Goal: Task Accomplishment & Management: Use online tool/utility

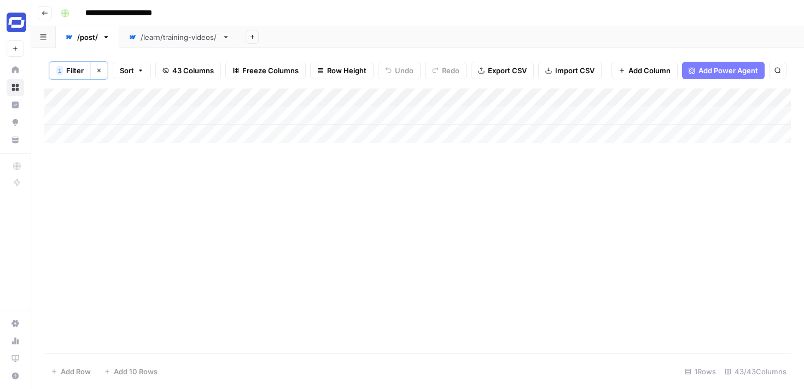
click at [197, 71] on span "43 Columns" at bounding box center [193, 70] width 42 height 11
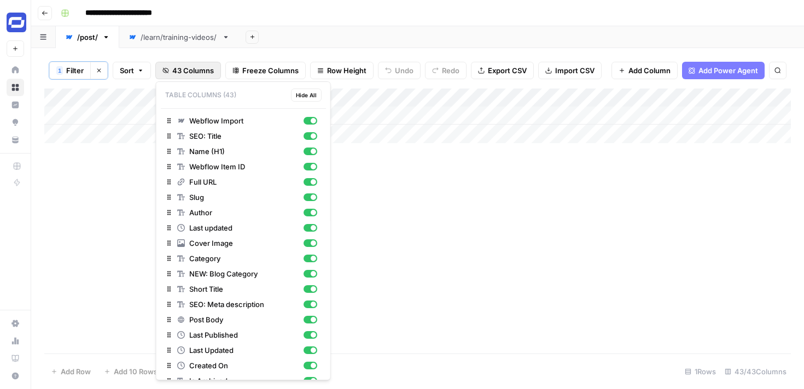
click at [197, 71] on span "43 Columns" at bounding box center [193, 70] width 42 height 11
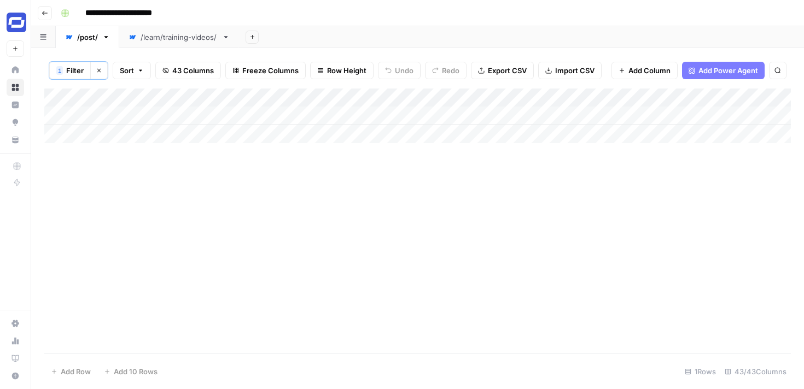
click at [197, 70] on span "43 Columns" at bounding box center [193, 70] width 42 height 11
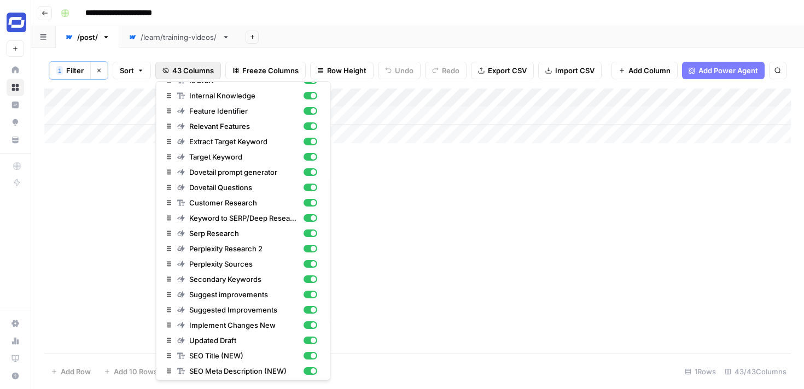
scroll to position [396, 0]
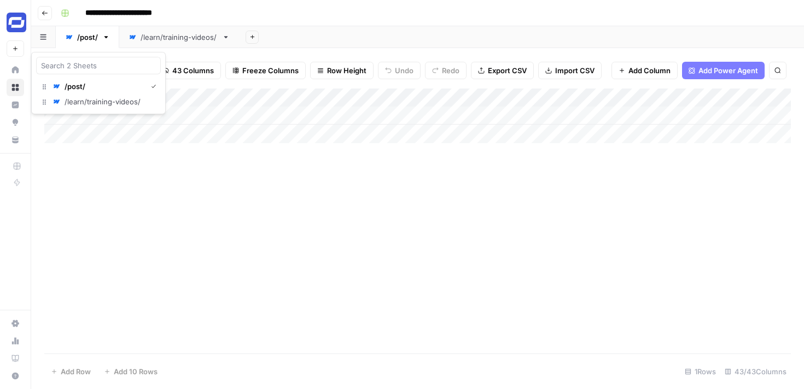
click at [48, 40] on button "button" at bounding box center [43, 36] width 25 height 21
click at [106, 36] on icon "button" at bounding box center [106, 37] width 4 height 2
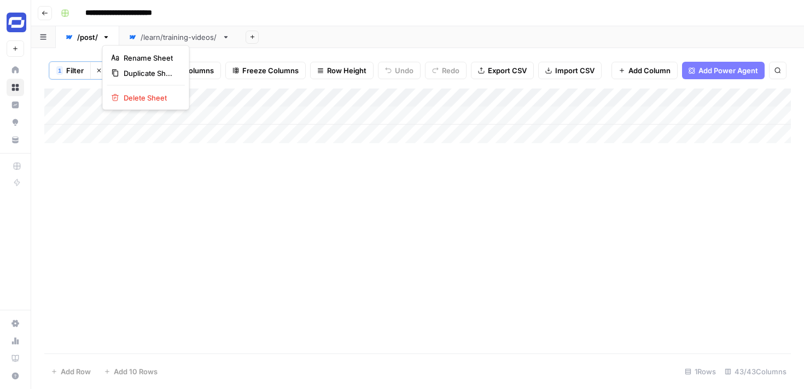
click at [180, 206] on div "Add Column" at bounding box center [417, 221] width 747 height 265
click at [191, 78] on button "43 Columns" at bounding box center [188, 71] width 66 height 18
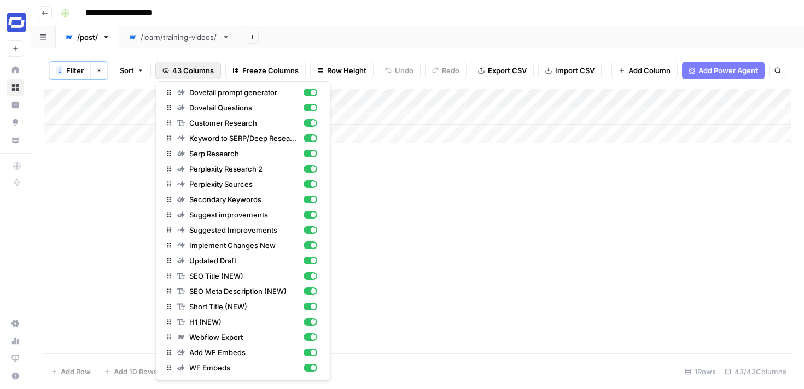
scroll to position [0, 0]
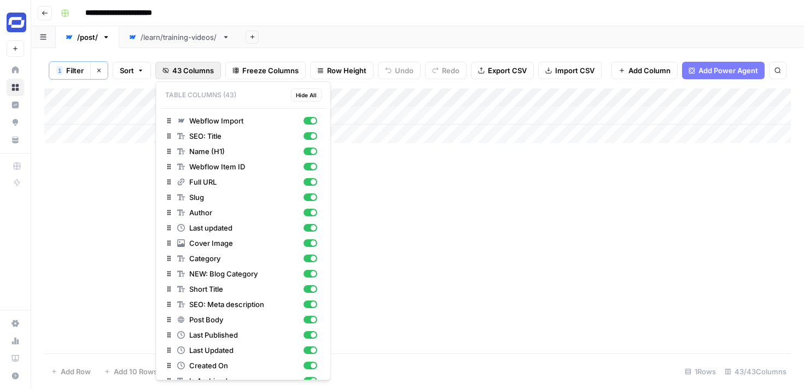
click at [433, 230] on div "Add Column" at bounding box center [417, 221] width 747 height 265
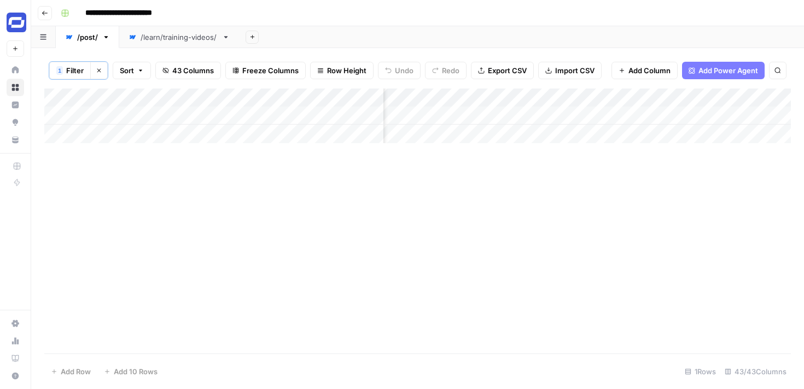
scroll to position [0, 2187]
click at [499, 98] on div "Add Column" at bounding box center [417, 116] width 747 height 55
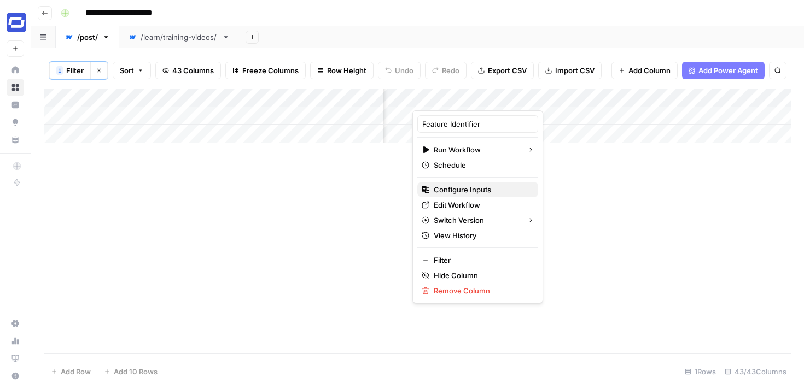
click at [462, 190] on span "Configure Inputs" at bounding box center [482, 189] width 96 height 11
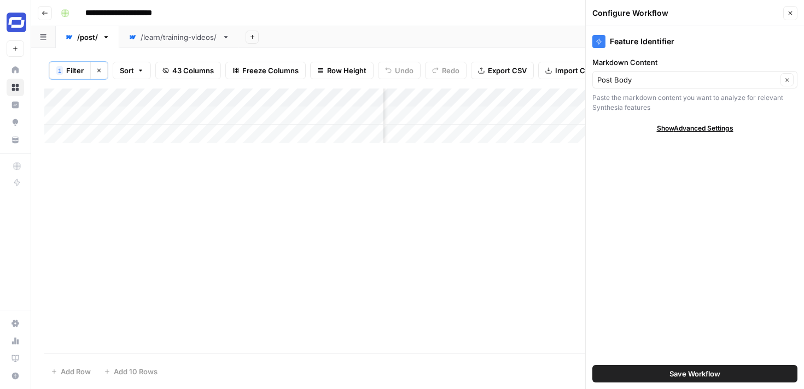
click at [790, 14] on icon "button" at bounding box center [790, 13] width 7 height 7
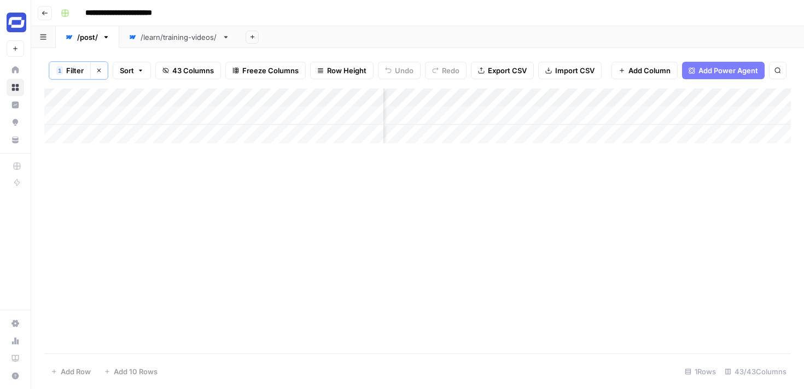
scroll to position [0, 2665]
click at [183, 68] on span "43 Columns" at bounding box center [193, 70] width 42 height 11
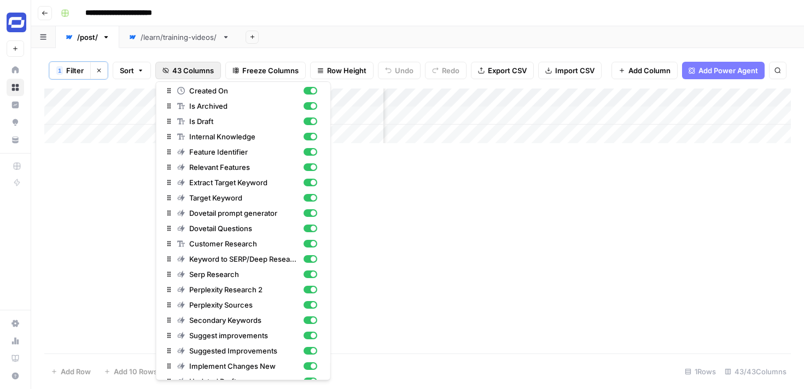
scroll to position [0, 0]
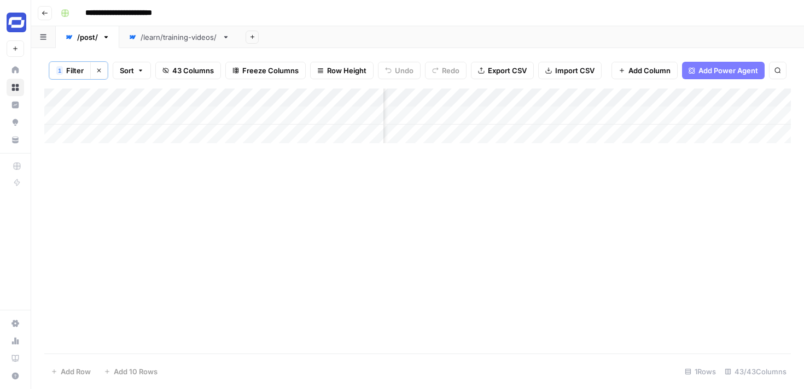
click at [417, 45] on div "Add Sheet" at bounding box center [521, 37] width 565 height 22
click at [507, 97] on div "Add Column" at bounding box center [417, 116] width 747 height 55
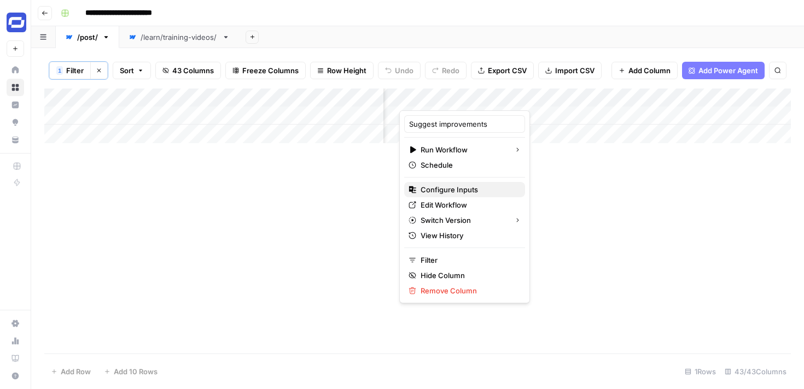
click at [462, 191] on span "Configure Inputs" at bounding box center [469, 189] width 96 height 11
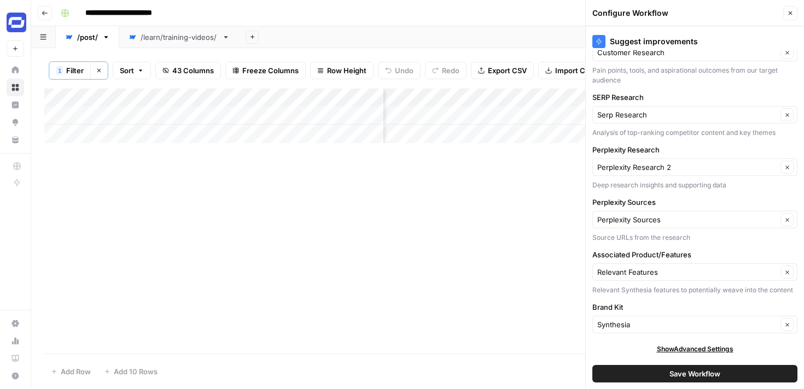
scroll to position [0, 3781]
click at [793, 11] on icon "button" at bounding box center [790, 13] width 7 height 7
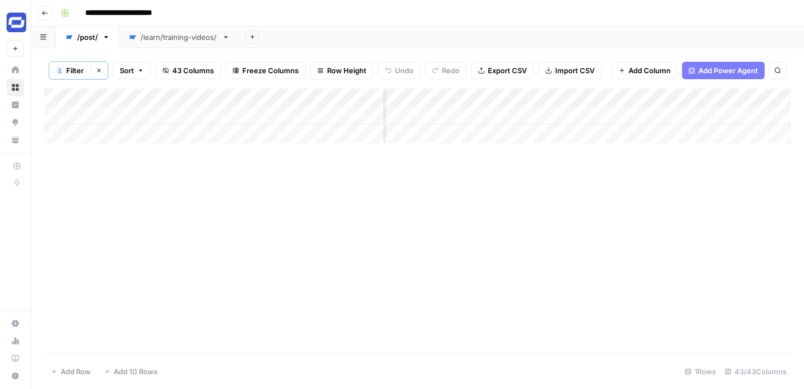
scroll to position [0, 4578]
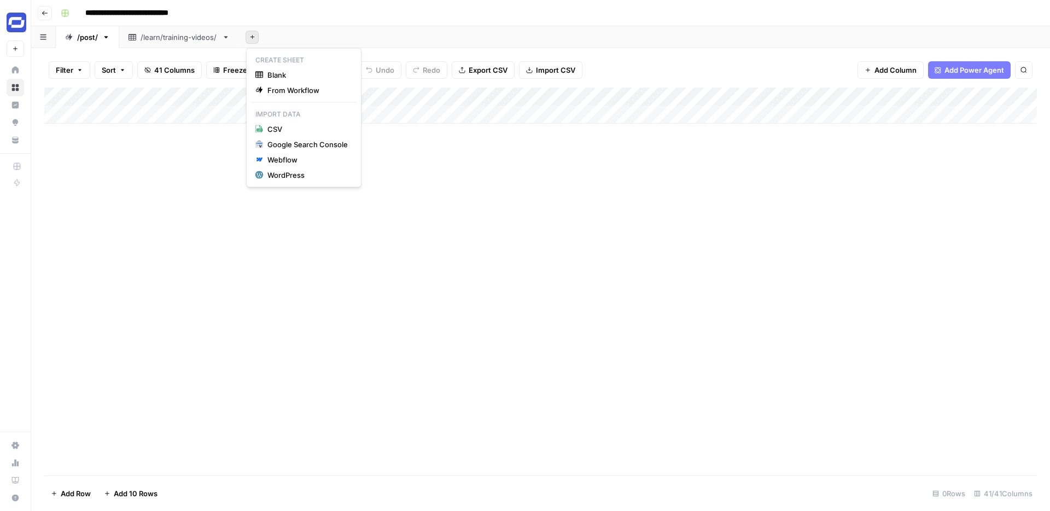
click at [249, 40] on button "Add Sheet" at bounding box center [252, 37] width 13 height 13
click at [274, 158] on div "Webflow" at bounding box center [308, 159] width 80 height 11
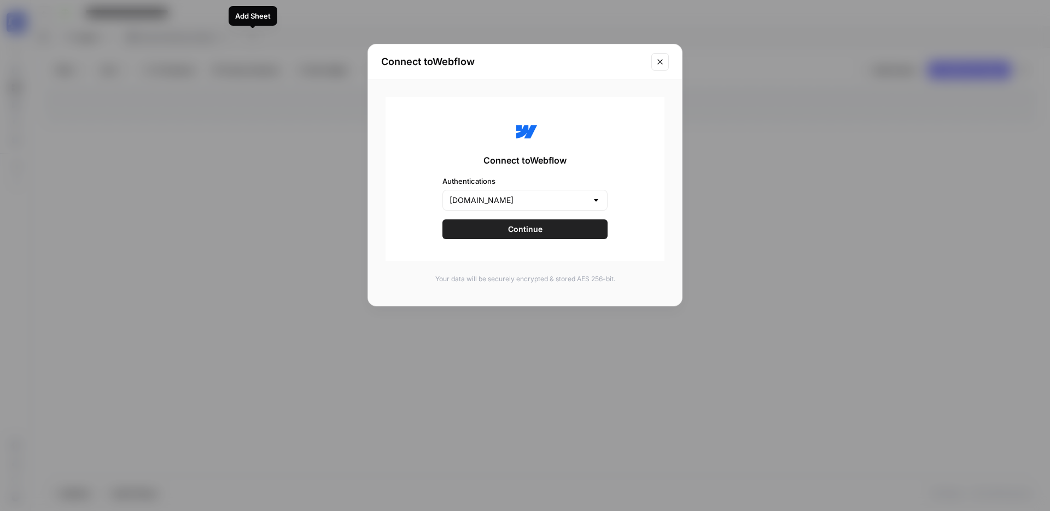
click at [520, 230] on span "Continue" at bounding box center [525, 229] width 34 height 11
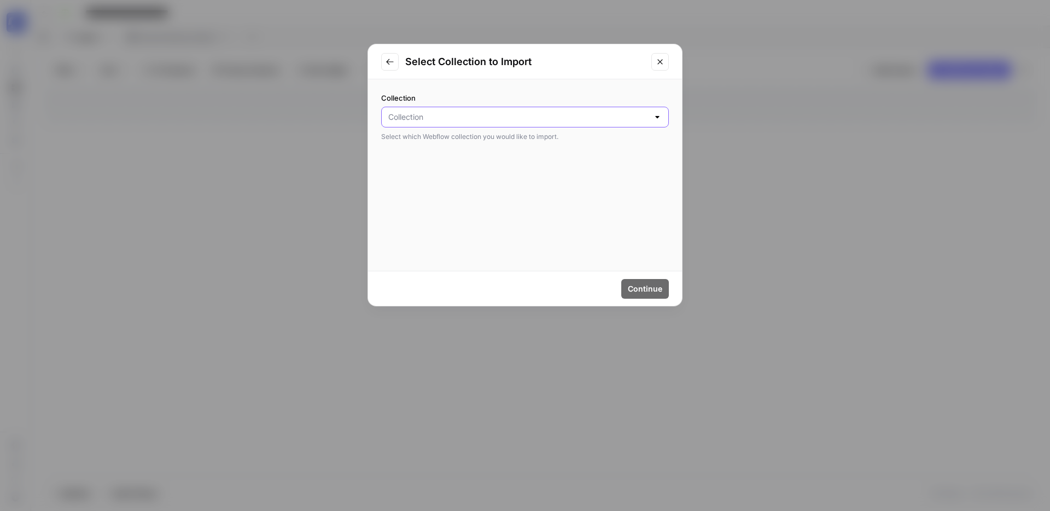
click at [513, 118] on input "Collection" at bounding box center [518, 117] width 260 height 11
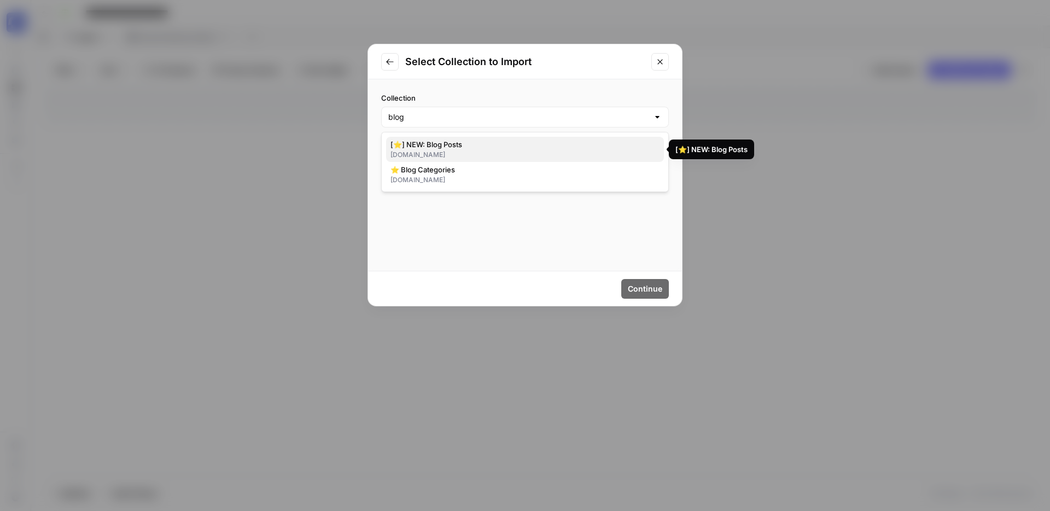
click at [519, 143] on span "[⭐] NEW: Blog Posts" at bounding box center [523, 144] width 265 height 11
type input "[⭐] NEW: Blog Posts"
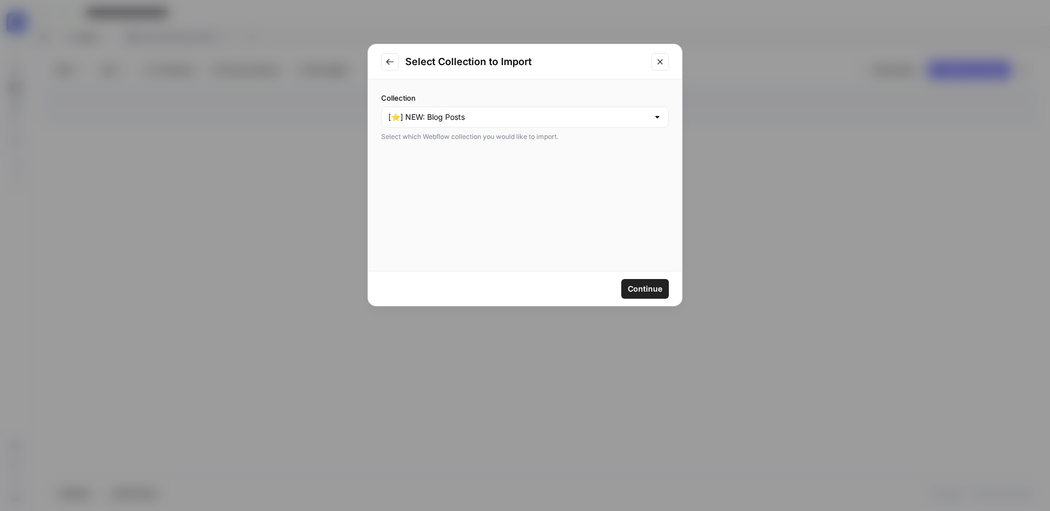
click at [637, 293] on span "Continue" at bounding box center [645, 288] width 34 height 11
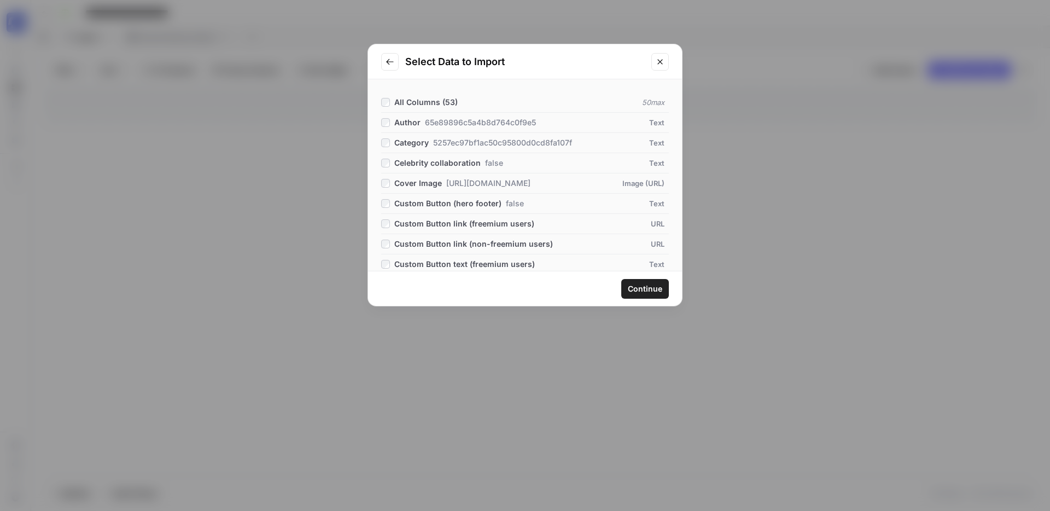
click at [642, 289] on span "Continue" at bounding box center [645, 288] width 34 height 11
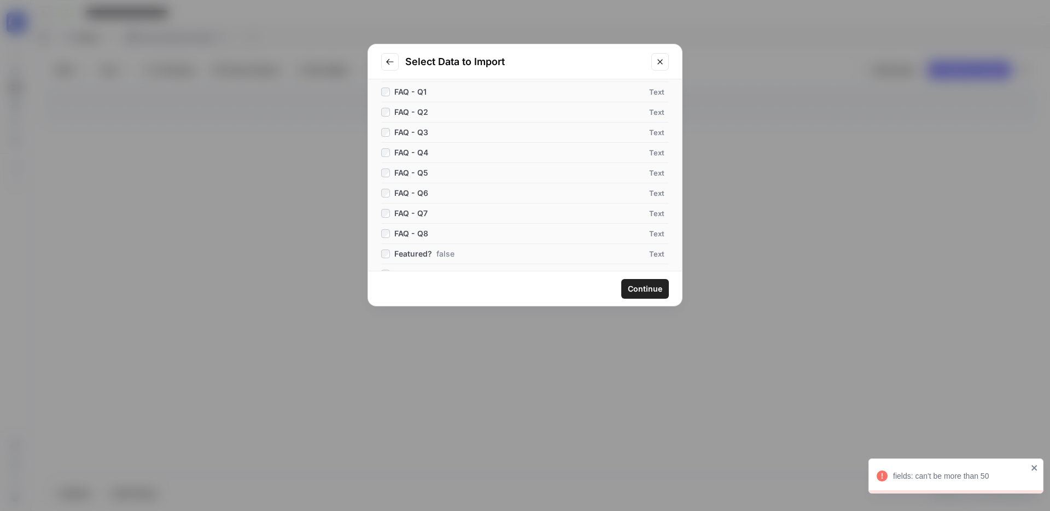
scroll to position [512, 0]
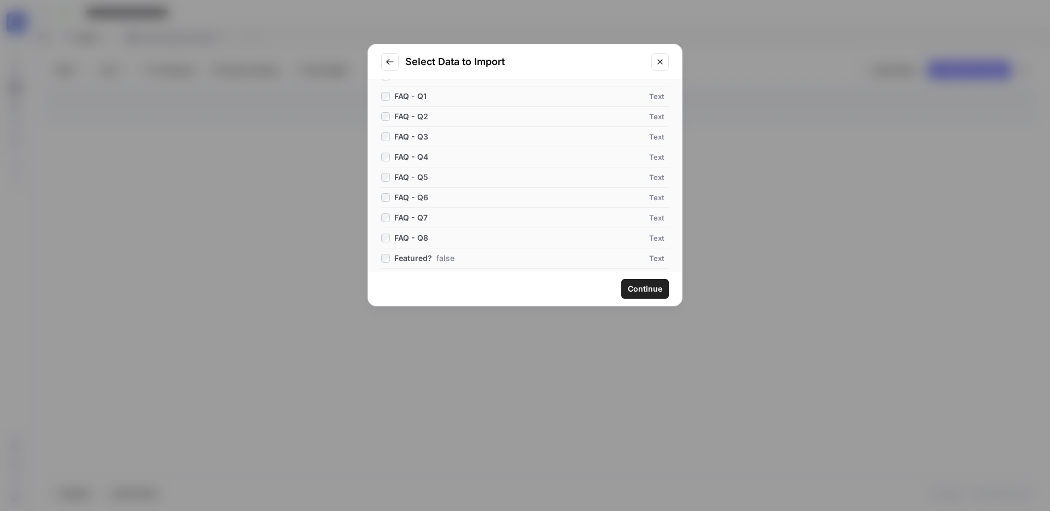
click at [387, 111] on div "FAQ - Q2" at bounding box center [406, 116] width 51 height 11
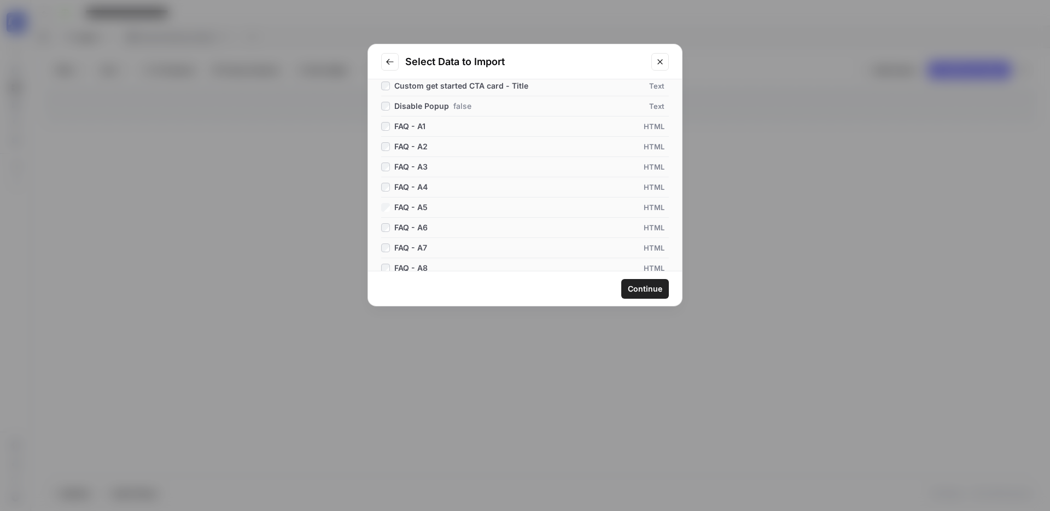
scroll to position [296, 0]
click at [643, 289] on span "Continue" at bounding box center [645, 288] width 34 height 11
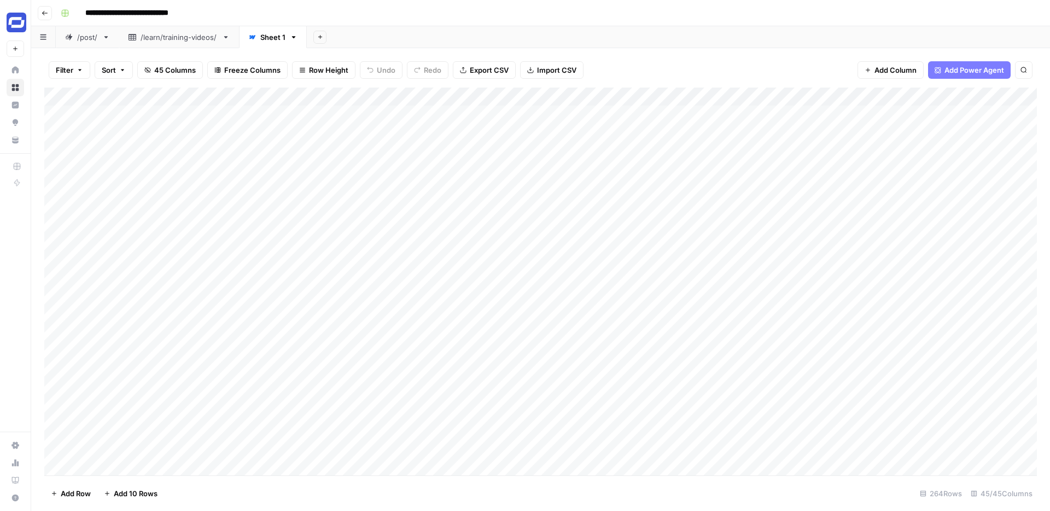
drag, startPoint x: 671, startPoint y: 96, endPoint x: 227, endPoint y: 100, distance: 443.7
click at [227, 100] on div "Add Column" at bounding box center [540, 282] width 993 height 388
click at [519, 94] on div "Add Column" at bounding box center [540, 282] width 993 height 388
click at [521, 94] on div at bounding box center [556, 99] width 158 height 22
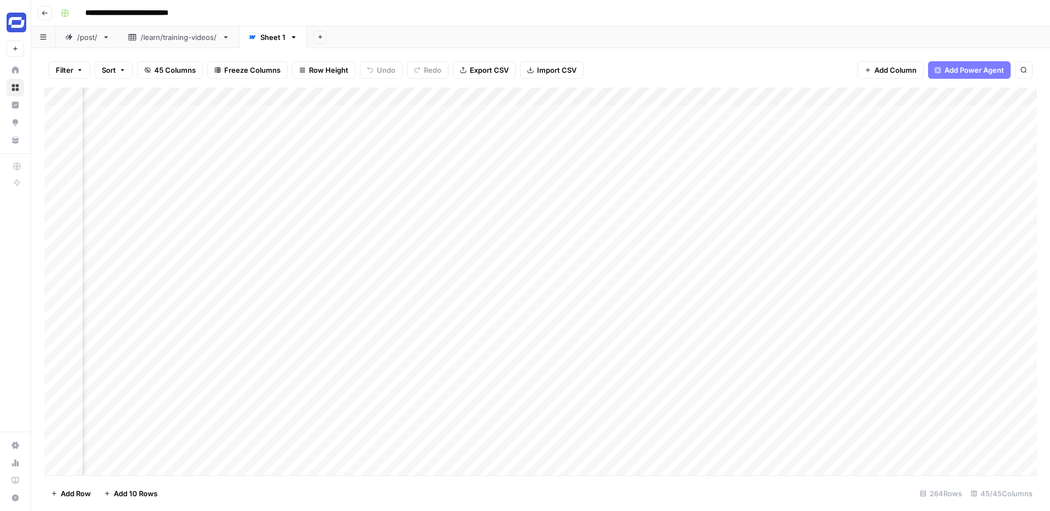
click at [439, 94] on div "Add Column" at bounding box center [540, 282] width 993 height 388
click at [272, 98] on div "Add Column" at bounding box center [540, 282] width 993 height 388
click at [371, 99] on div "Add Column" at bounding box center [540, 282] width 993 height 388
click at [282, 101] on div "Add Column" at bounding box center [540, 282] width 993 height 388
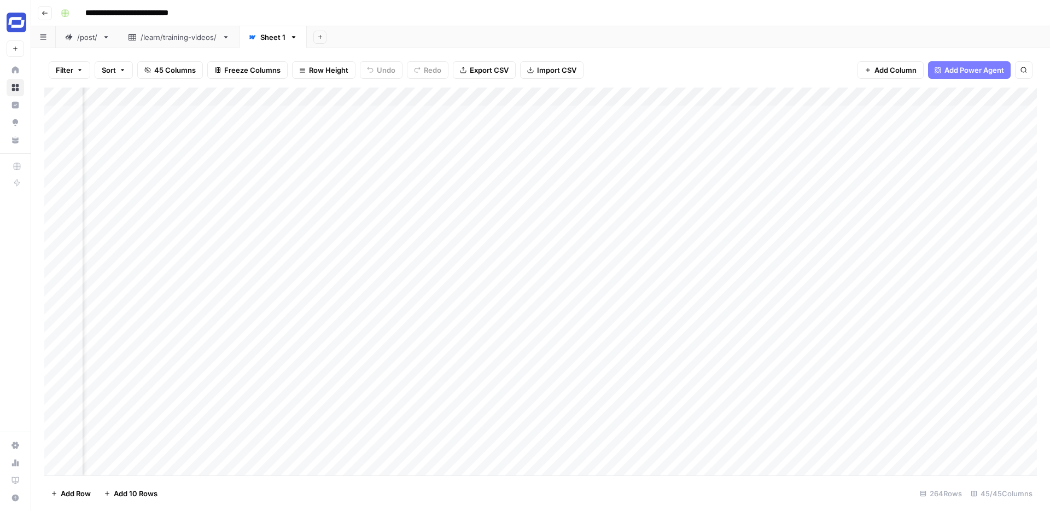
scroll to position [0, 4367]
click at [299, 100] on div "Add Column" at bounding box center [540, 282] width 993 height 388
click at [356, 95] on div "Add Column" at bounding box center [540, 282] width 993 height 388
click at [230, 96] on div "Add Column" at bounding box center [540, 282] width 993 height 388
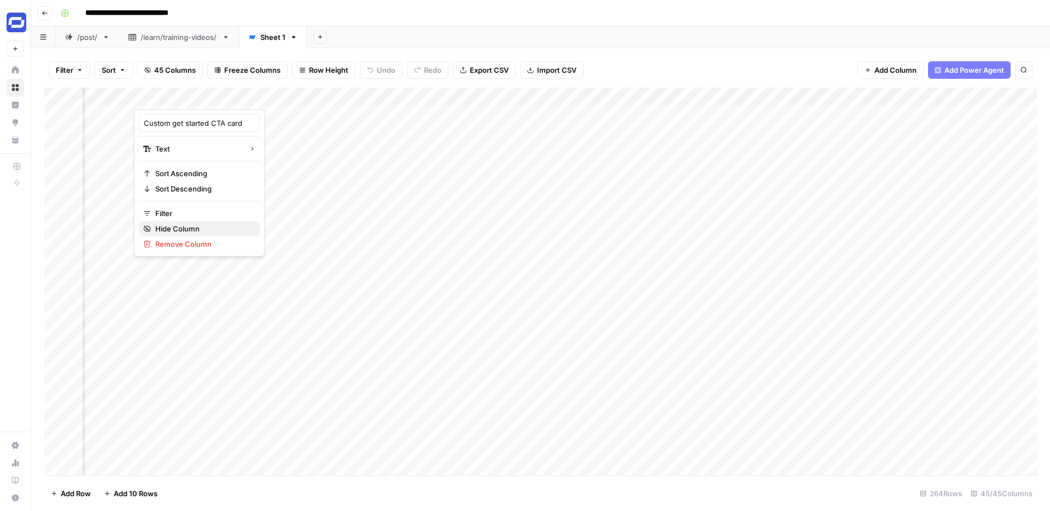
click at [195, 225] on span "Hide Column" at bounding box center [203, 228] width 96 height 11
click at [509, 97] on div "Add Column" at bounding box center [540, 282] width 993 height 388
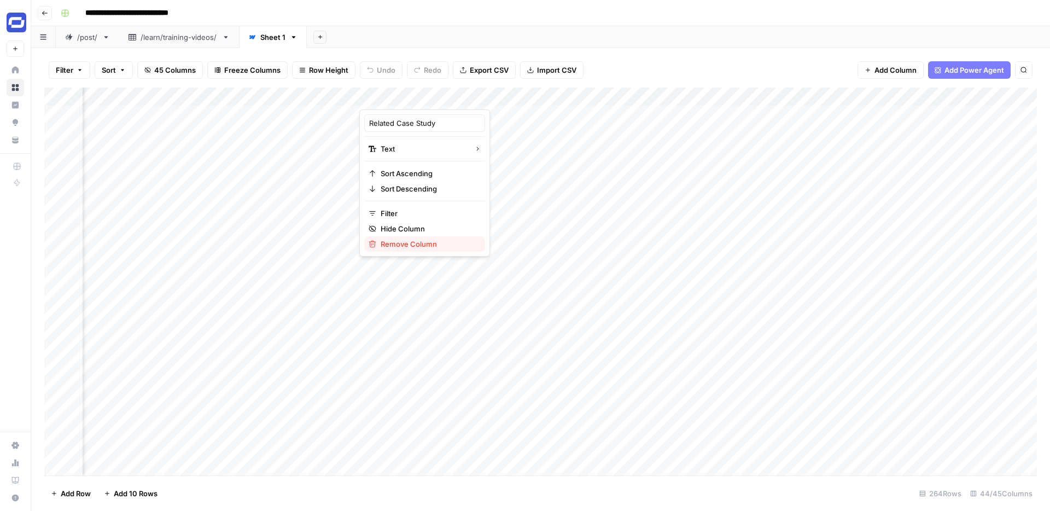
click at [394, 239] on span "Remove Column" at bounding box center [429, 244] width 96 height 11
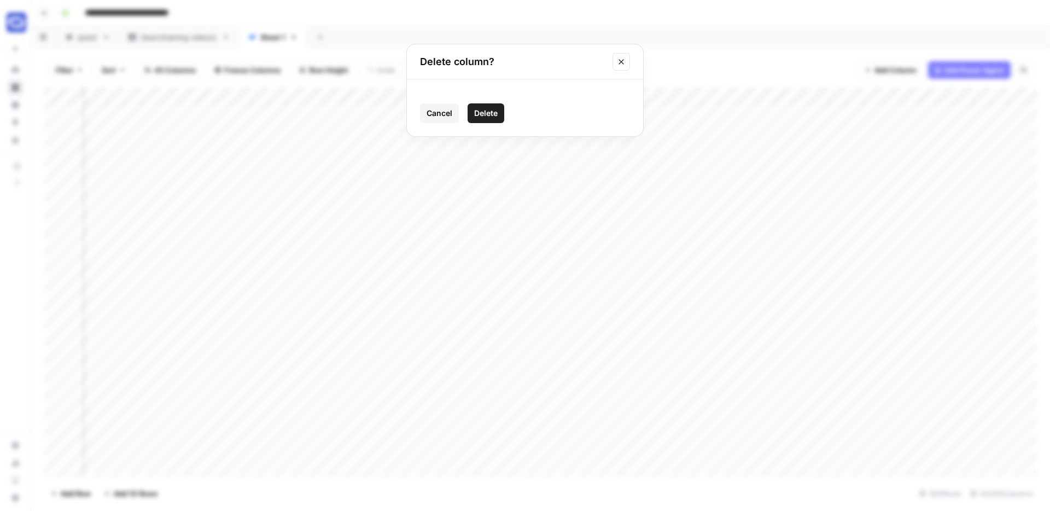
click at [493, 109] on span "Delete" at bounding box center [486, 113] width 24 height 11
click at [667, 96] on div "Add Column" at bounding box center [540, 282] width 993 height 388
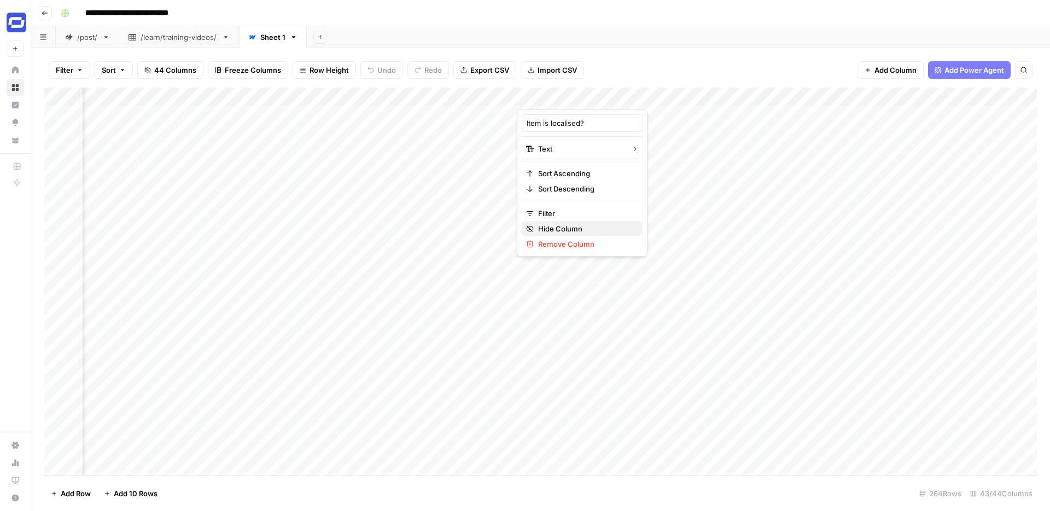
click at [557, 223] on span "Hide Column" at bounding box center [586, 228] width 96 height 11
click at [665, 97] on div "Add Column" at bounding box center [540, 282] width 993 height 388
click at [567, 229] on span "Hide Column" at bounding box center [586, 228] width 96 height 11
click at [665, 98] on div "Add Column" at bounding box center [540, 282] width 993 height 388
click at [588, 224] on span "Hide Column" at bounding box center [586, 228] width 96 height 11
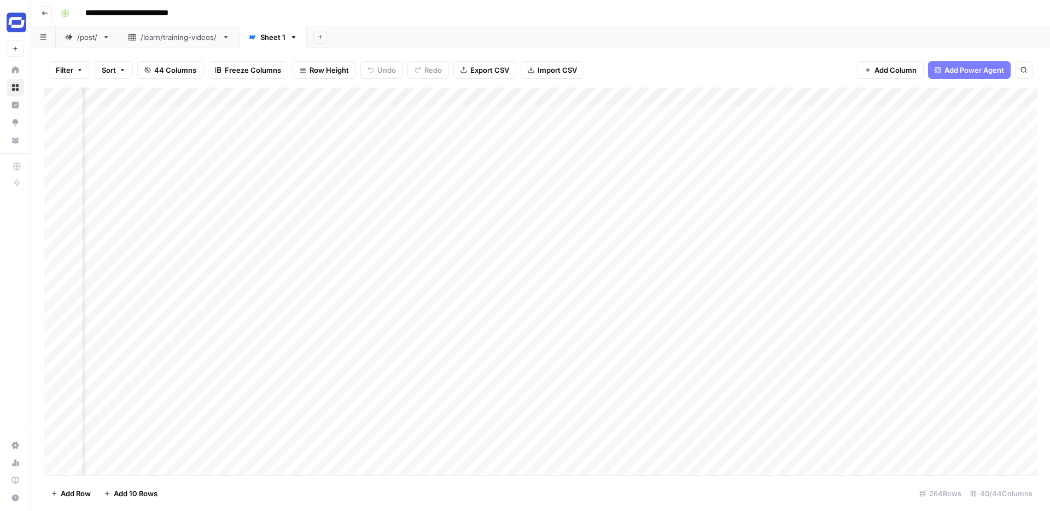
click at [667, 96] on div "Add Column" at bounding box center [540, 282] width 993 height 388
click at [579, 228] on span "Hide Column" at bounding box center [586, 228] width 96 height 11
click at [666, 97] on div "Add Column" at bounding box center [540, 282] width 993 height 388
click at [559, 227] on span "Hide Column" at bounding box center [586, 228] width 96 height 11
click at [667, 95] on div "Add Column" at bounding box center [540, 282] width 993 height 388
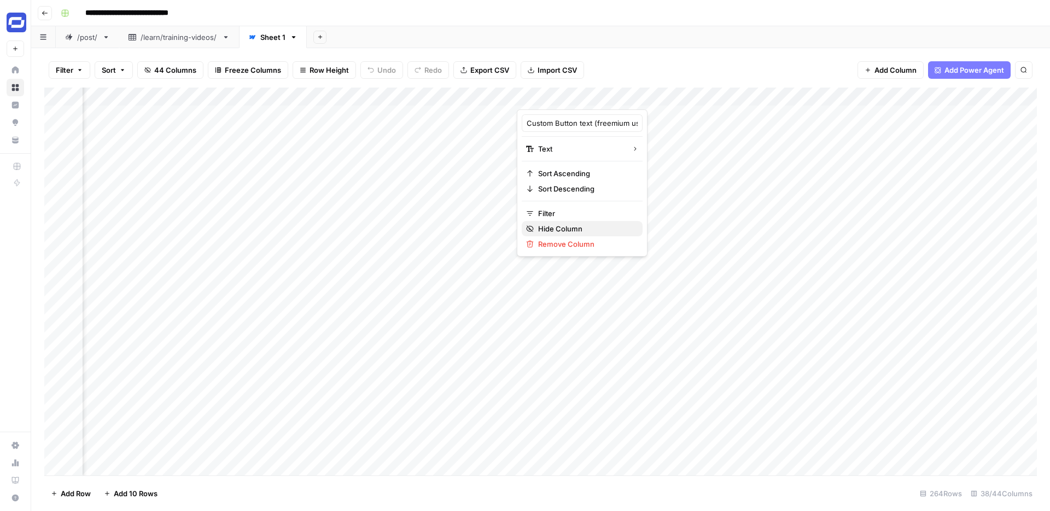
click at [569, 229] on span "Hide Column" at bounding box center [586, 228] width 96 height 11
click at [608, 97] on div "Add Column" at bounding box center [540, 282] width 993 height 388
click at [542, 229] on span "Hide Column" at bounding box center [586, 228] width 96 height 11
click at [665, 97] on div "Add Column" at bounding box center [540, 282] width 993 height 388
click at [575, 227] on span "Hide Column" at bounding box center [586, 228] width 96 height 11
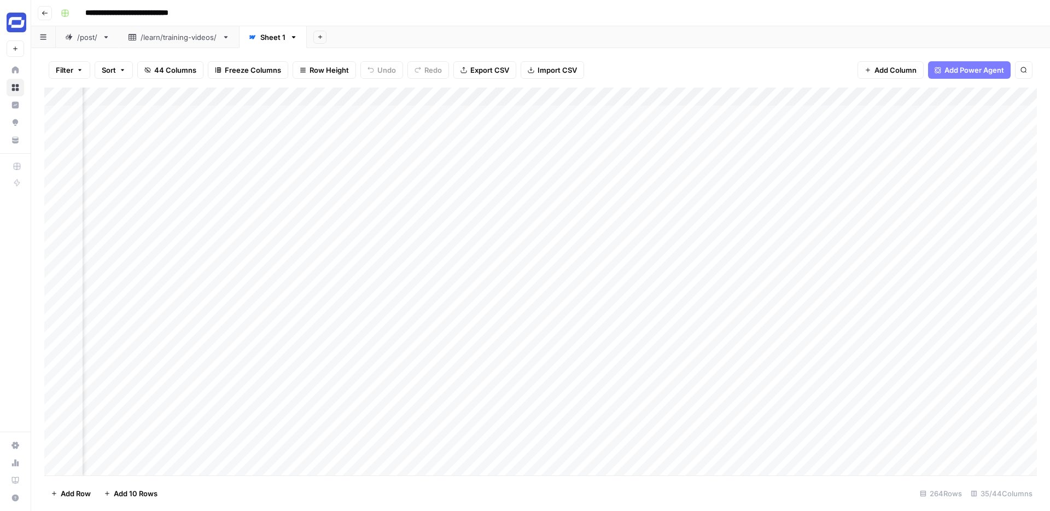
click at [608, 97] on div "Add Column" at bounding box center [540, 282] width 993 height 388
click at [561, 223] on span "Hide Column" at bounding box center [586, 228] width 96 height 11
click at [666, 94] on div "Add Column" at bounding box center [540, 282] width 993 height 388
click at [570, 225] on span "Hide Column" at bounding box center [586, 228] width 96 height 11
click at [668, 96] on div "Add Column" at bounding box center [540, 282] width 993 height 388
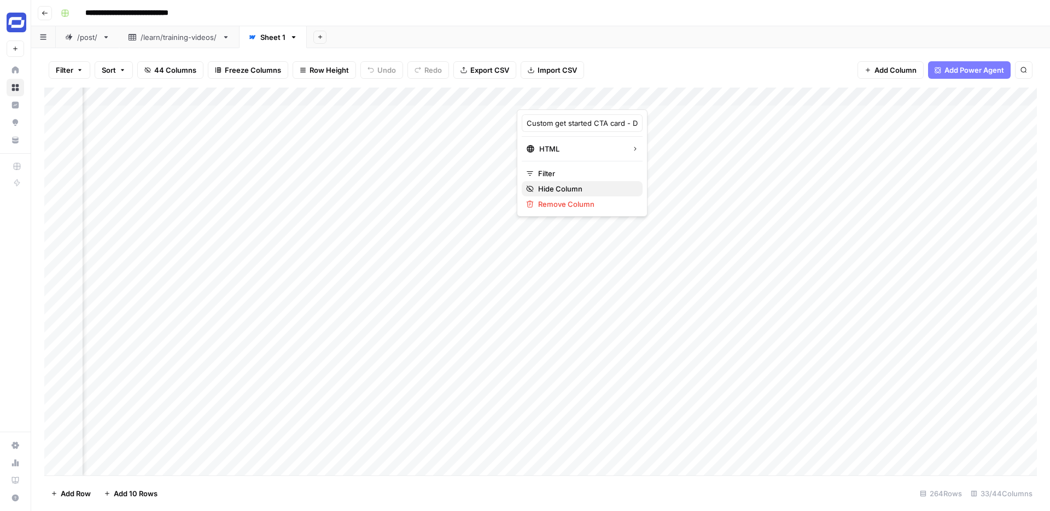
click at [596, 187] on span "Hide Column" at bounding box center [586, 188] width 96 height 11
click at [582, 95] on div "Add Column" at bounding box center [540, 282] width 993 height 388
click at [607, 96] on div at bounding box center [566, 99] width 99 height 22
click at [551, 228] on span "Hide Column" at bounding box center [586, 228] width 96 height 11
click at [666, 97] on div "Add Column" at bounding box center [540, 282] width 993 height 388
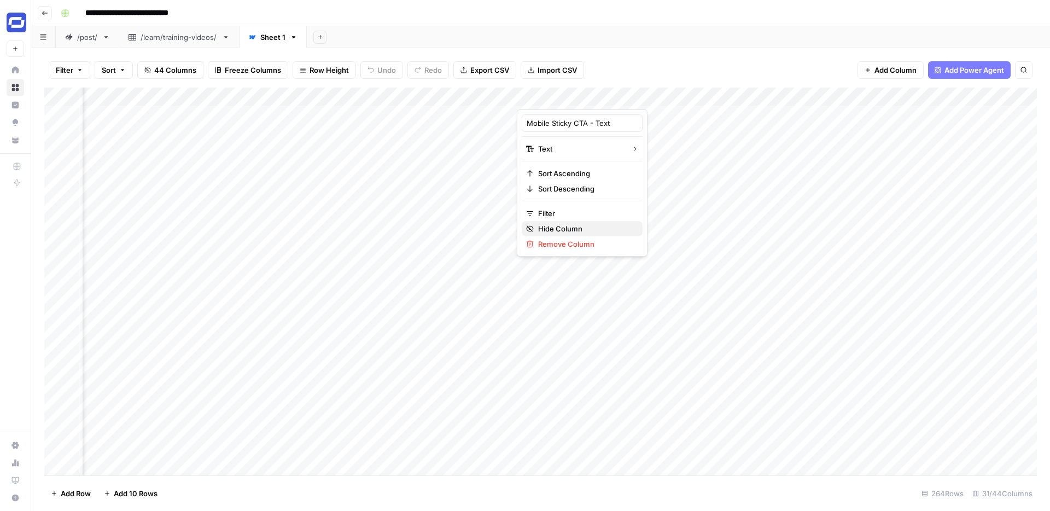
click at [580, 223] on span "Hide Column" at bounding box center [586, 228] width 96 height 11
click at [666, 97] on div "Add Column" at bounding box center [540, 282] width 993 height 388
click at [595, 227] on span "Hide Column" at bounding box center [586, 228] width 96 height 11
click at [607, 97] on div "Add Column" at bounding box center [540, 282] width 993 height 388
click at [556, 228] on span "Hide Column" at bounding box center [586, 228] width 96 height 11
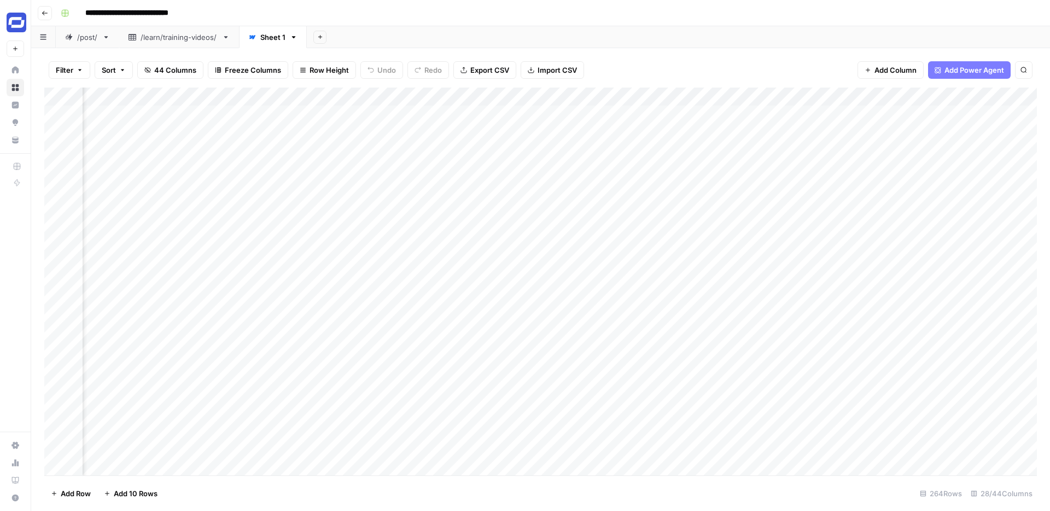
click at [668, 97] on div "Add Column" at bounding box center [540, 282] width 993 height 388
click at [563, 242] on span "Remove Column" at bounding box center [586, 244] width 96 height 11
click at [495, 114] on span "Delete" at bounding box center [486, 113] width 24 height 11
click at [665, 98] on div "Add Column" at bounding box center [540, 282] width 993 height 388
click at [567, 204] on span "Remove Column" at bounding box center [586, 204] width 96 height 11
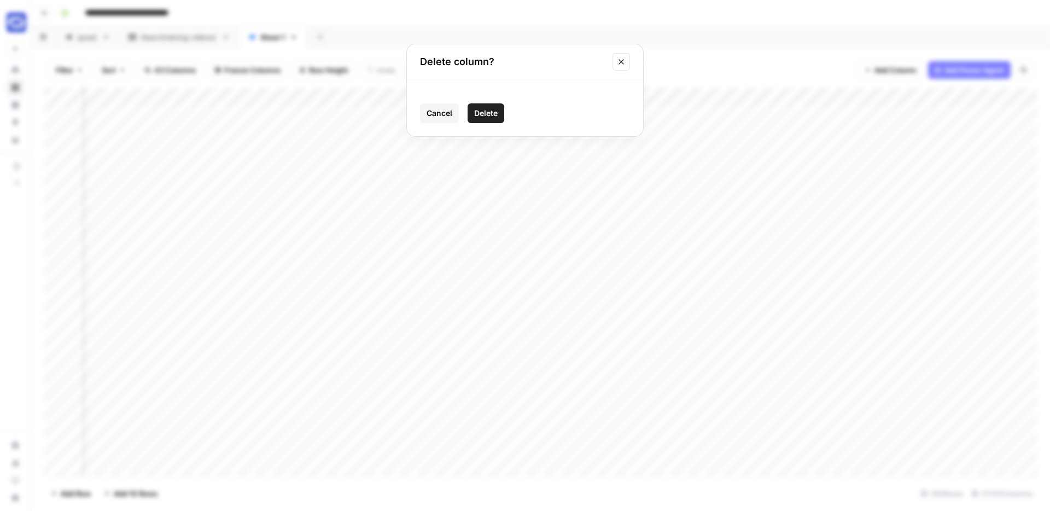
click at [491, 113] on span "Delete" at bounding box center [486, 113] width 24 height 11
click at [666, 100] on div "Add Column" at bounding box center [540, 282] width 993 height 388
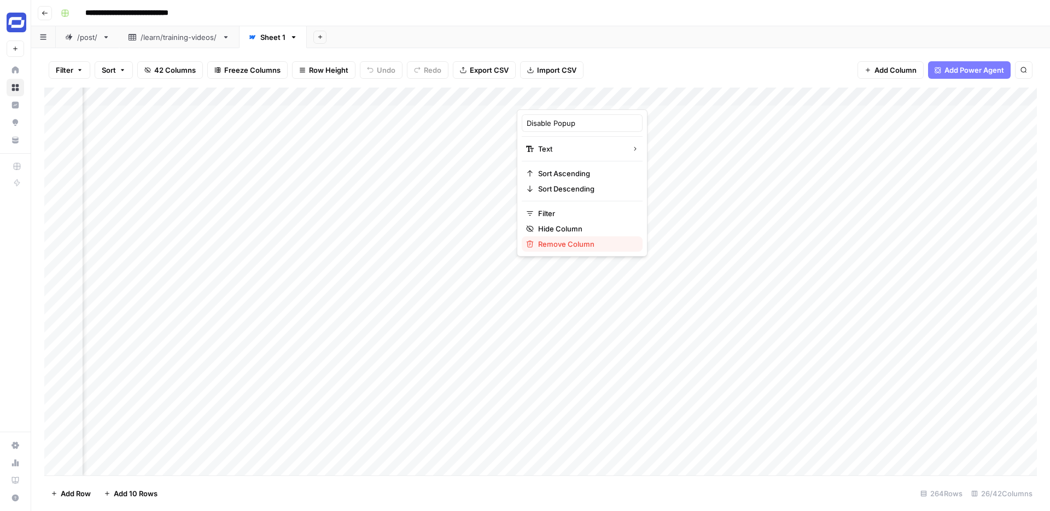
click at [556, 246] on span "Remove Column" at bounding box center [586, 244] width 96 height 11
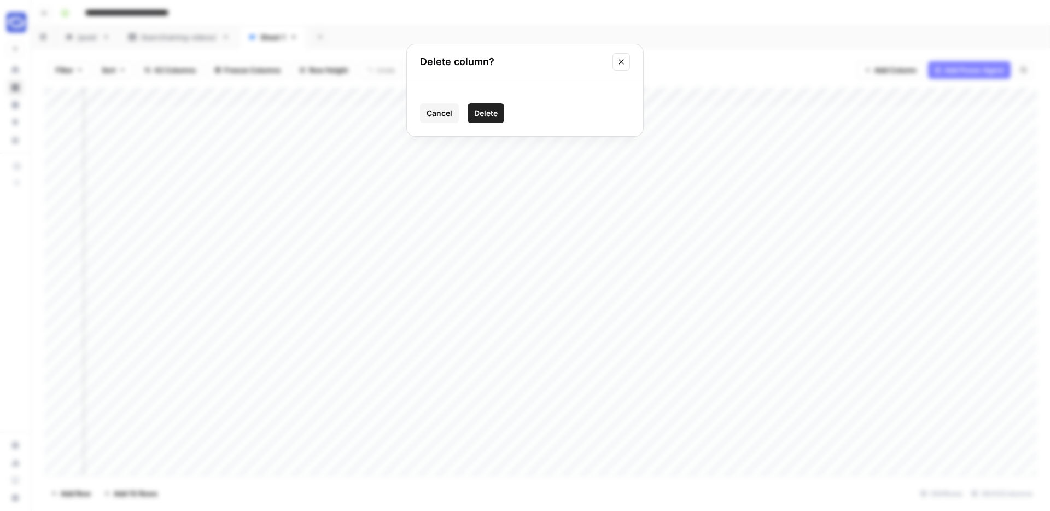
click at [484, 114] on span "Delete" at bounding box center [486, 113] width 24 height 11
click at [586, 95] on div "Add Column" at bounding box center [540, 282] width 993 height 388
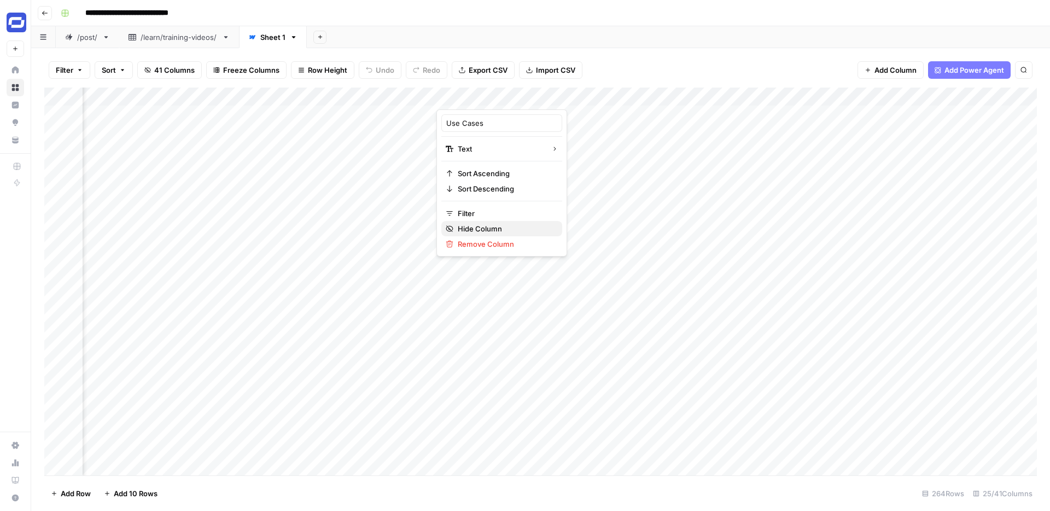
click at [480, 228] on span "Hide Column" at bounding box center [506, 228] width 96 height 11
click at [585, 96] on div "Add Column" at bounding box center [540, 282] width 993 height 388
click at [472, 245] on span "Remove Column" at bounding box center [506, 244] width 96 height 11
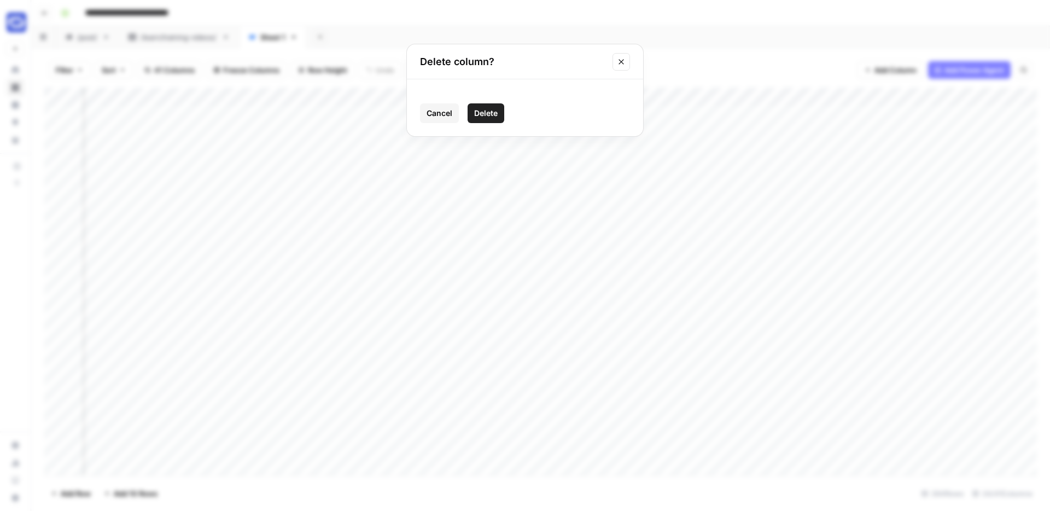
click at [482, 114] on span "Delete" at bounding box center [486, 113] width 24 height 11
click at [300, 95] on div "Add Column" at bounding box center [540, 282] width 993 height 388
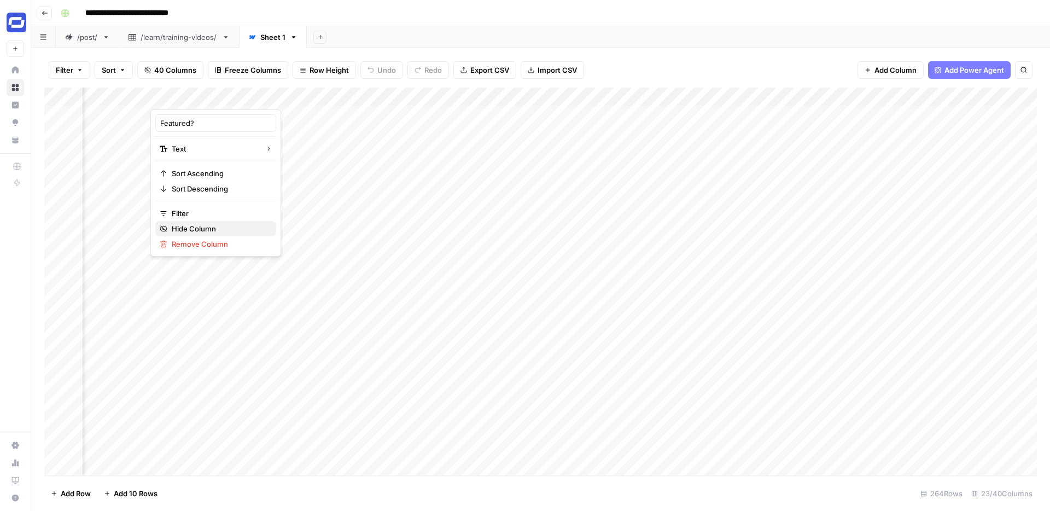
click at [196, 224] on span "Hide Column" at bounding box center [220, 228] width 96 height 11
drag, startPoint x: 754, startPoint y: 94, endPoint x: 144, endPoint y: 98, distance: 609.4
click at [143, 97] on div "Add Column" at bounding box center [540, 282] width 993 height 388
drag, startPoint x: 851, startPoint y: 90, endPoint x: 278, endPoint y: 85, distance: 572.8
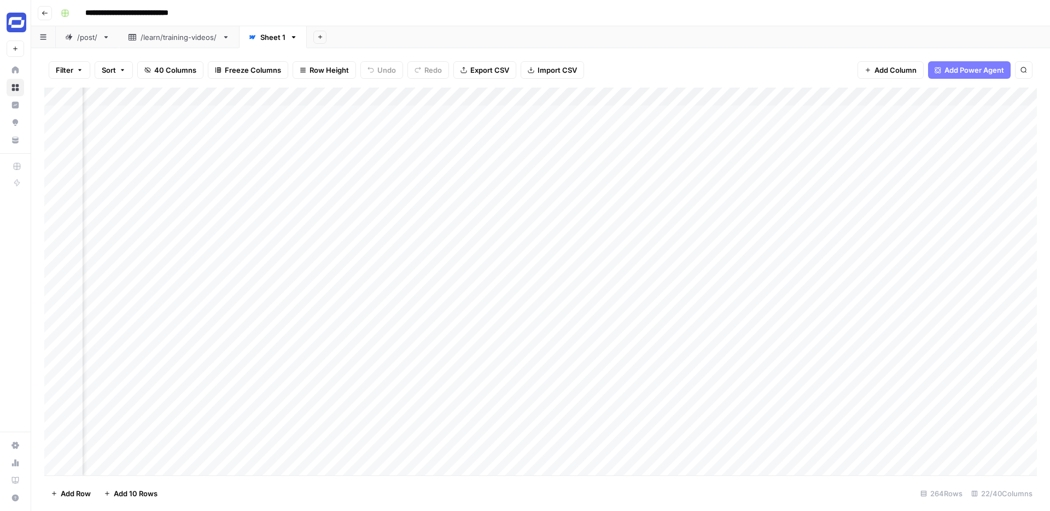
click at [278, 85] on div "Filter Sort 40 Columns Freeze Columns Row Height Undo Redo Export CSV Import CS…" at bounding box center [540, 279] width 1019 height 463
drag, startPoint x: 1005, startPoint y: 93, endPoint x: 397, endPoint y: 90, distance: 608.9
click at [397, 90] on div "Add Column" at bounding box center [540, 282] width 993 height 388
drag, startPoint x: 613, startPoint y: 91, endPoint x: 126, endPoint y: 117, distance: 487.5
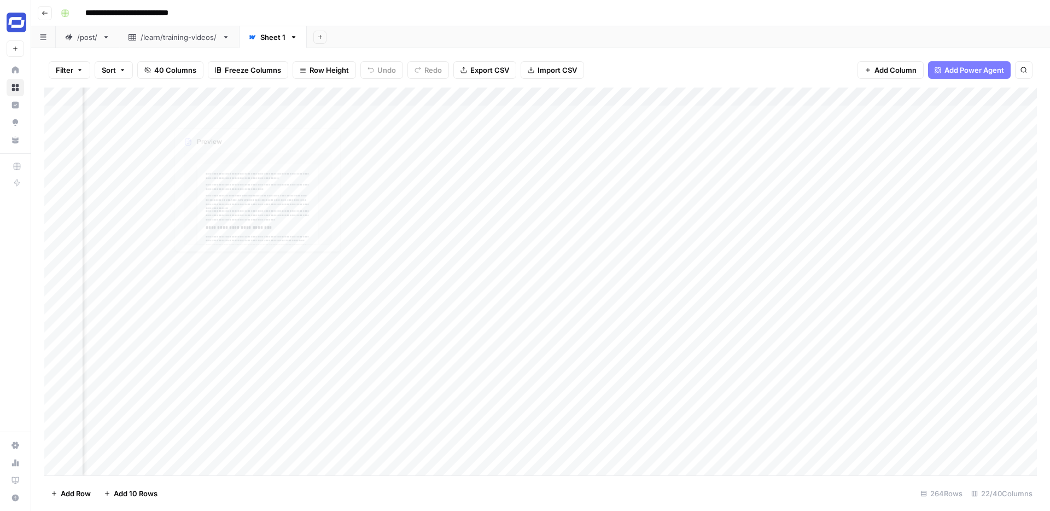
click at [126, 117] on div "Add Column" at bounding box center [540, 282] width 993 height 388
drag, startPoint x: 812, startPoint y: 93, endPoint x: 266, endPoint y: 98, distance: 546.0
click at [266, 98] on div "Add Column" at bounding box center [540, 282] width 993 height 388
drag, startPoint x: 941, startPoint y: 92, endPoint x: 364, endPoint y: 95, distance: 577.1
click at [364, 95] on div "Add Column" at bounding box center [540, 282] width 993 height 388
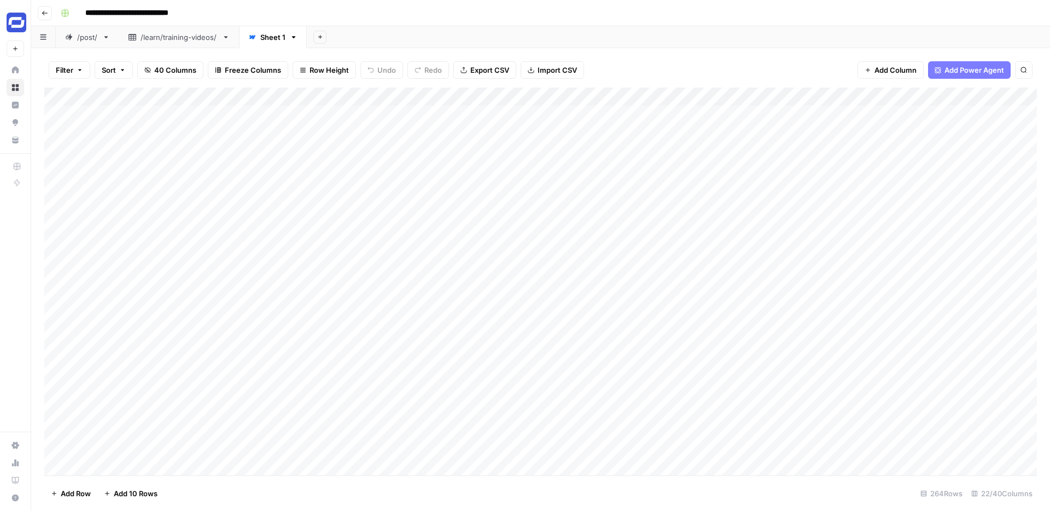
scroll to position [1, 5]
drag, startPoint x: 935, startPoint y: 100, endPoint x: 396, endPoint y: 118, distance: 539.7
click at [396, 118] on div "Add Column" at bounding box center [540, 282] width 993 height 388
click at [478, 99] on div "Add Column" at bounding box center [540, 282] width 993 height 388
click at [372, 122] on input "Name" at bounding box center [398, 123] width 111 height 11
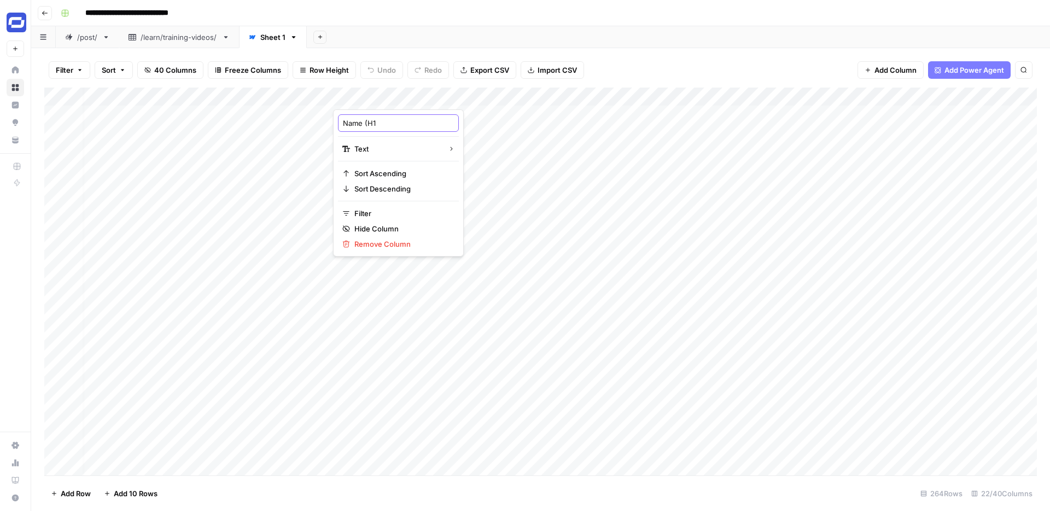
type input "Name (H1)"
drag, startPoint x: 911, startPoint y: 96, endPoint x: 362, endPoint y: 101, distance: 548.7
click at [362, 101] on div "Add Column" at bounding box center [540, 282] width 993 height 388
drag, startPoint x: 885, startPoint y: 97, endPoint x: 514, endPoint y: 98, distance: 370.9
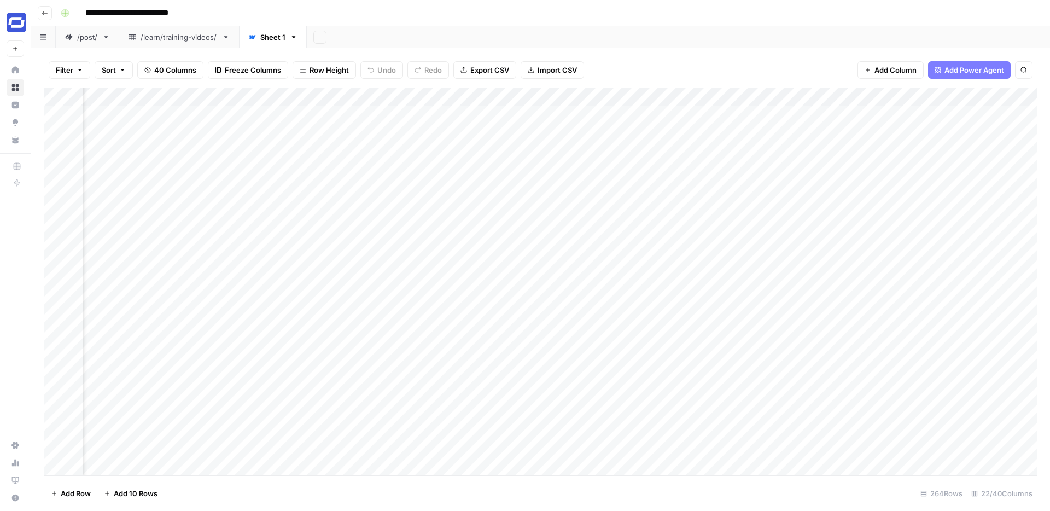
click at [514, 98] on div "Add Column" at bounding box center [540, 282] width 993 height 388
drag, startPoint x: 623, startPoint y: 97, endPoint x: 173, endPoint y: 96, distance: 449.7
click at [173, 96] on div "Add Column" at bounding box center [540, 282] width 993 height 388
drag, startPoint x: 665, startPoint y: 96, endPoint x: 353, endPoint y: 96, distance: 311.8
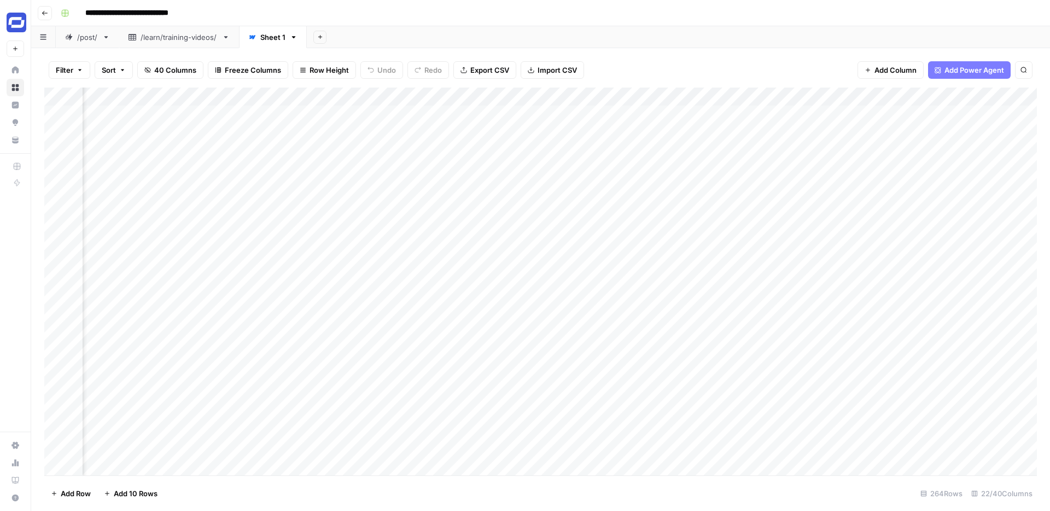
click at [353, 96] on div "Add Column" at bounding box center [540, 282] width 993 height 388
drag, startPoint x: 687, startPoint y: 98, endPoint x: 332, endPoint y: 113, distance: 355.3
click at [332, 113] on div "Add Column" at bounding box center [540, 282] width 993 height 388
drag, startPoint x: 821, startPoint y: 94, endPoint x: 400, endPoint y: 95, distance: 420.7
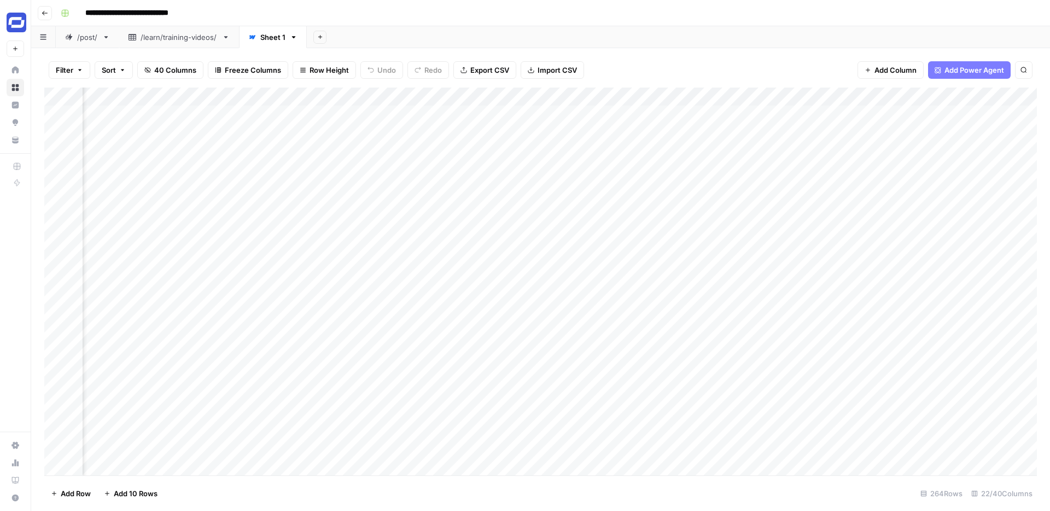
click at [400, 95] on div "Add Column" at bounding box center [540, 282] width 993 height 388
drag, startPoint x: 812, startPoint y: 97, endPoint x: 656, endPoint y: 98, distance: 155.9
click at [656, 98] on div "Add Column" at bounding box center [540, 282] width 993 height 388
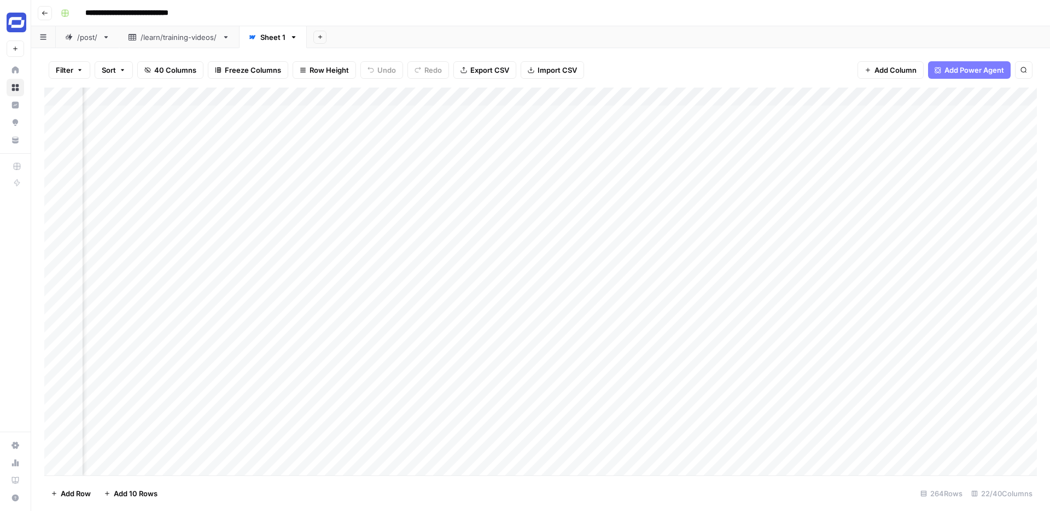
drag, startPoint x: 728, startPoint y: 102, endPoint x: 152, endPoint y: 102, distance: 576.0
click at [152, 102] on div "Add Column" at bounding box center [540, 282] width 993 height 388
drag, startPoint x: 864, startPoint y: 92, endPoint x: 208, endPoint y: 92, distance: 655.9
click at [206, 92] on div "Add Column" at bounding box center [540, 282] width 993 height 388
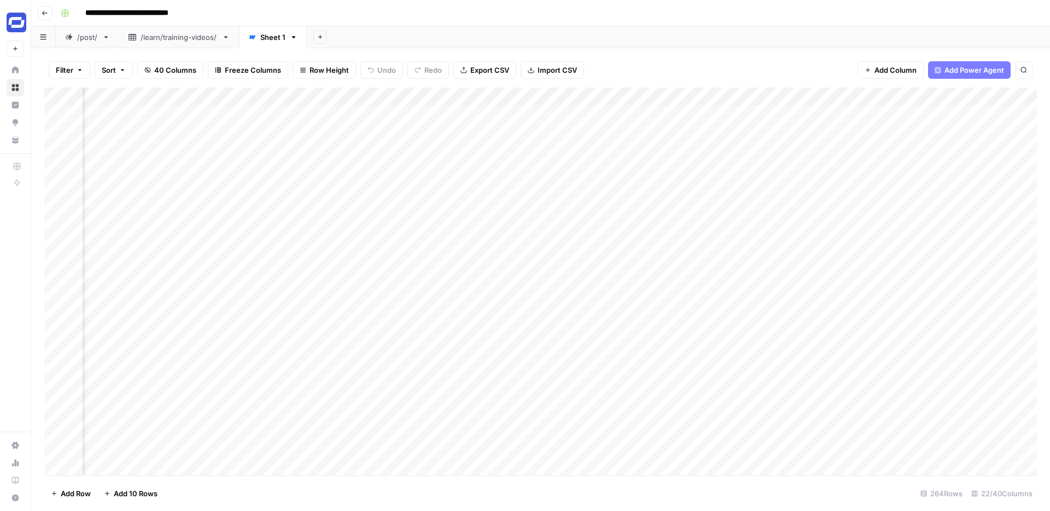
drag, startPoint x: 855, startPoint y: 100, endPoint x: 687, endPoint y: 101, distance: 168.5
click at [687, 101] on div "Add Column" at bounding box center [540, 282] width 993 height 388
click at [997, 98] on div "Add Column" at bounding box center [540, 282] width 993 height 388
click at [943, 223] on span "Hide Column" at bounding box center [975, 228] width 96 height 11
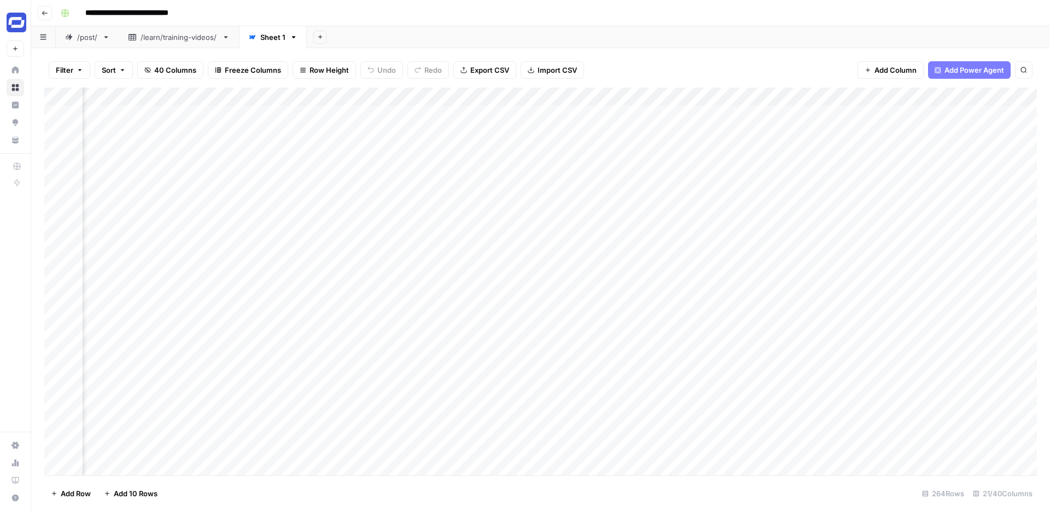
scroll to position [1, 2061]
click at [810, 96] on div "Add Column" at bounding box center [540, 282] width 993 height 388
click at [699, 239] on span "Remove Column" at bounding box center [730, 244] width 96 height 11
click at [624, 62] on icon "Close modal" at bounding box center [621, 61] width 9 height 9
drag, startPoint x: 818, startPoint y: 94, endPoint x: 724, endPoint y: 96, distance: 94.7
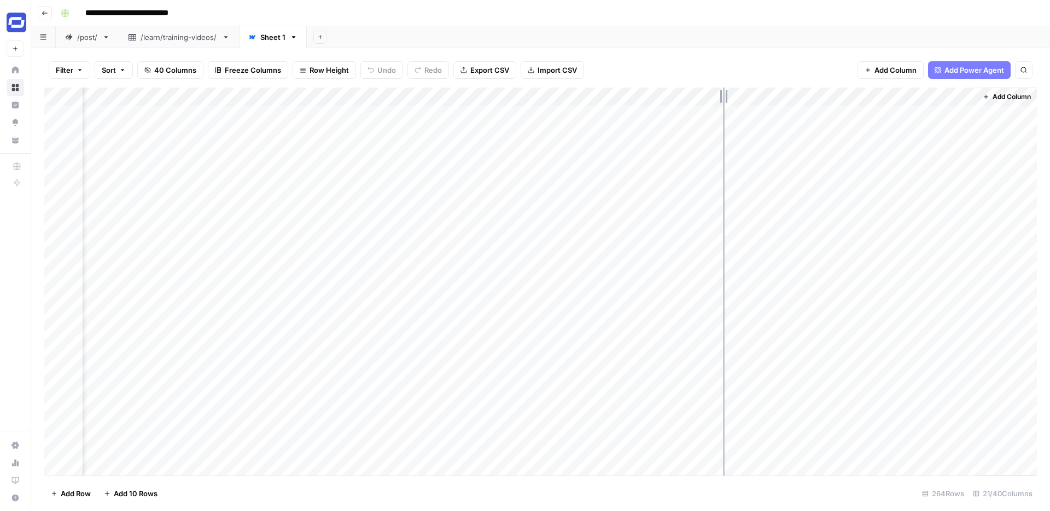
click at [724, 96] on div "Add Column" at bounding box center [540, 282] width 993 height 388
drag, startPoint x: 974, startPoint y: 93, endPoint x: 868, endPoint y: 92, distance: 106.7
click at [868, 92] on div "Add Column" at bounding box center [540, 282] width 993 height 388
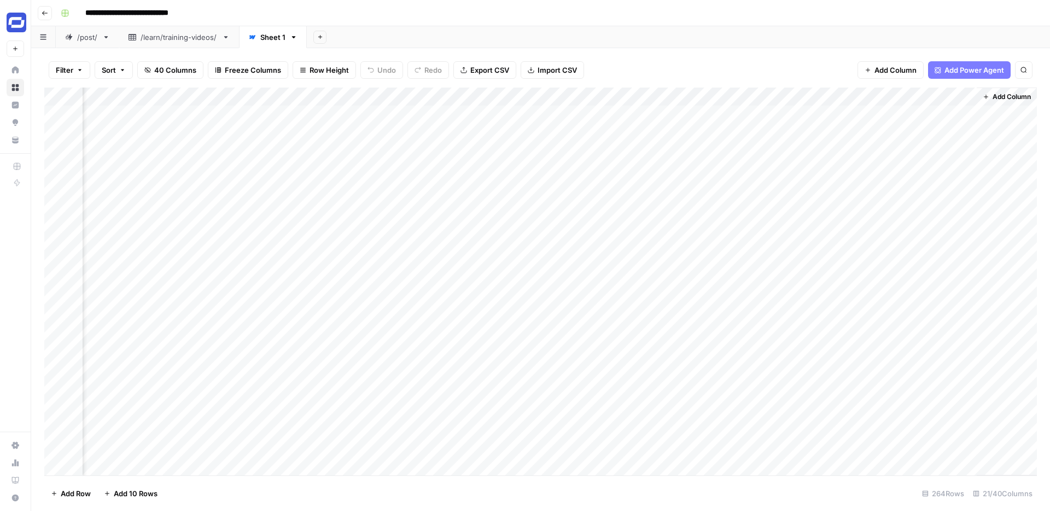
click at [1011, 96] on span "Add Column" at bounding box center [1012, 97] width 38 height 10
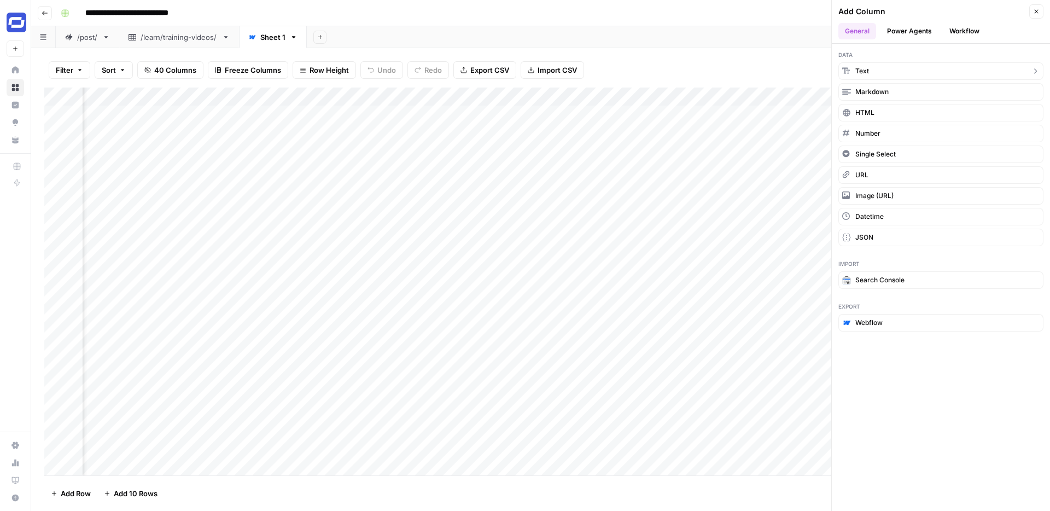
click at [969, 79] on button "Text" at bounding box center [941, 71] width 205 height 18
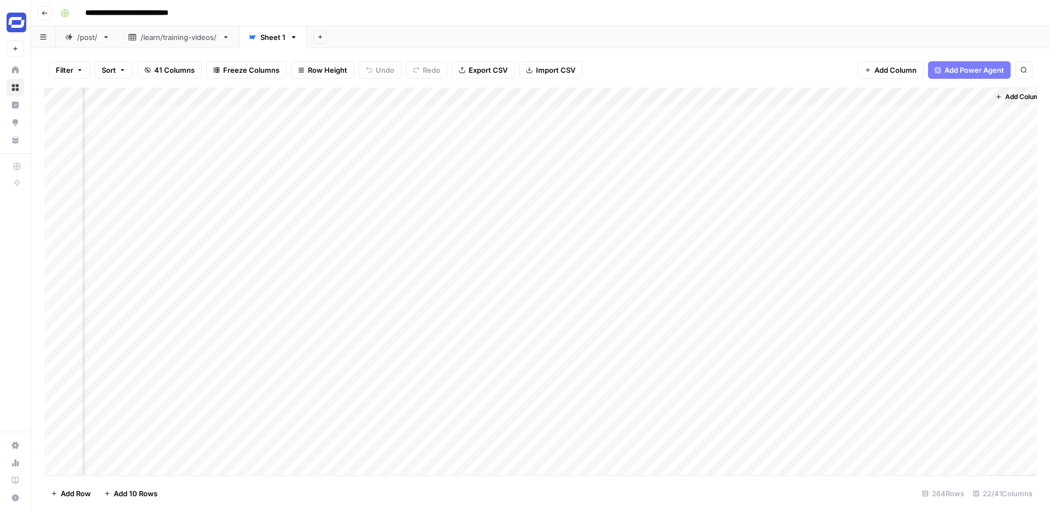
scroll to position [1, 2021]
click at [968, 97] on div "Add Column" at bounding box center [540, 282] width 993 height 388
click at [870, 126] on input "New Column" at bounding box center [883, 123] width 111 height 11
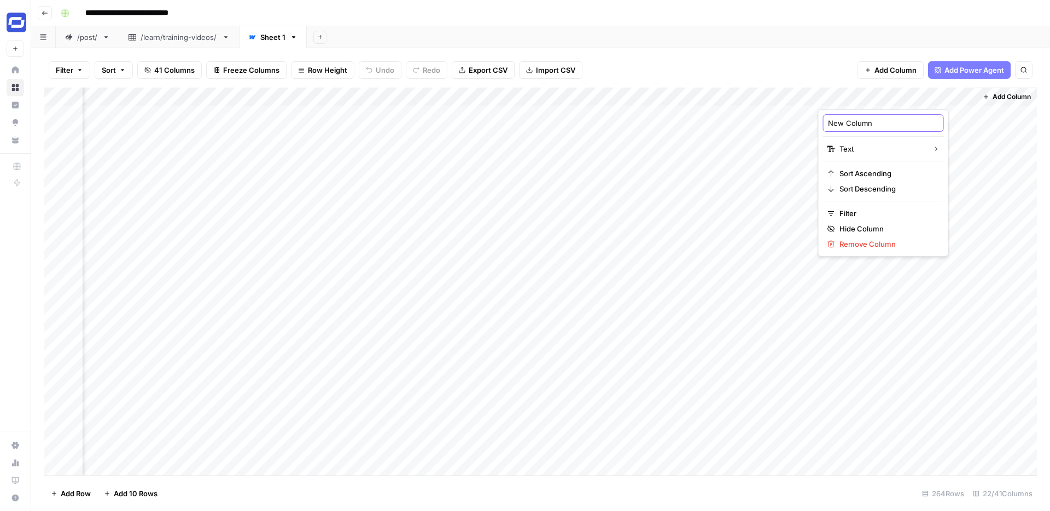
click at [870, 125] on input "New Column" at bounding box center [883, 123] width 111 height 11
type input "Internal Knowledge"
click at [1006, 96] on span "Add Column" at bounding box center [1012, 97] width 38 height 10
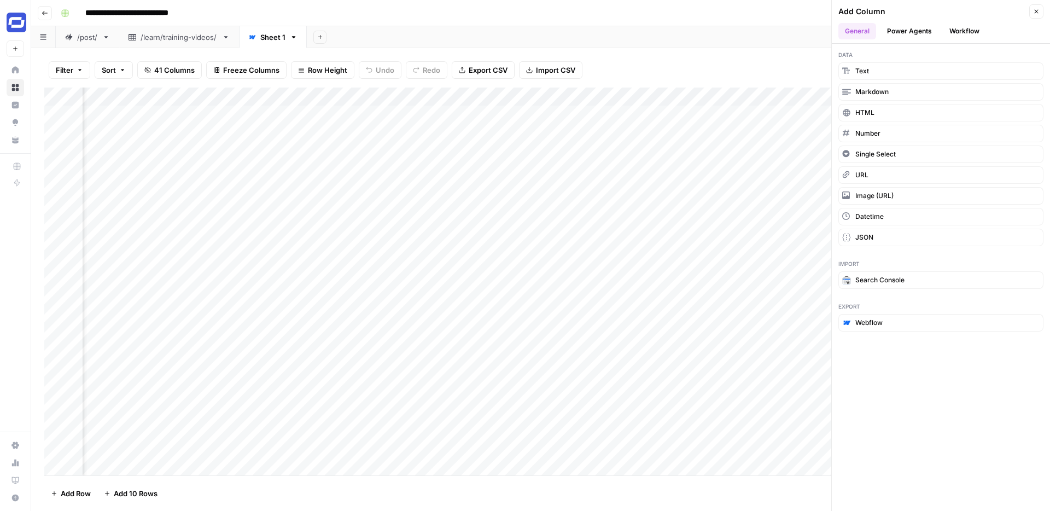
click at [968, 27] on button "Workflow" at bounding box center [964, 31] width 43 height 16
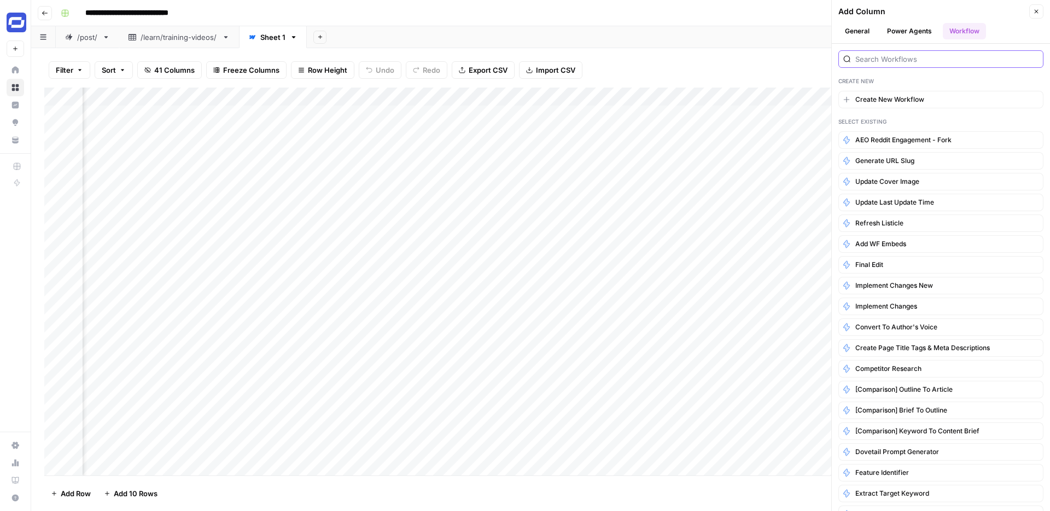
click at [899, 61] on input "search" at bounding box center [947, 59] width 183 height 11
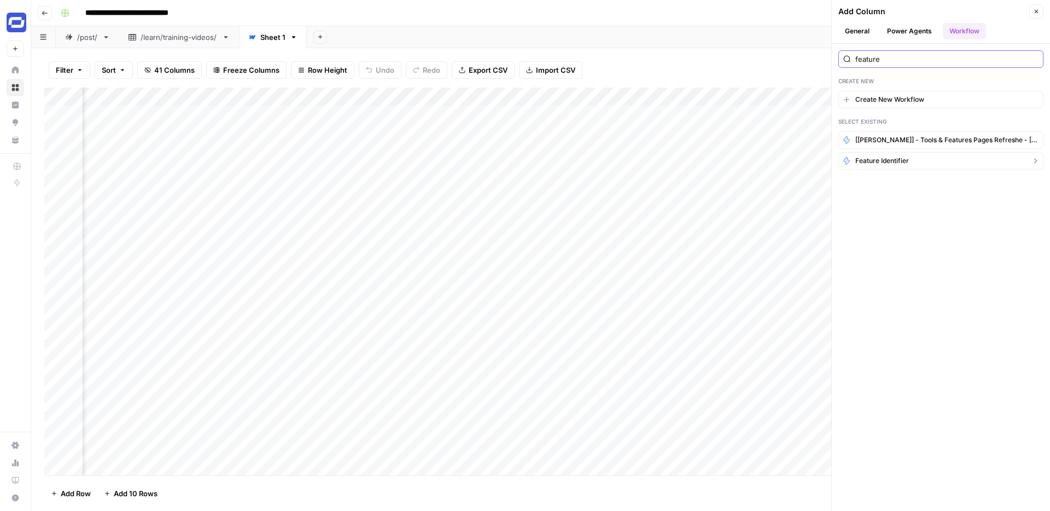
type input "feature"
click at [893, 156] on span "Feature Identifier" at bounding box center [883, 161] width 54 height 10
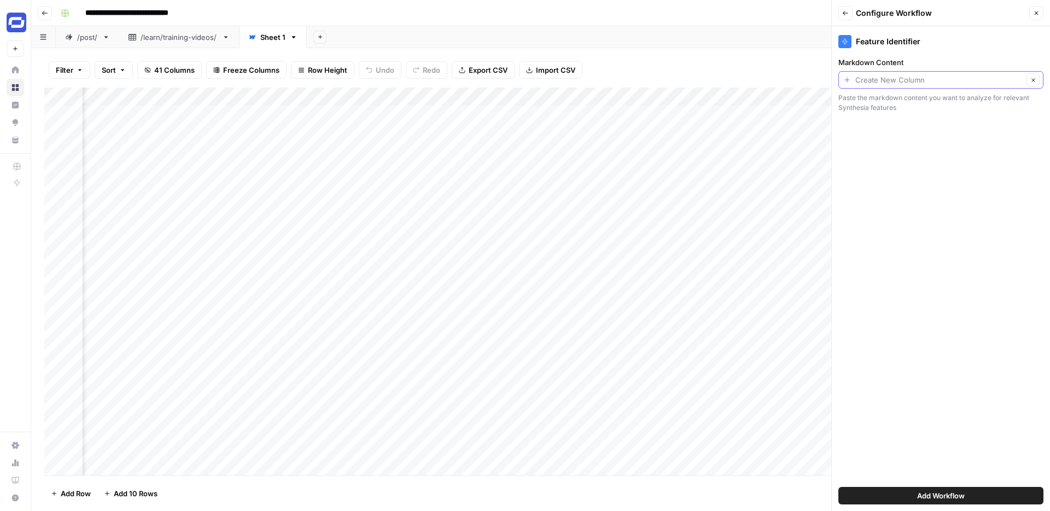
click at [937, 82] on input "Markdown Content" at bounding box center [940, 79] width 168 height 11
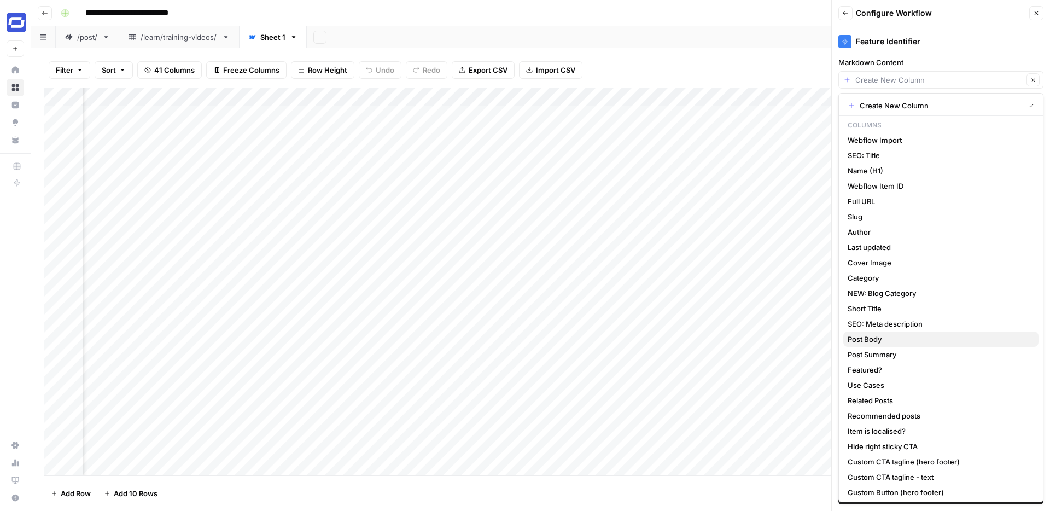
click at [868, 344] on span "Post Body" at bounding box center [939, 339] width 182 height 11
type input "Post Body"
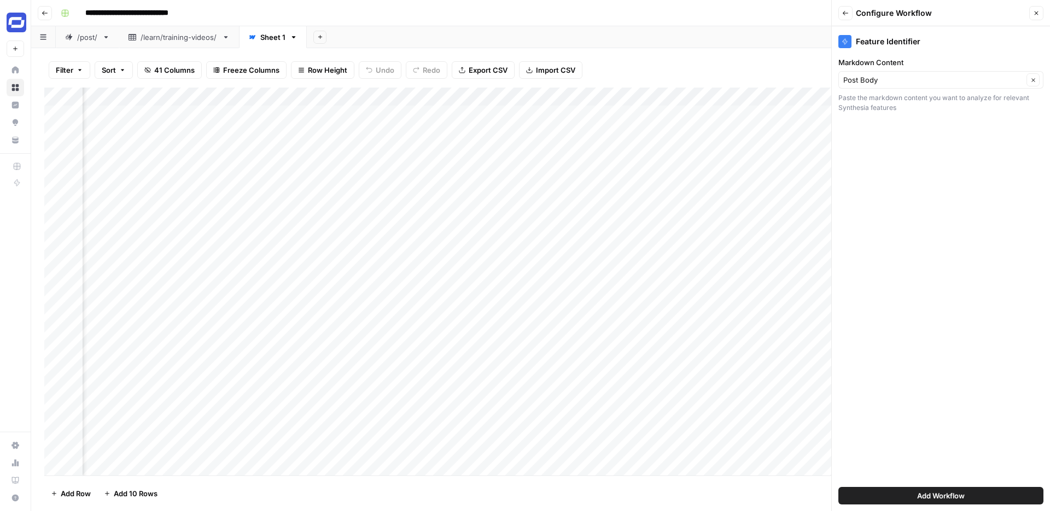
click at [917, 493] on span "Add Workflow" at bounding box center [941, 495] width 48 height 11
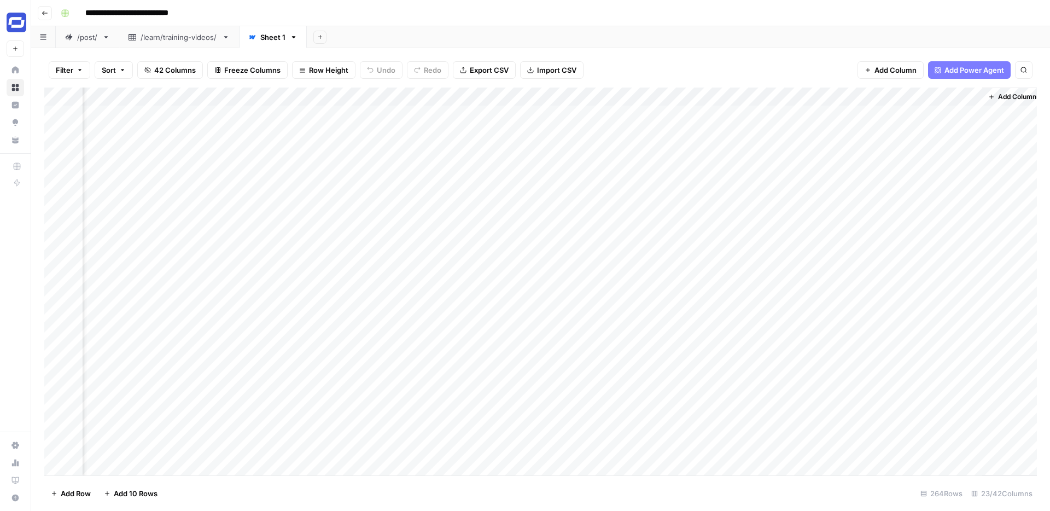
scroll to position [1, 2131]
click at [1012, 97] on span "Add Column" at bounding box center [1012, 97] width 38 height 10
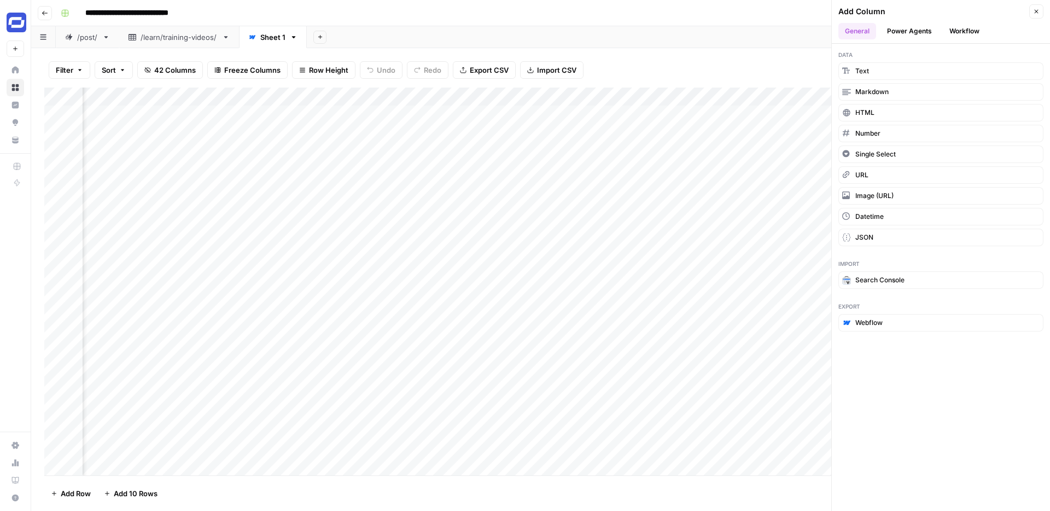
click at [961, 31] on button "Workflow" at bounding box center [964, 31] width 43 height 16
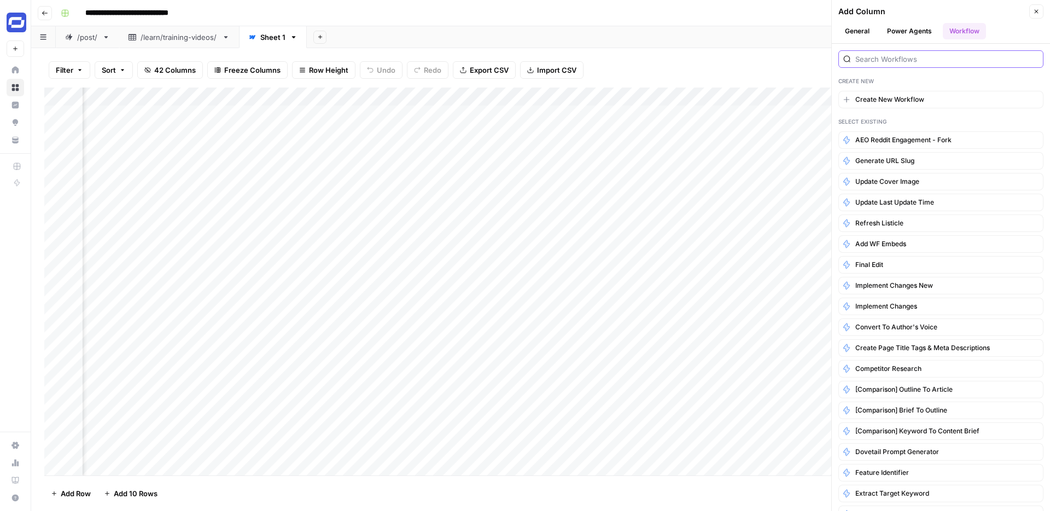
click at [874, 54] on input "search" at bounding box center [947, 59] width 183 height 11
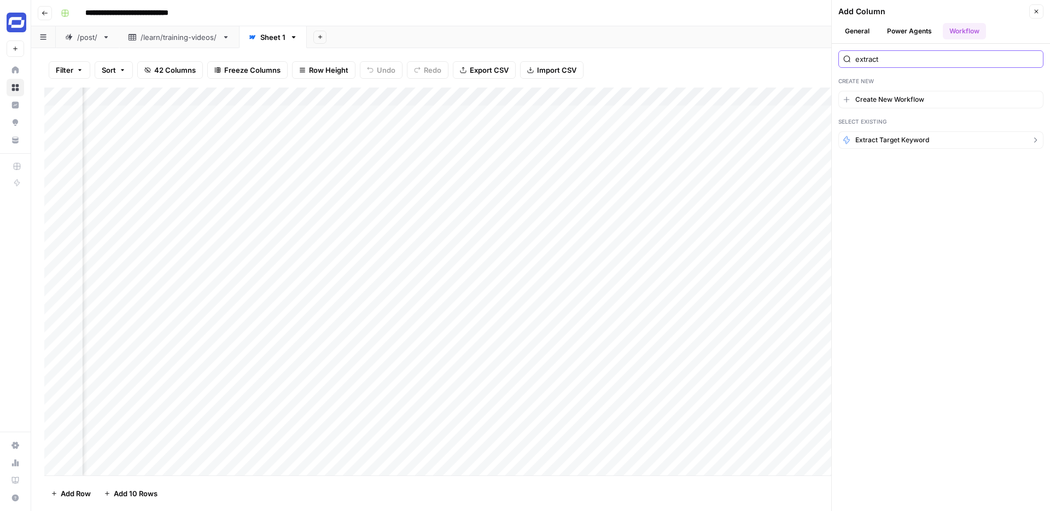
type input "extract"
click at [893, 136] on span "Extract Target Keyword" at bounding box center [893, 140] width 74 height 10
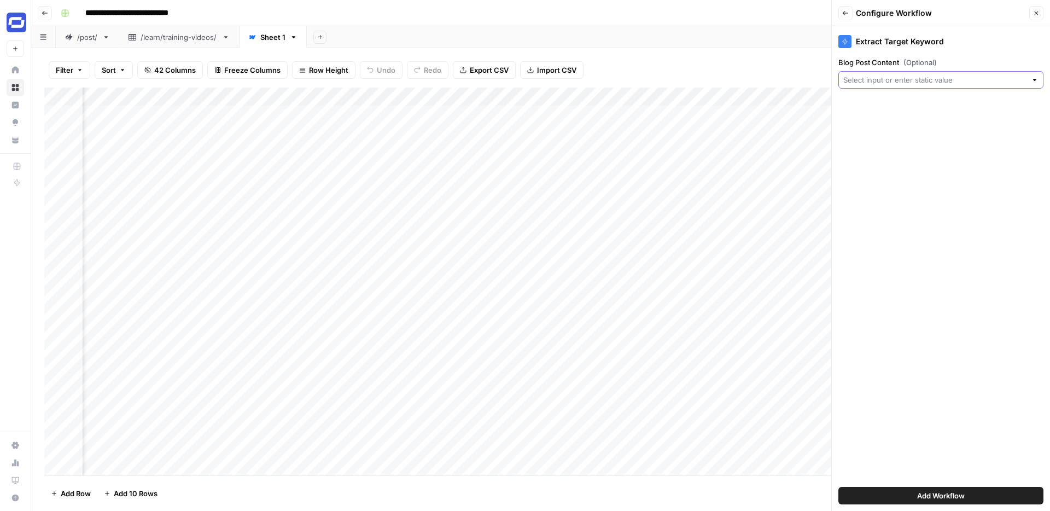
click at [893, 75] on input "Blog Post Content (Optional)" at bounding box center [935, 79] width 183 height 11
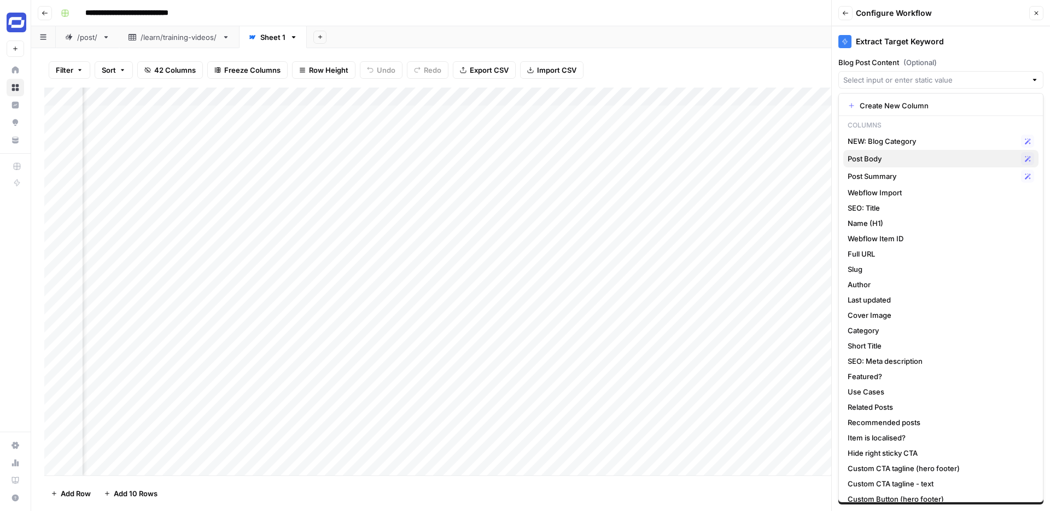
click at [893, 163] on span "Post Body" at bounding box center [932, 158] width 169 height 11
type input "Post Body"
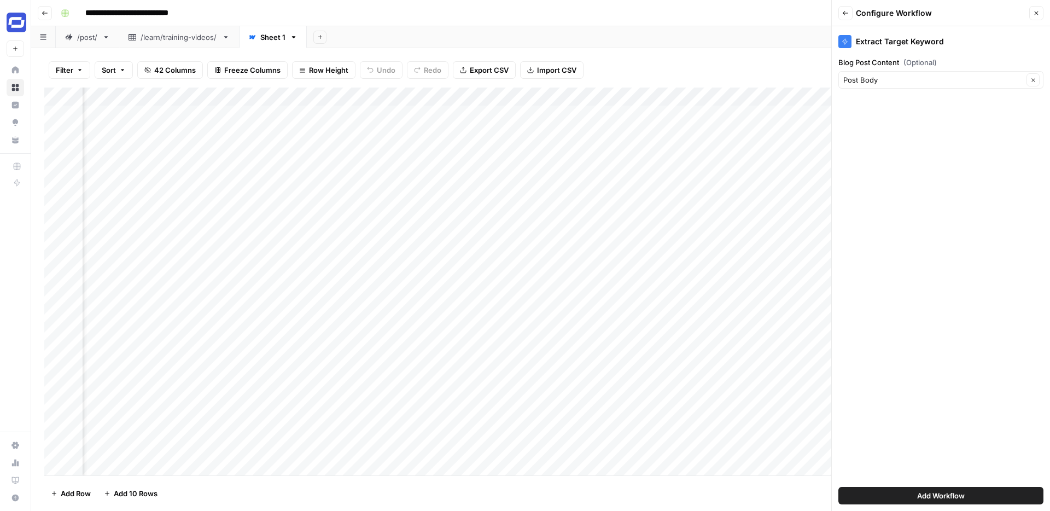
click at [946, 498] on span "Add Workflow" at bounding box center [941, 495] width 48 height 11
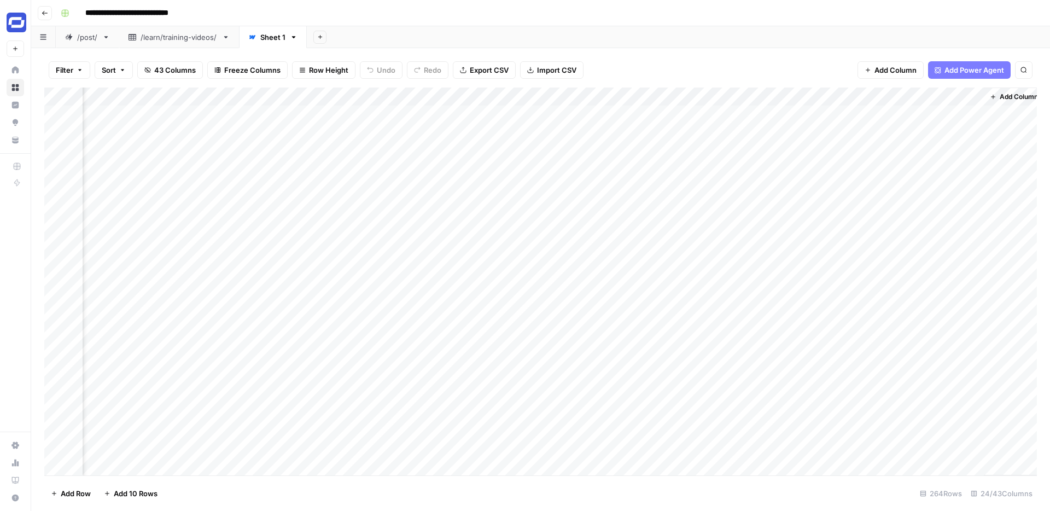
scroll to position [1, 2263]
click at [1013, 98] on span "Add Column" at bounding box center [1012, 97] width 38 height 10
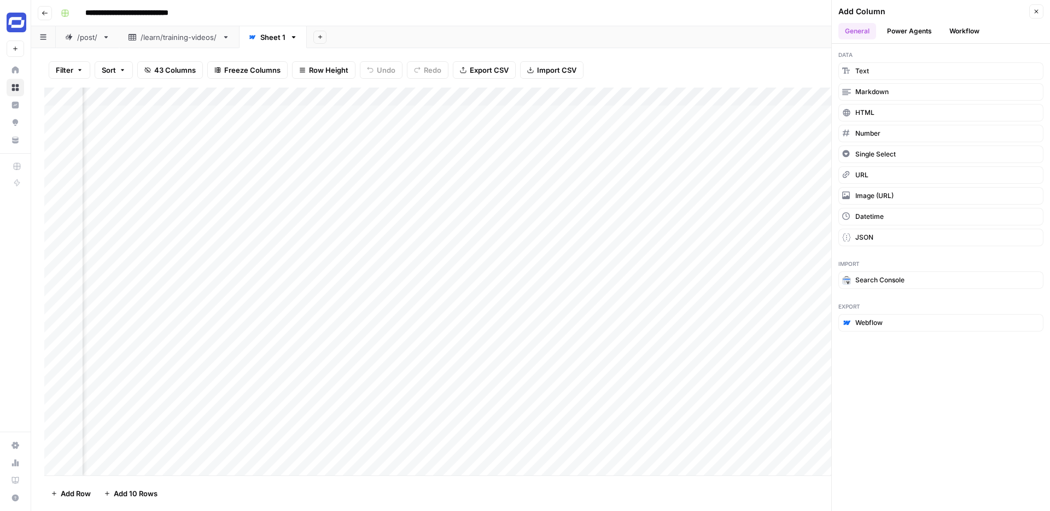
click at [959, 35] on button "Workflow" at bounding box center [964, 31] width 43 height 16
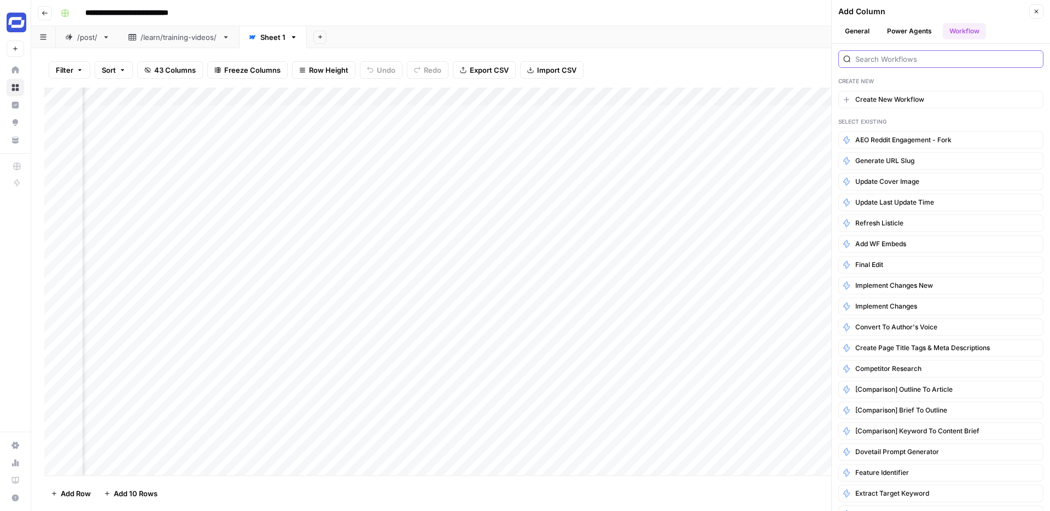
click at [867, 61] on input "search" at bounding box center [947, 59] width 183 height 11
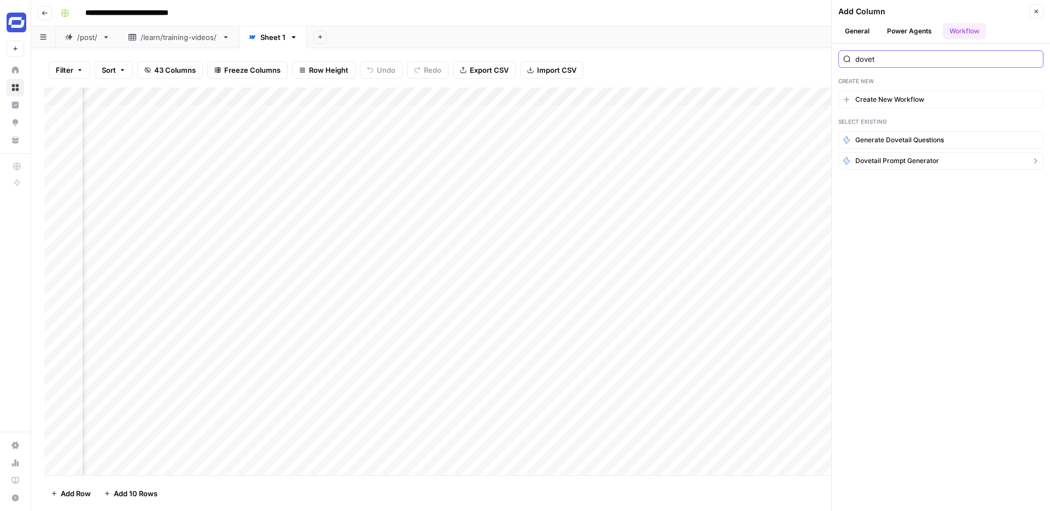
type input "dovet"
click at [897, 161] on span "Dovetail prompt generator" at bounding box center [898, 161] width 84 height 10
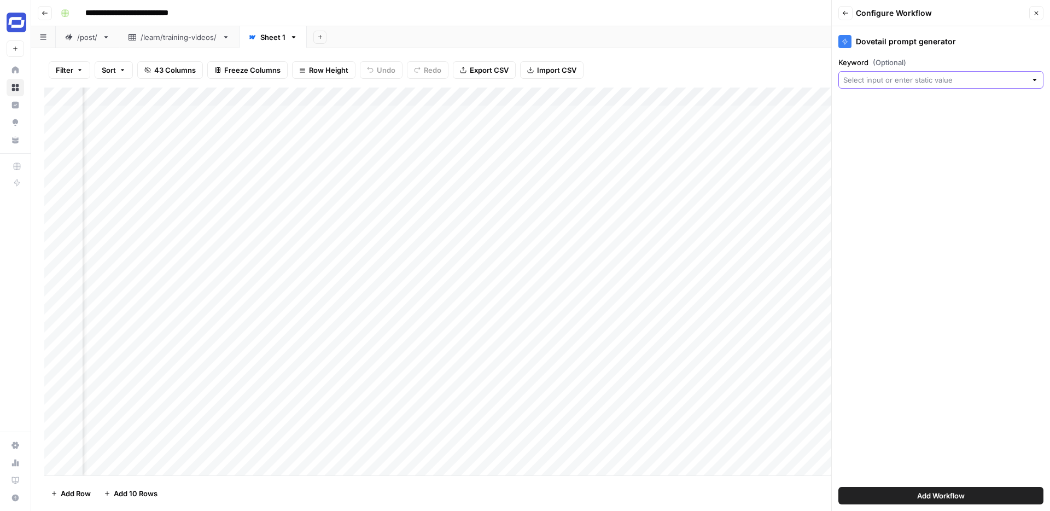
click at [915, 78] on input "Keyword (Optional)" at bounding box center [935, 79] width 183 height 11
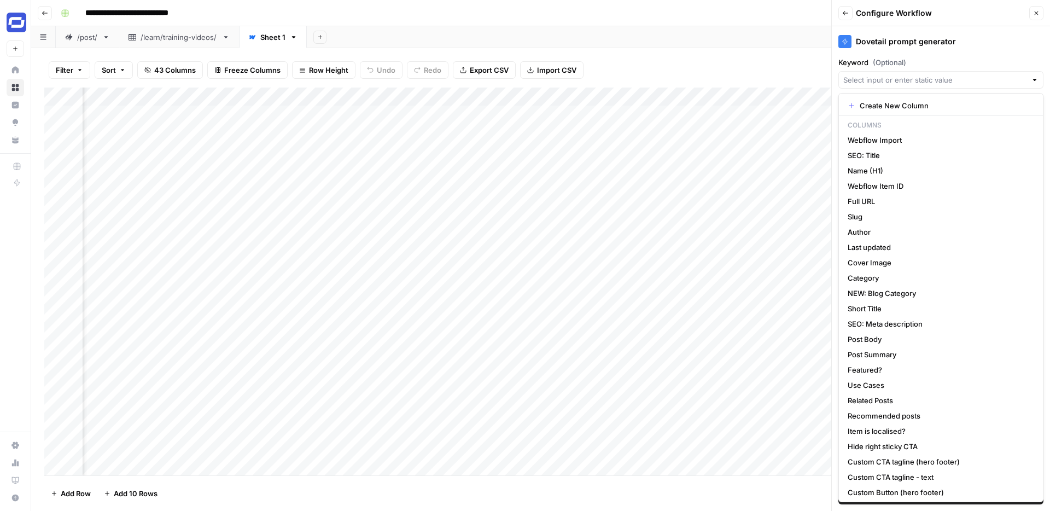
click at [723, 36] on div "Add Sheet" at bounding box center [678, 37] width 743 height 22
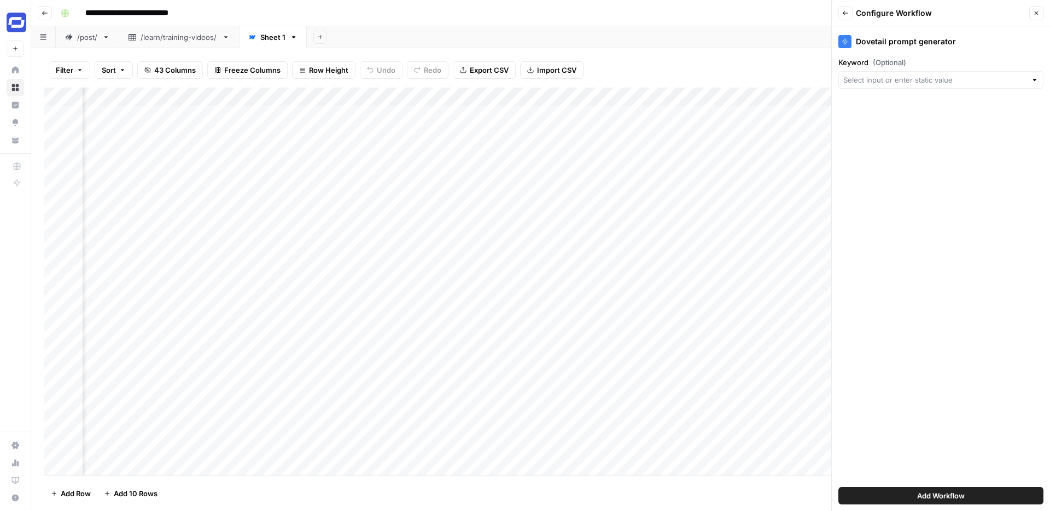
click at [1041, 14] on button "Close" at bounding box center [1037, 13] width 14 height 14
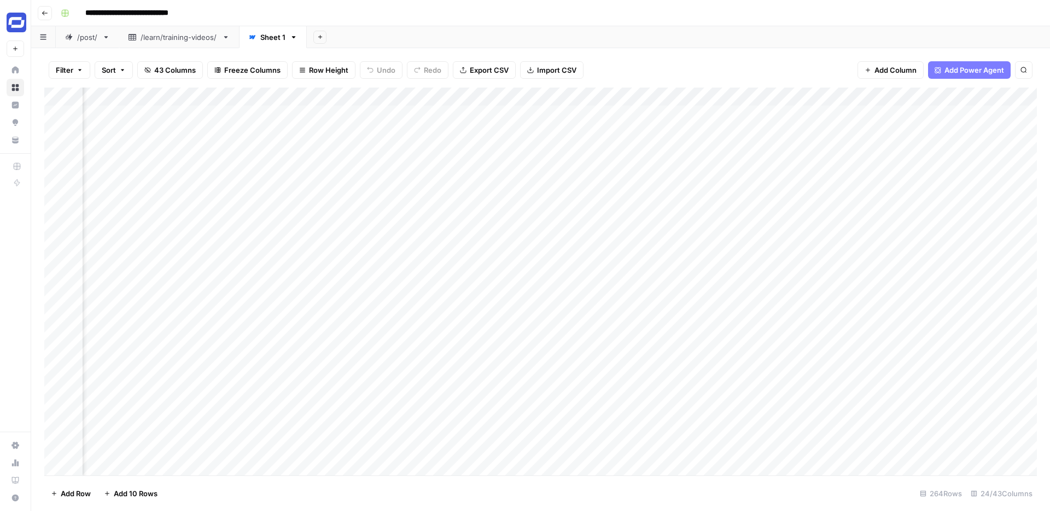
scroll to position [1, 1536]
click at [152, 72] on button "43 Columns" at bounding box center [170, 70] width 66 height 18
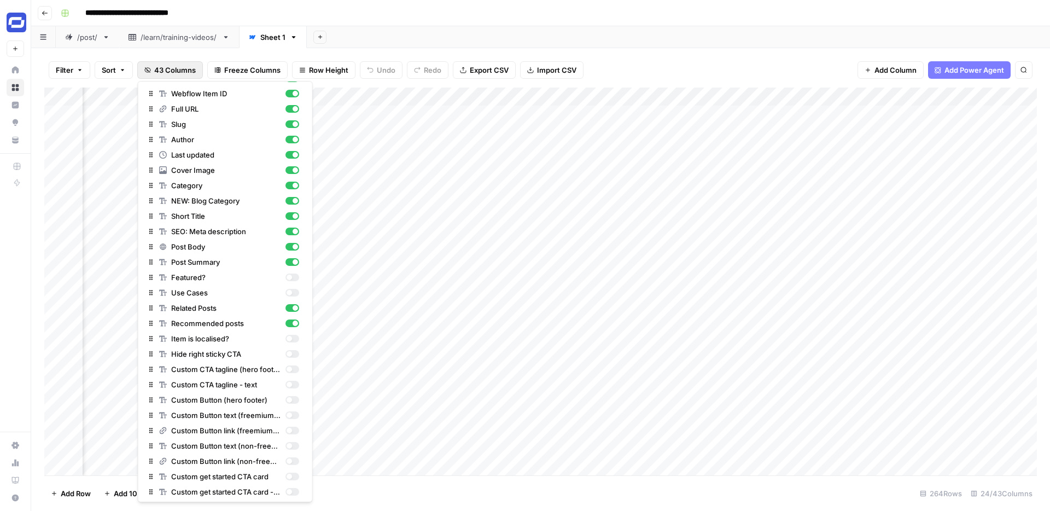
scroll to position [106, 0]
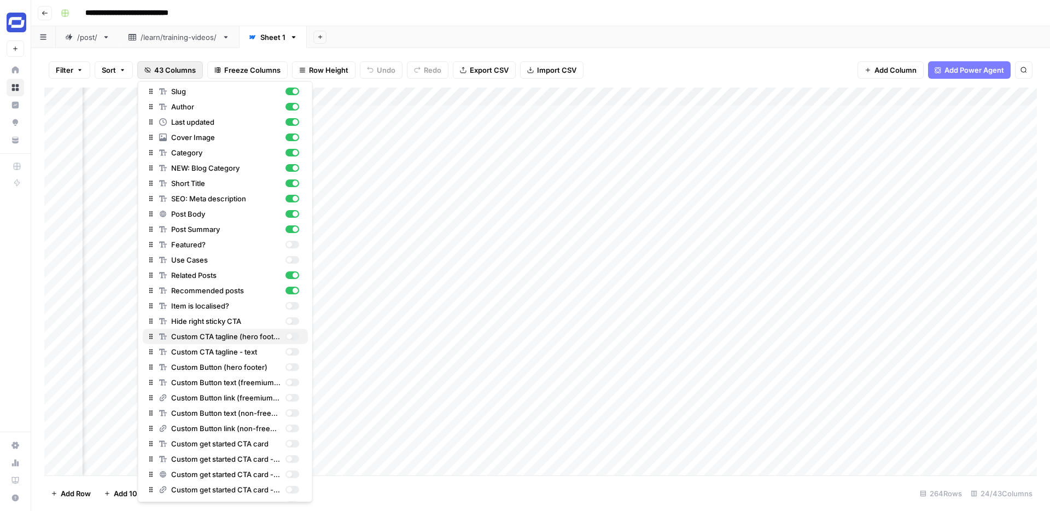
click at [155, 335] on div "Custom CTA tagline (hero footer)" at bounding box center [225, 336] width 156 height 11
click at [720, 98] on div "Add Column" at bounding box center [540, 282] width 993 height 388
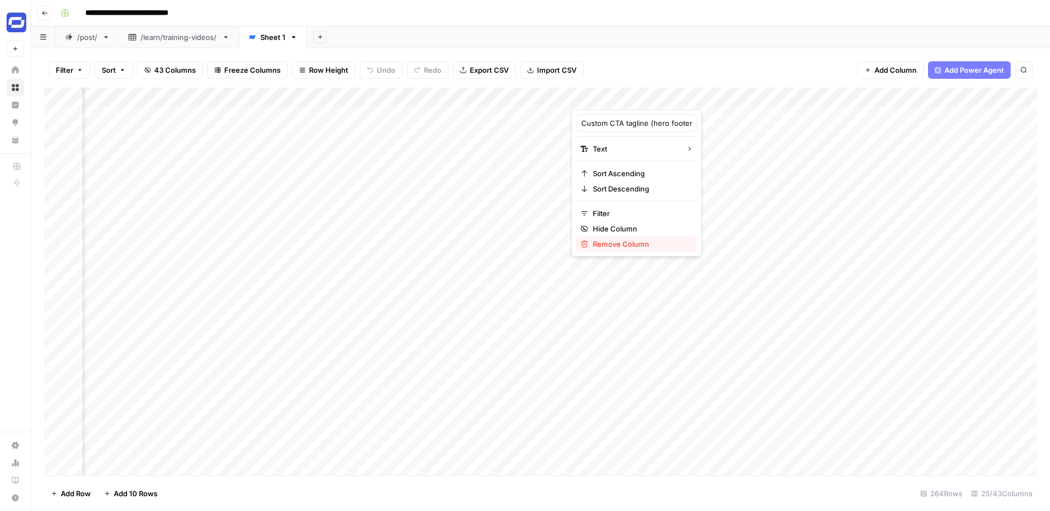
click at [617, 240] on span "Remove Column" at bounding box center [641, 244] width 96 height 11
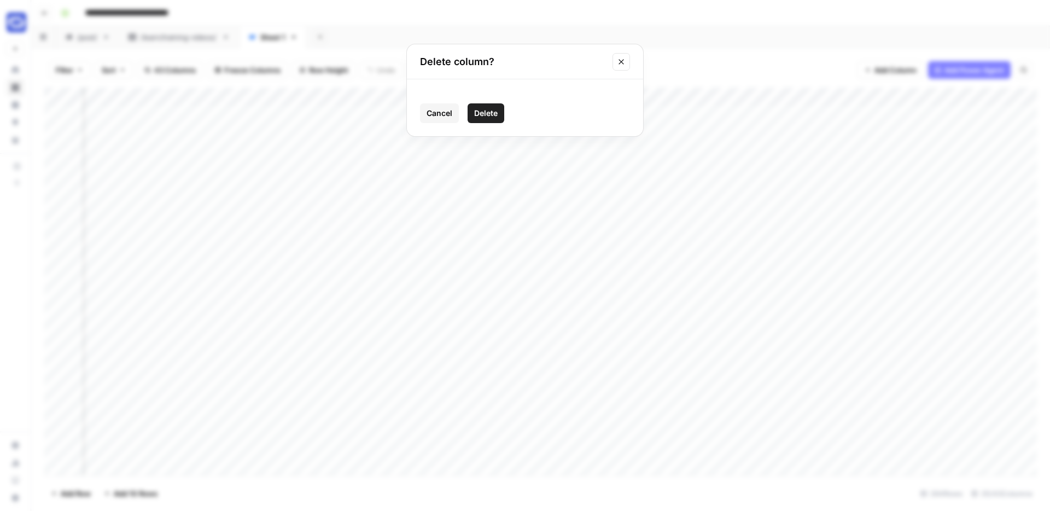
click at [495, 114] on span "Delete" at bounding box center [486, 113] width 24 height 11
click at [179, 72] on span "42 Columns" at bounding box center [175, 70] width 42 height 11
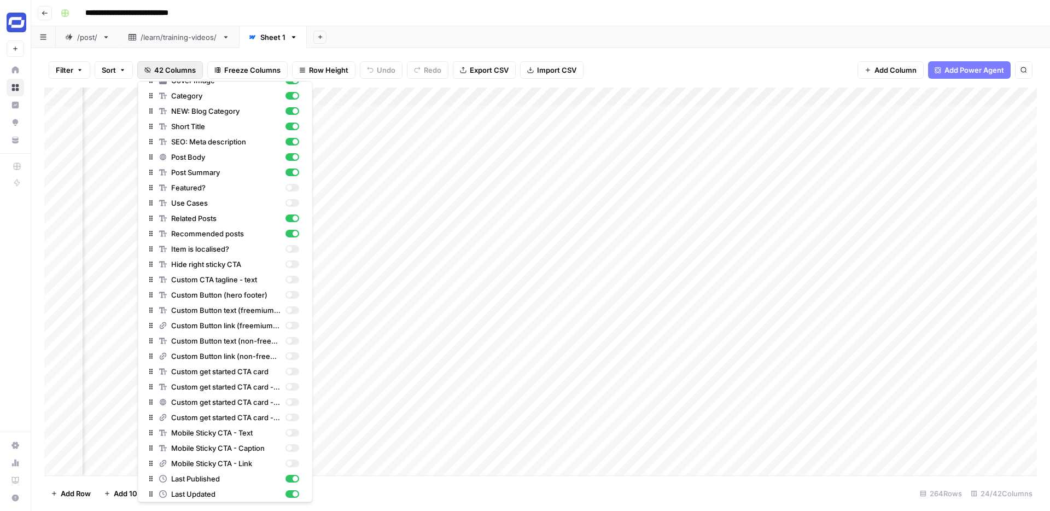
scroll to position [259, 0]
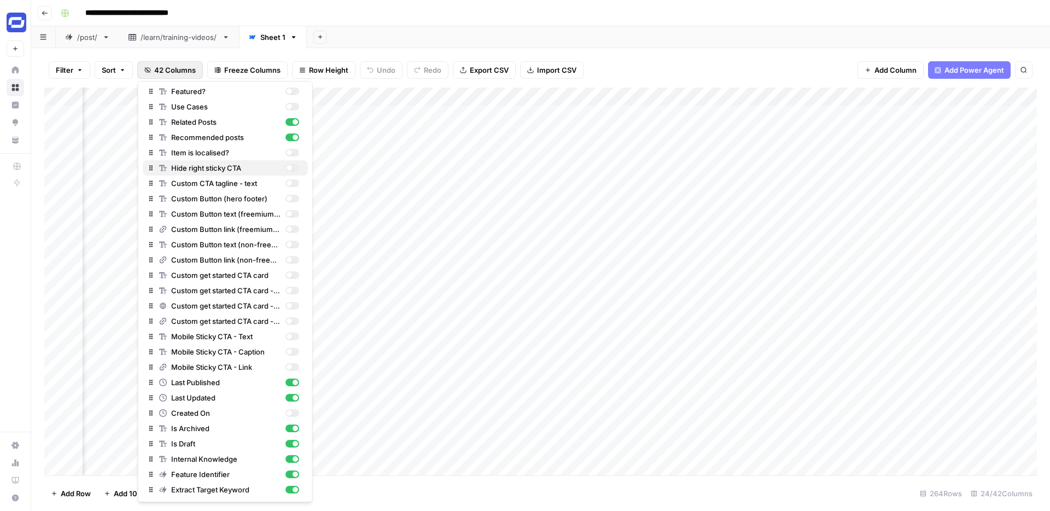
click at [294, 166] on div "button" at bounding box center [292, 168] width 14 height 8
click at [294, 183] on div "button" at bounding box center [292, 183] width 14 height 8
click at [294, 196] on div "button" at bounding box center [292, 199] width 14 height 8
click at [294, 213] on div "button" at bounding box center [292, 214] width 14 height 8
click at [294, 229] on div "button" at bounding box center [292, 229] width 14 height 8
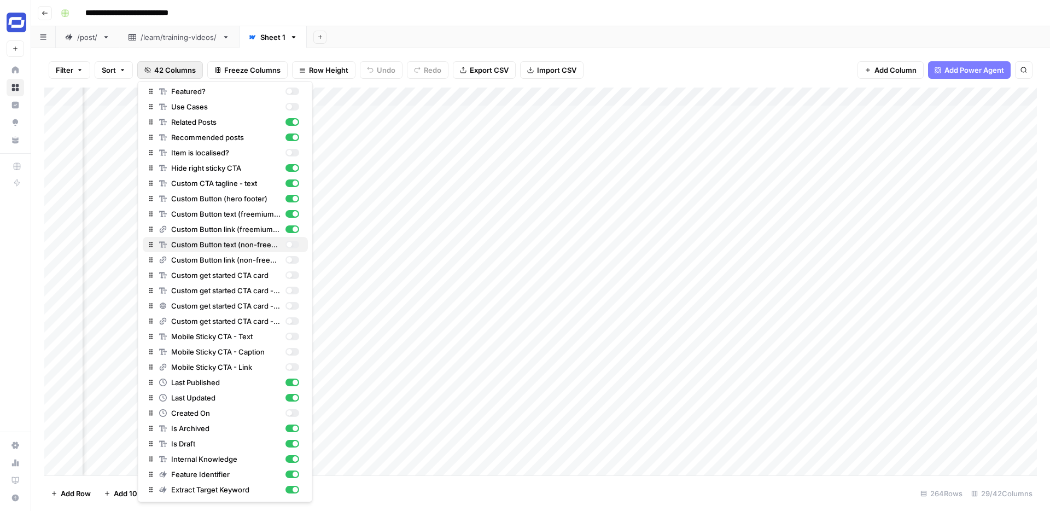
click at [294, 243] on div "button" at bounding box center [292, 245] width 14 height 8
click at [294, 257] on div "button" at bounding box center [292, 260] width 14 height 8
click at [294, 273] on div "button" at bounding box center [292, 275] width 14 height 8
click at [294, 288] on div "button" at bounding box center [292, 291] width 14 height 8
click at [295, 306] on div "button" at bounding box center [292, 306] width 14 height 8
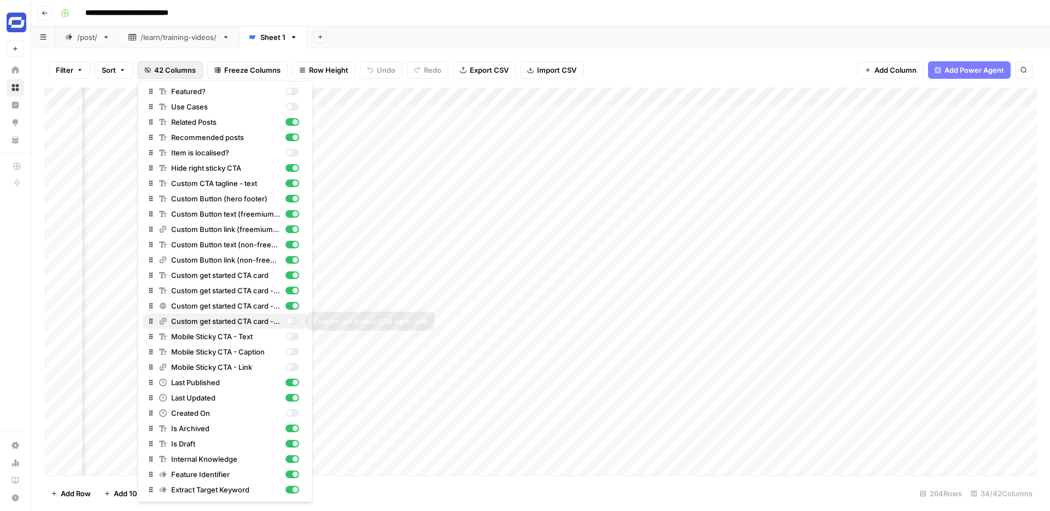
click at [295, 323] on div "button" at bounding box center [292, 321] width 14 height 8
click at [295, 336] on div "button" at bounding box center [292, 337] width 14 height 8
click at [295, 351] on div "button" at bounding box center [292, 352] width 14 height 8
click at [295, 367] on div "button" at bounding box center [292, 367] width 14 height 8
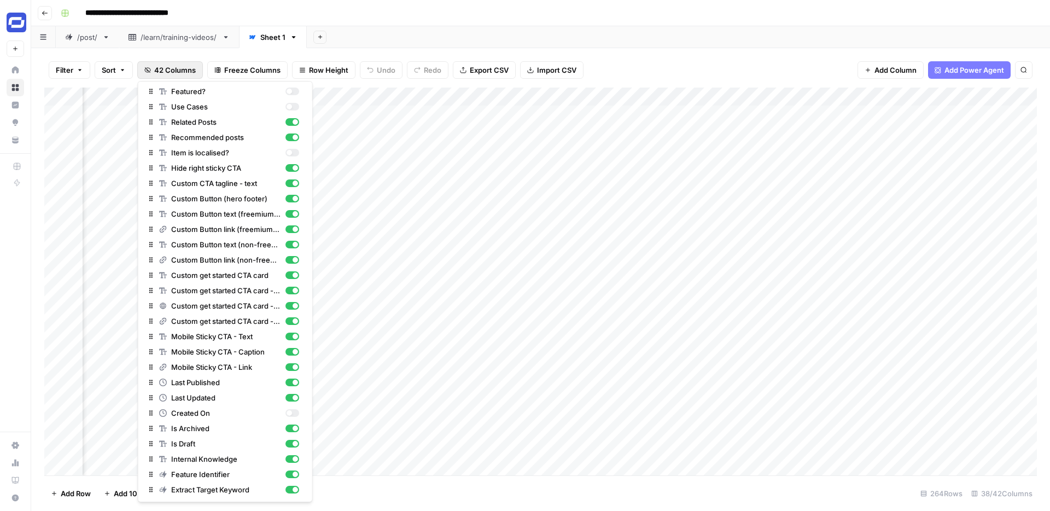
click at [575, 96] on div "Add Column" at bounding box center [540, 282] width 993 height 388
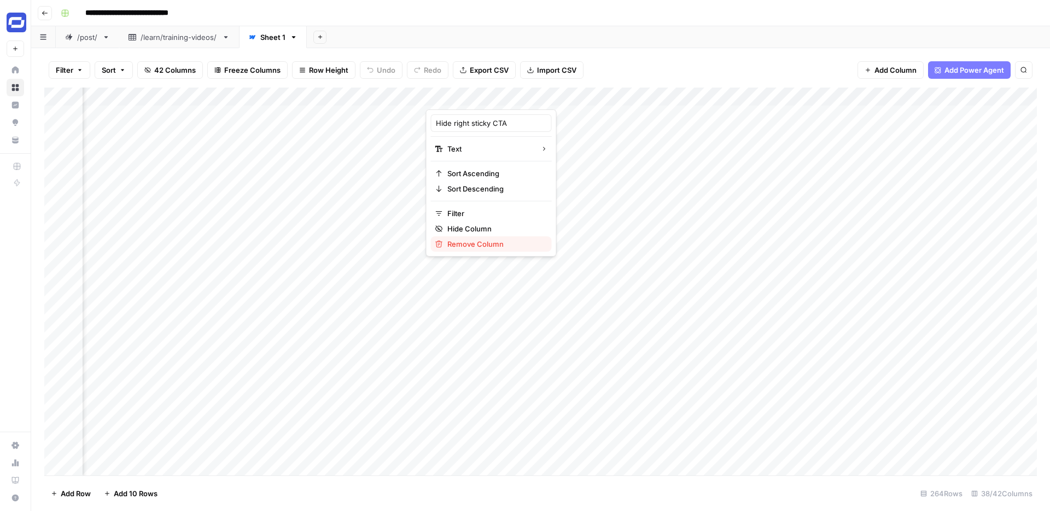
click at [456, 242] on span "Remove Column" at bounding box center [495, 244] width 96 height 11
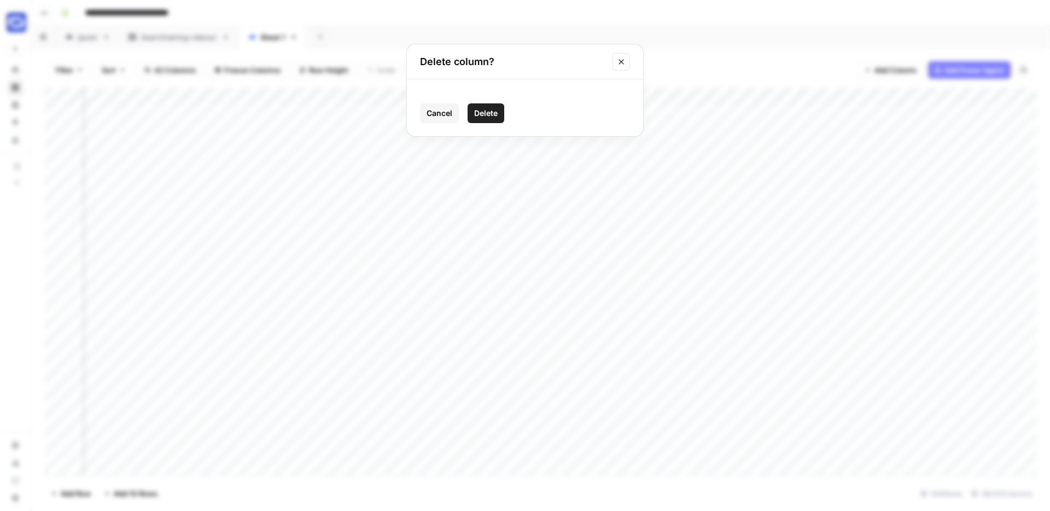
click at [492, 112] on span "Delete" at bounding box center [486, 113] width 24 height 11
click at [574, 96] on div "Add Column" at bounding box center [540, 282] width 993 height 388
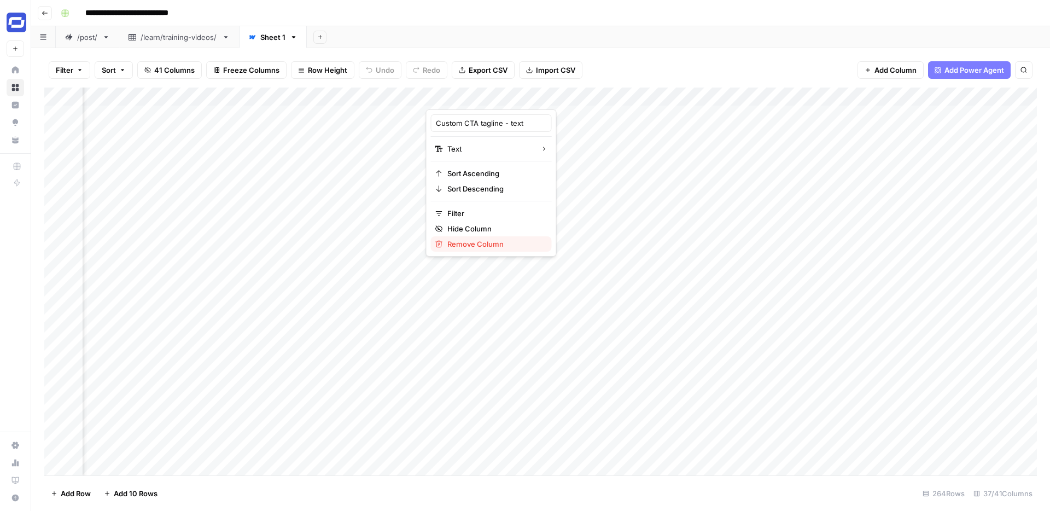
click at [485, 243] on span "Remove Column" at bounding box center [495, 244] width 96 height 11
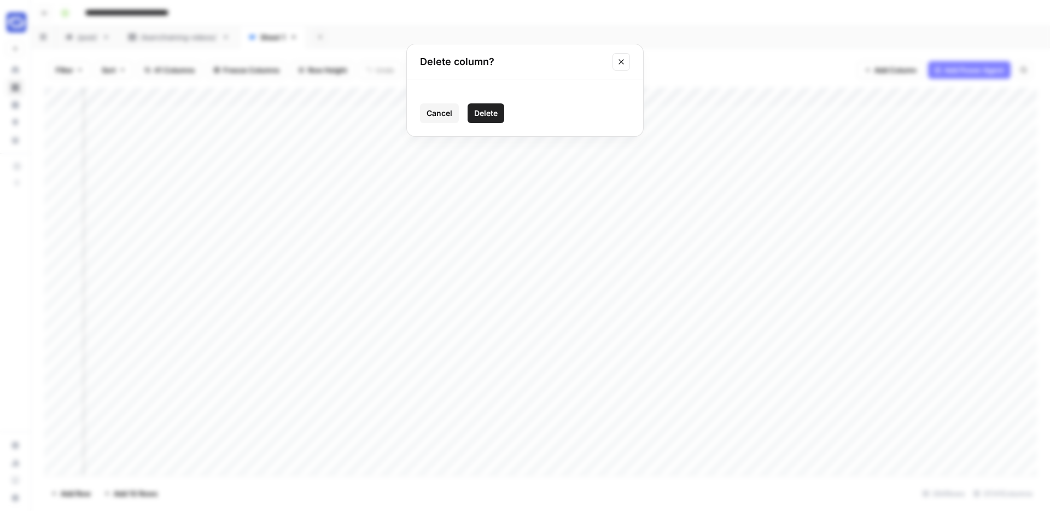
click at [487, 108] on span "Delete" at bounding box center [486, 113] width 24 height 11
click at [575, 97] on div "Add Column" at bounding box center [540, 282] width 993 height 388
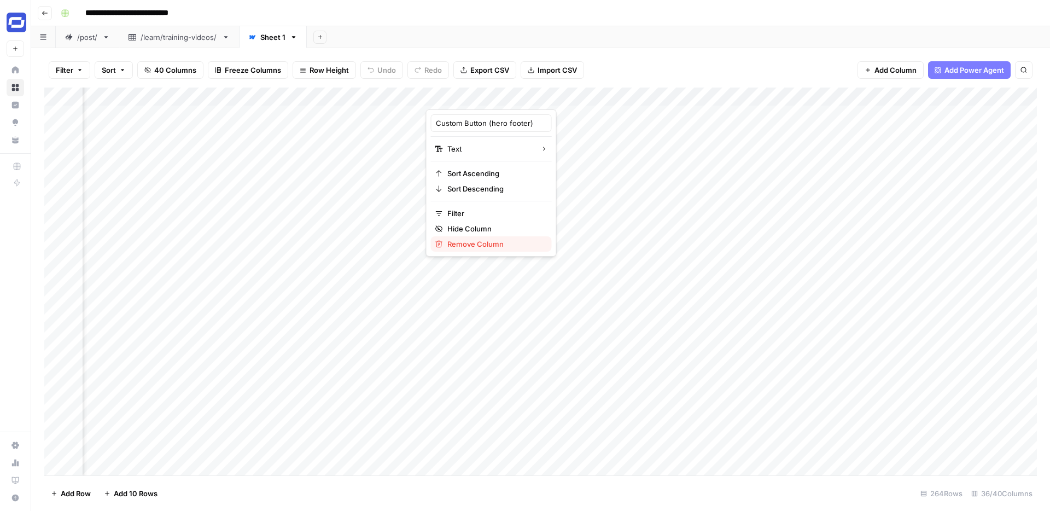
click at [490, 241] on span "Remove Column" at bounding box center [495, 244] width 96 height 11
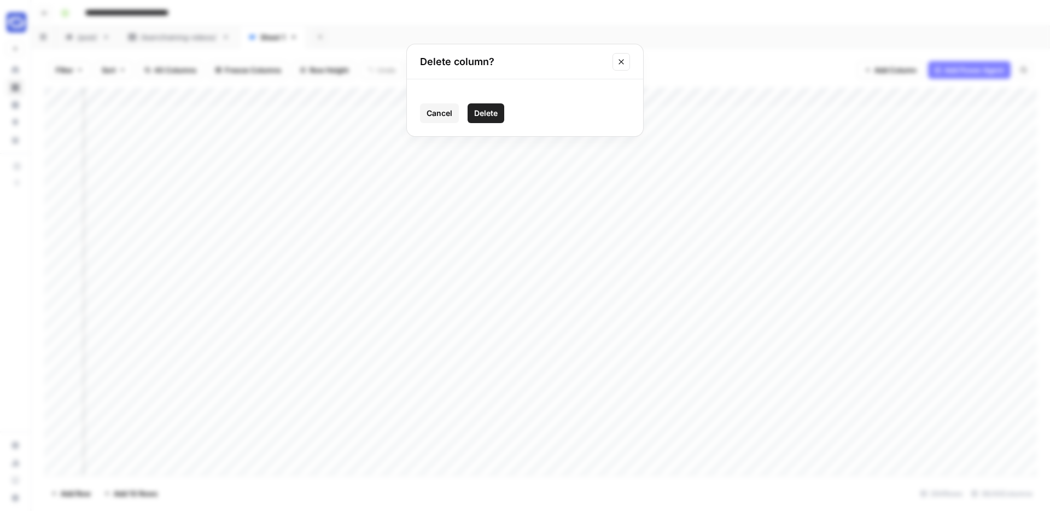
click at [495, 111] on span "Delete" at bounding box center [486, 113] width 24 height 11
click at [576, 97] on div "Add Column" at bounding box center [540, 282] width 993 height 388
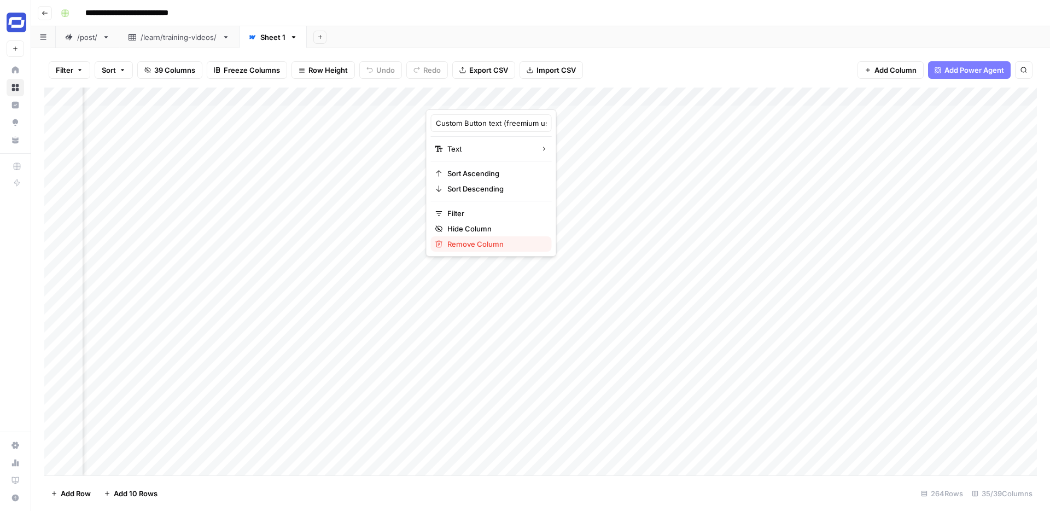
click at [487, 243] on span "Remove Column" at bounding box center [495, 244] width 96 height 11
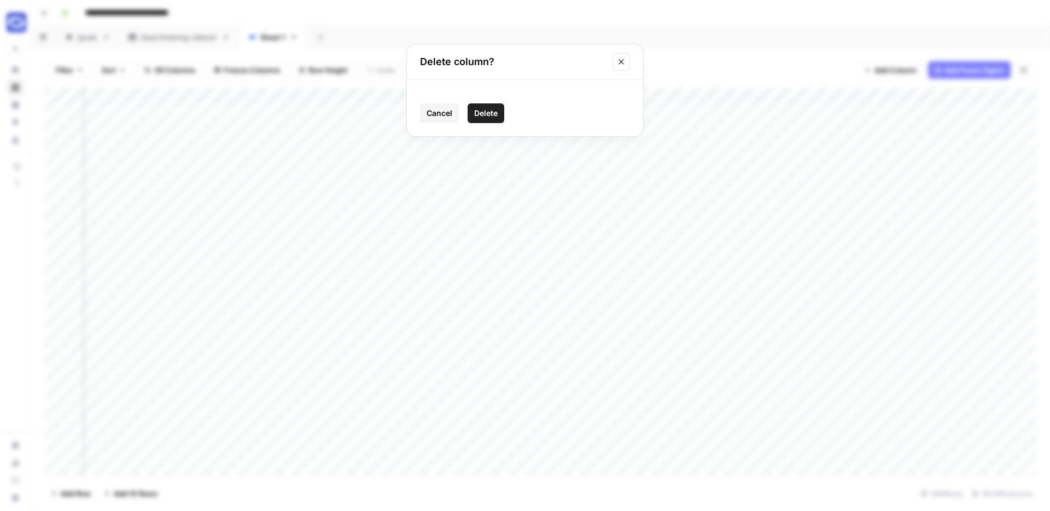
click at [492, 113] on span "Delete" at bounding box center [486, 113] width 24 height 11
click at [674, 94] on div "Add Column" at bounding box center [540, 282] width 993 height 388
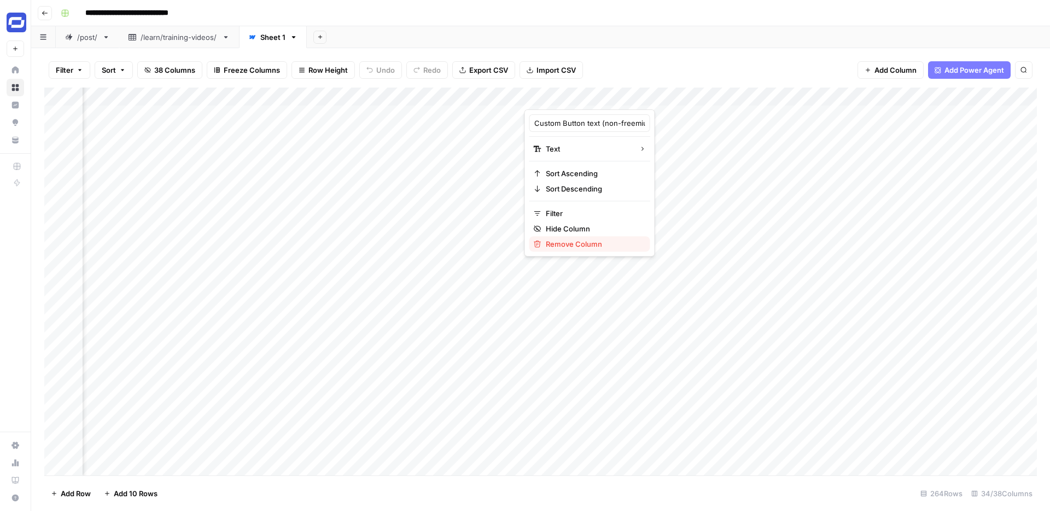
click at [582, 241] on span "Remove Column" at bounding box center [594, 244] width 96 height 11
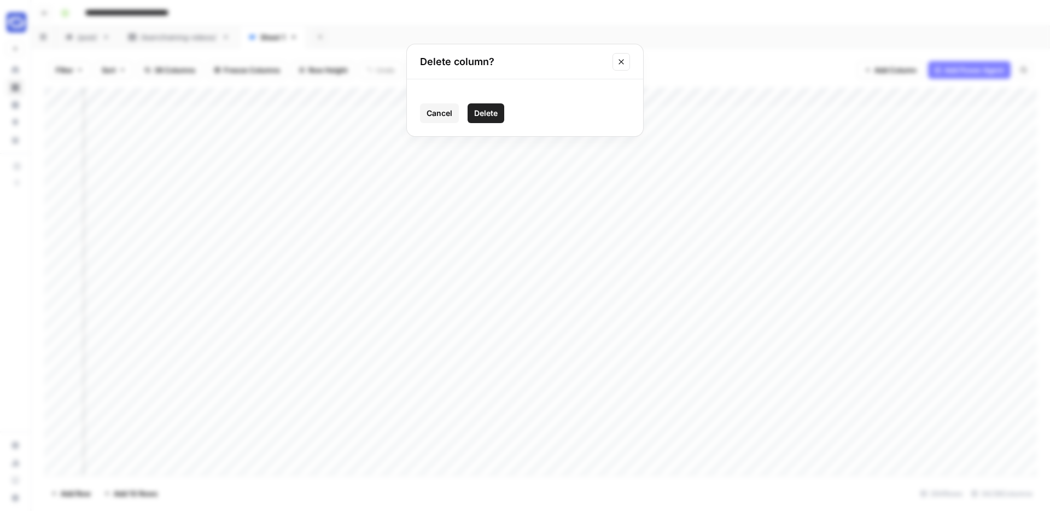
click at [491, 111] on span "Delete" at bounding box center [486, 113] width 24 height 11
click at [615, 95] on div "Add Column" at bounding box center [540, 282] width 993 height 388
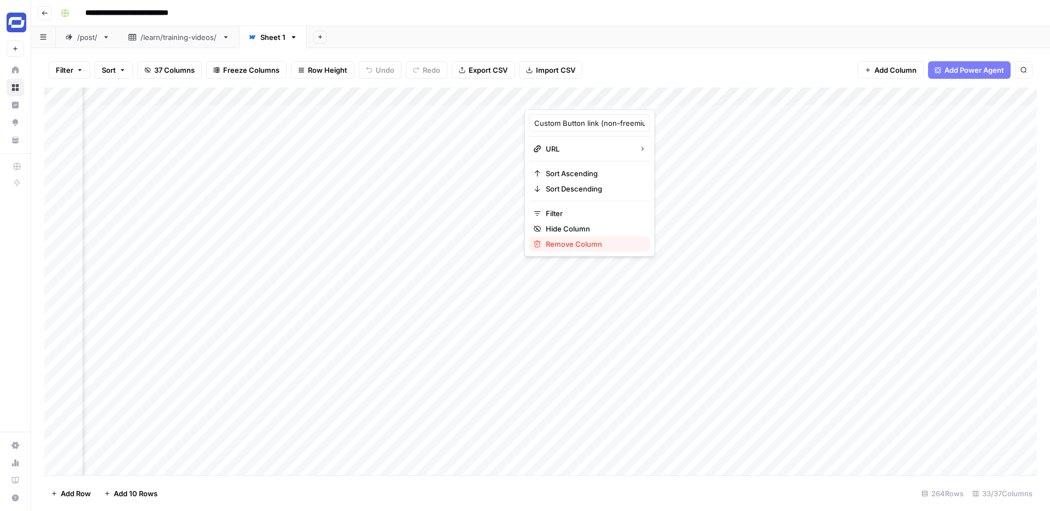
click at [573, 246] on span "Remove Column" at bounding box center [594, 244] width 96 height 11
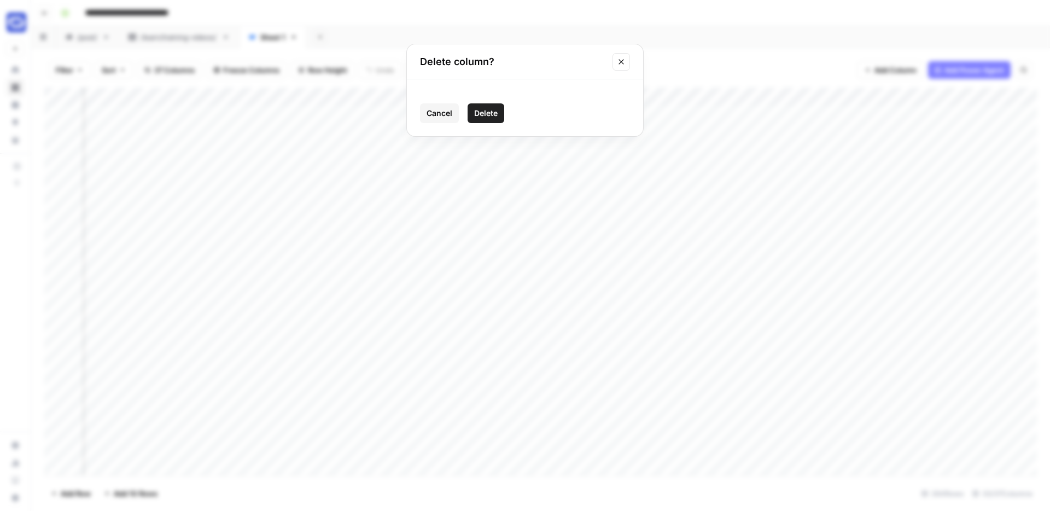
click at [486, 106] on button "Delete" at bounding box center [486, 113] width 37 height 20
click at [673, 95] on div "Add Column" at bounding box center [540, 282] width 993 height 388
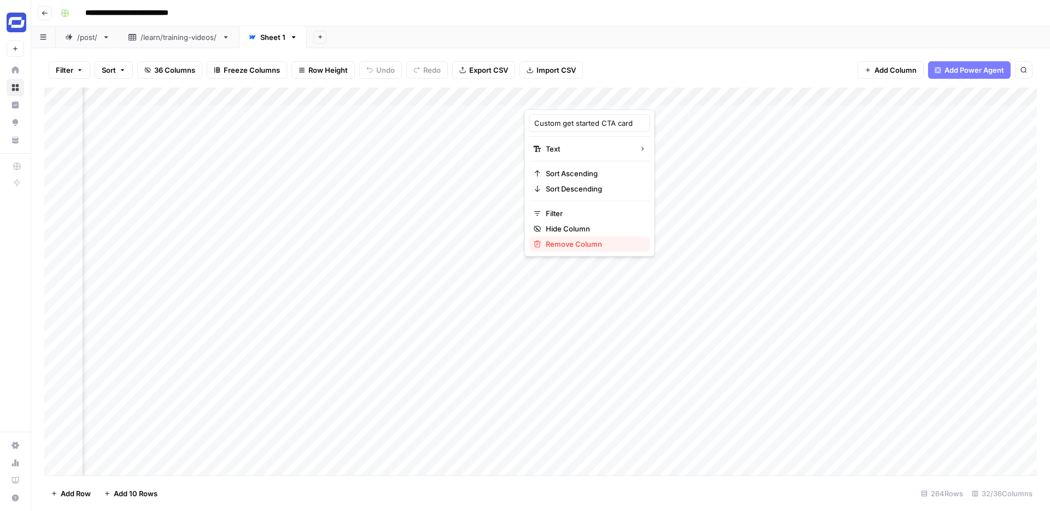
click at [587, 240] on span "Remove Column" at bounding box center [594, 244] width 96 height 11
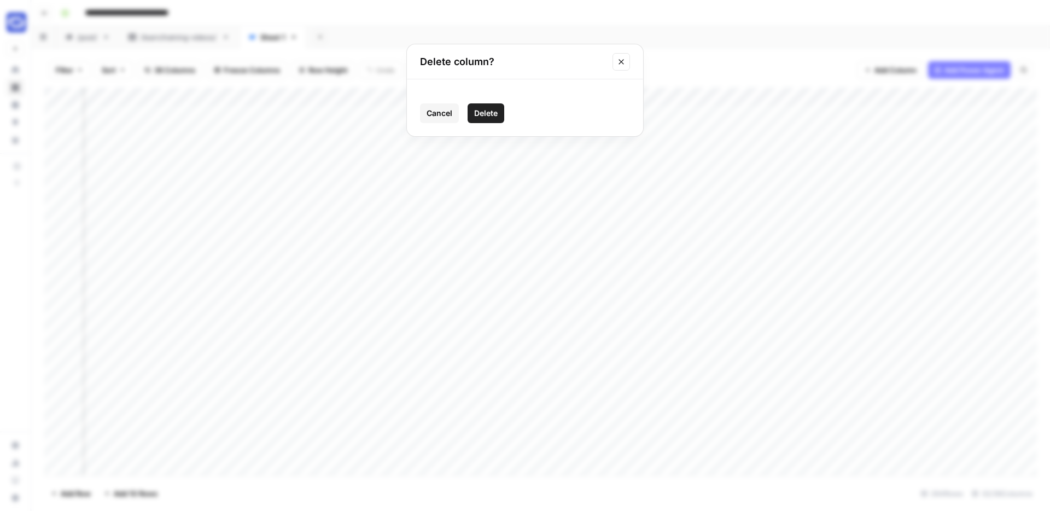
click at [490, 103] on div "Cancel Delete" at bounding box center [525, 107] width 236 height 57
click at [490, 116] on span "Delete" at bounding box center [486, 113] width 24 height 11
click at [672, 96] on div "Add Column" at bounding box center [540, 282] width 993 height 388
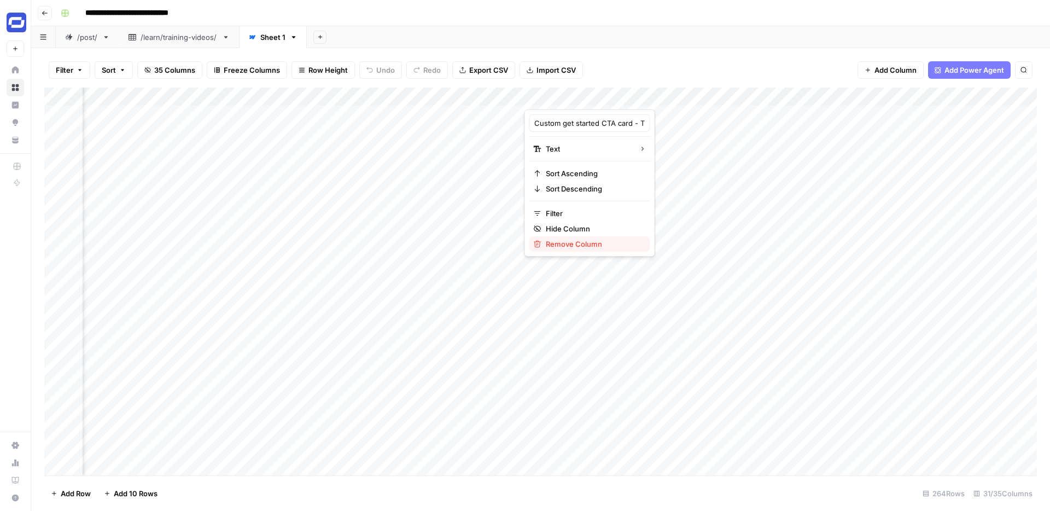
click at [584, 240] on span "Remove Column" at bounding box center [594, 244] width 96 height 11
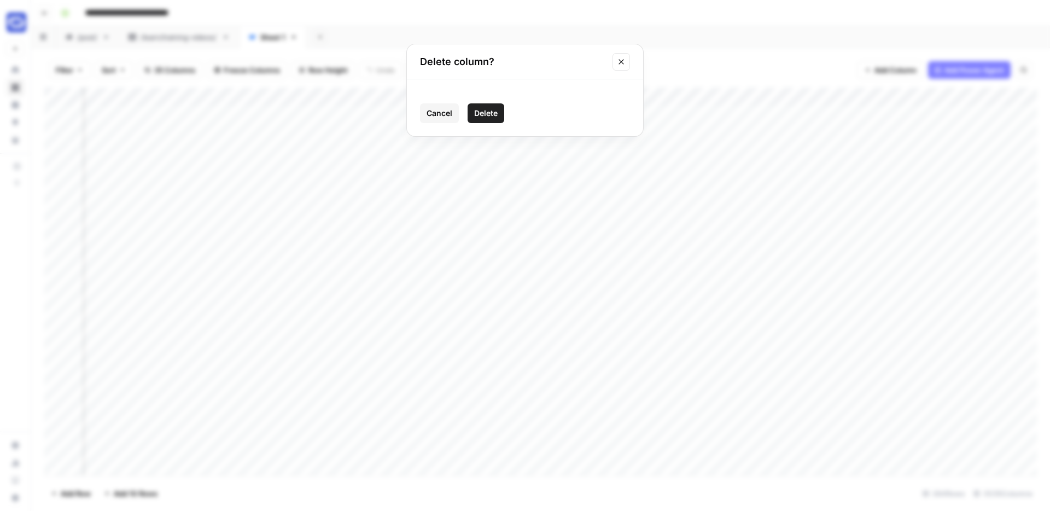
click at [481, 117] on span "Delete" at bounding box center [486, 113] width 24 height 11
click at [676, 96] on div "Add Column" at bounding box center [540, 282] width 993 height 388
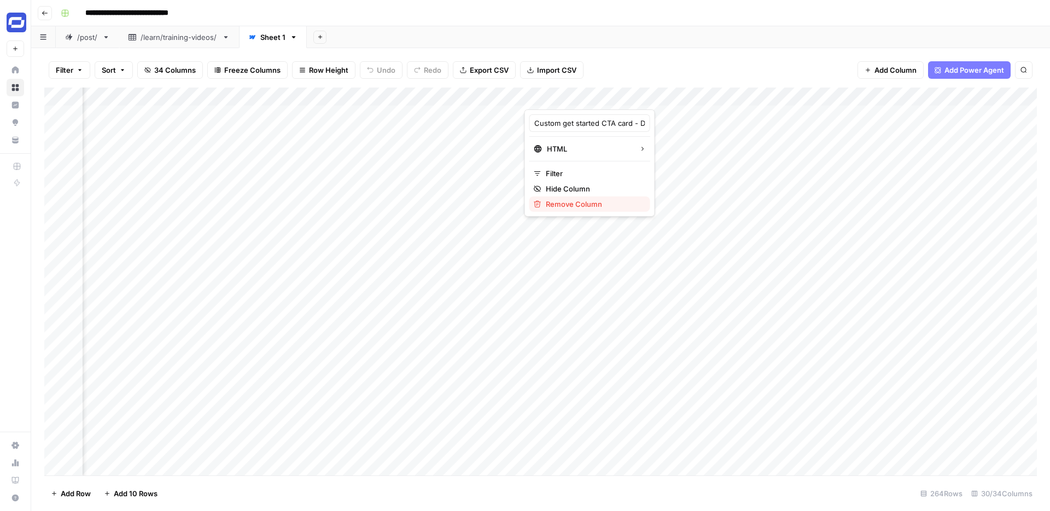
click at [607, 200] on span "Remove Column" at bounding box center [594, 204] width 96 height 11
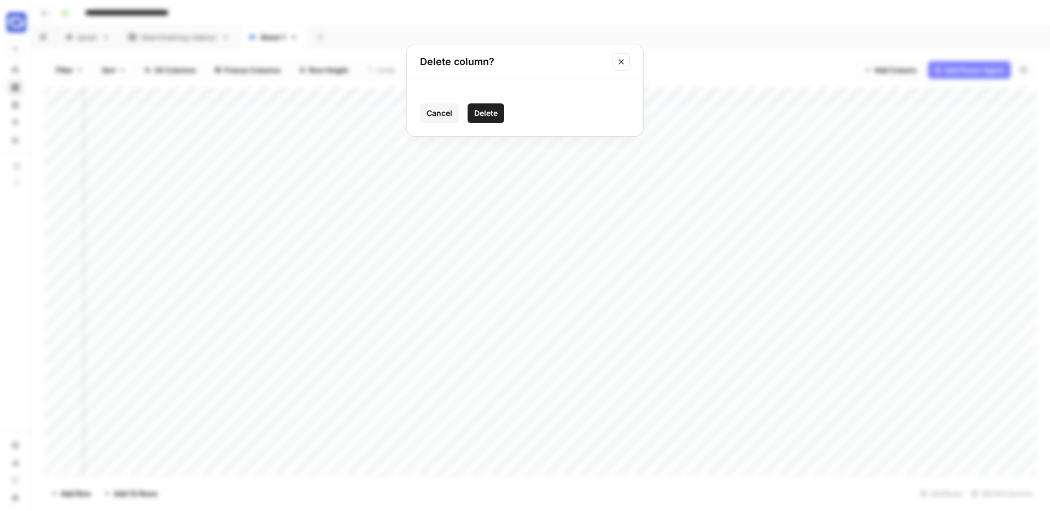
click at [492, 109] on span "Delete" at bounding box center [486, 113] width 24 height 11
click at [614, 100] on div "Add Column" at bounding box center [540, 282] width 993 height 388
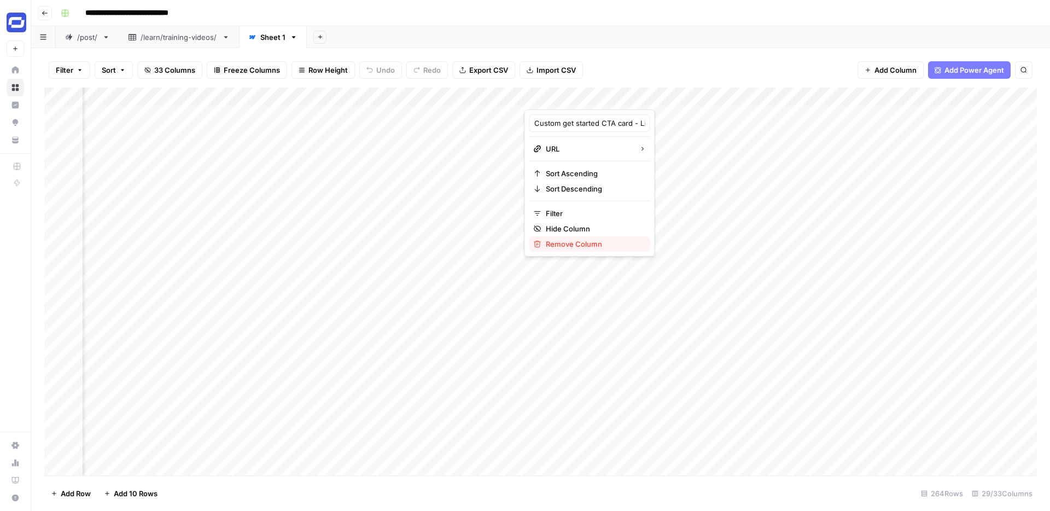
click at [567, 245] on span "Remove Column" at bounding box center [594, 244] width 96 height 11
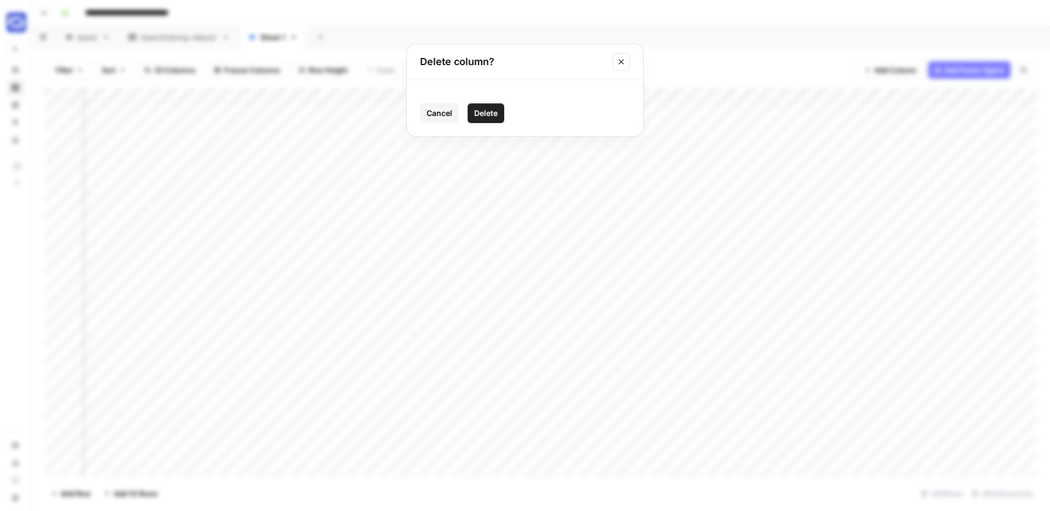
click at [487, 109] on span "Delete" at bounding box center [486, 113] width 24 height 11
click at [516, 98] on div "Add Column" at bounding box center [540, 282] width 993 height 388
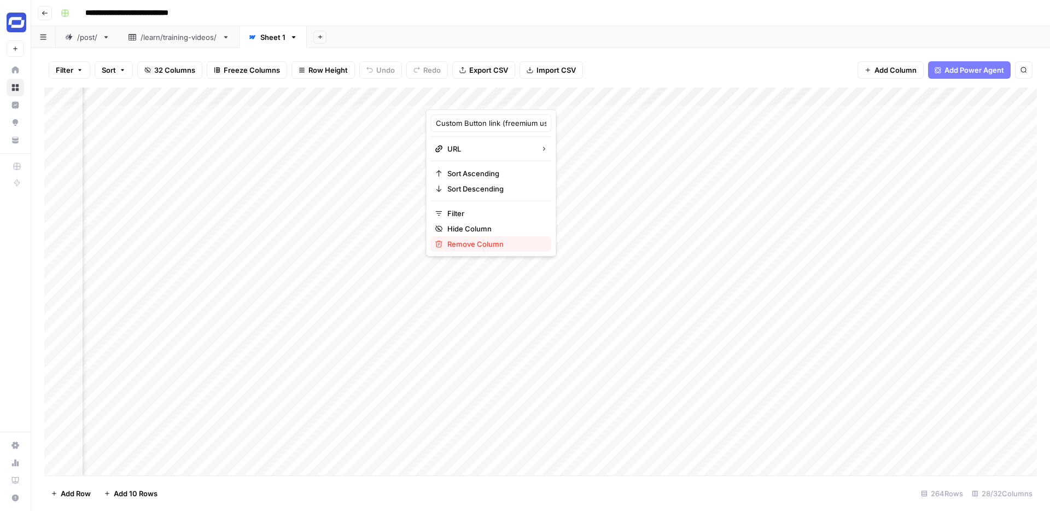
click at [470, 240] on span "Remove Column" at bounding box center [495, 244] width 96 height 11
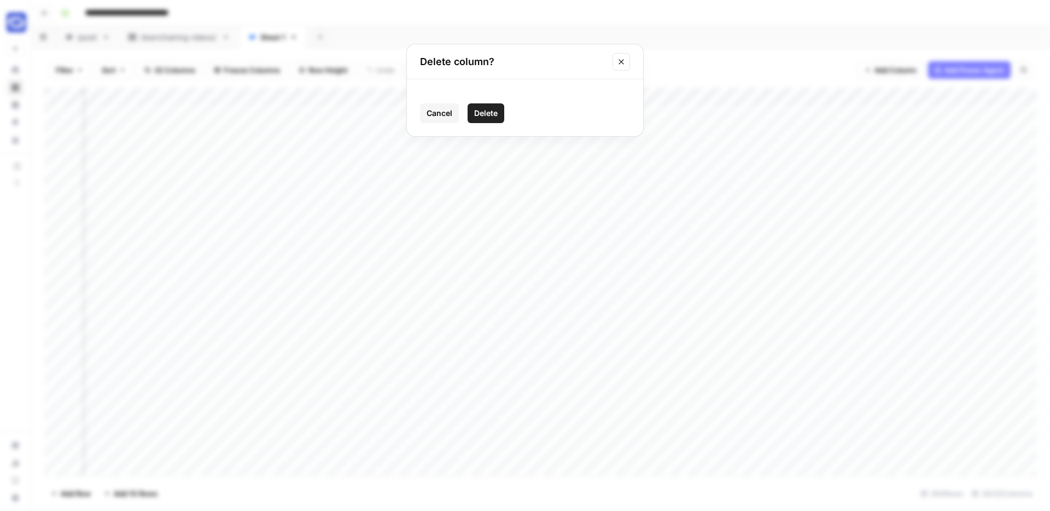
click at [481, 112] on span "Delete" at bounding box center [486, 113] width 24 height 11
click at [732, 97] on div "Add Column" at bounding box center [540, 282] width 993 height 388
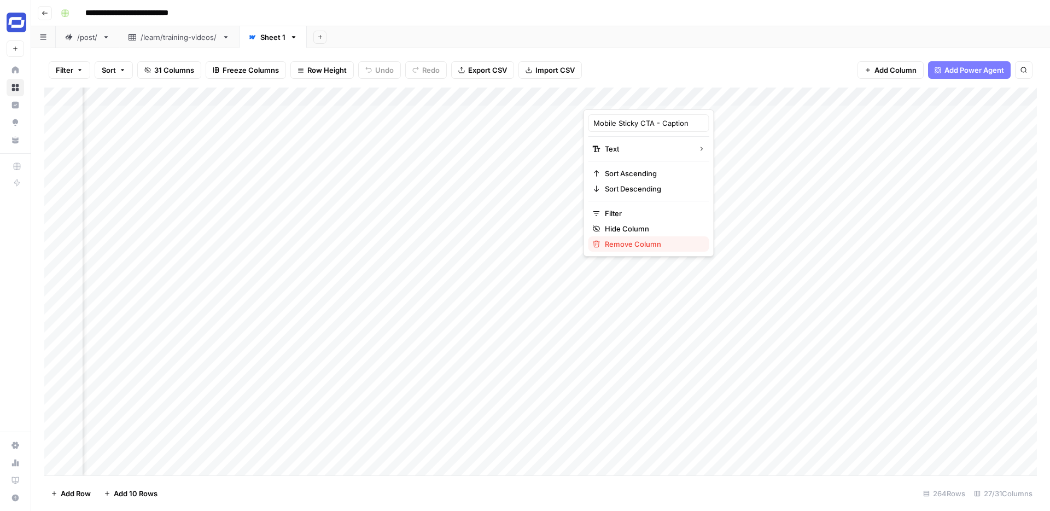
click at [651, 246] on span "Remove Column" at bounding box center [653, 244] width 96 height 11
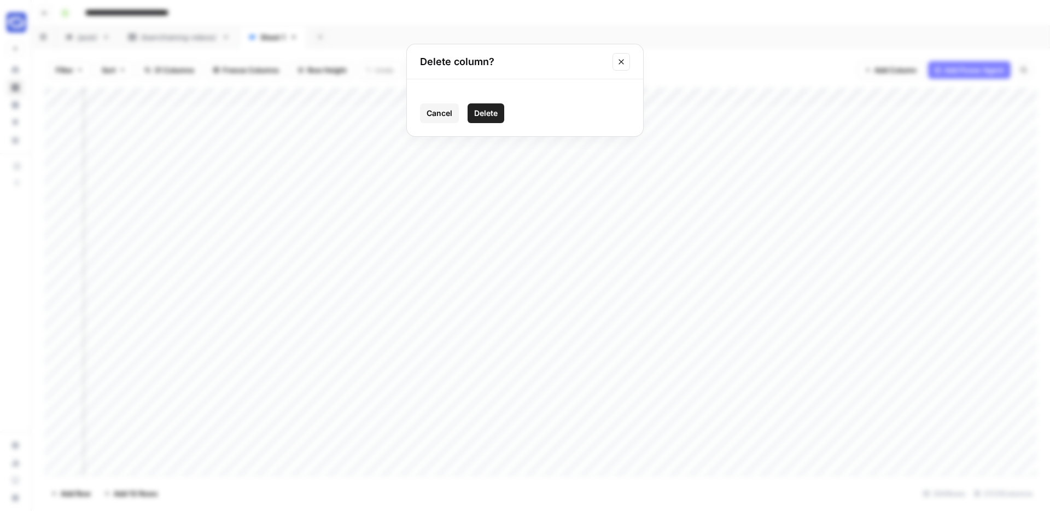
click at [495, 112] on span "Delete" at bounding box center [486, 113] width 24 height 11
click at [574, 98] on div "Add Column" at bounding box center [540, 282] width 993 height 388
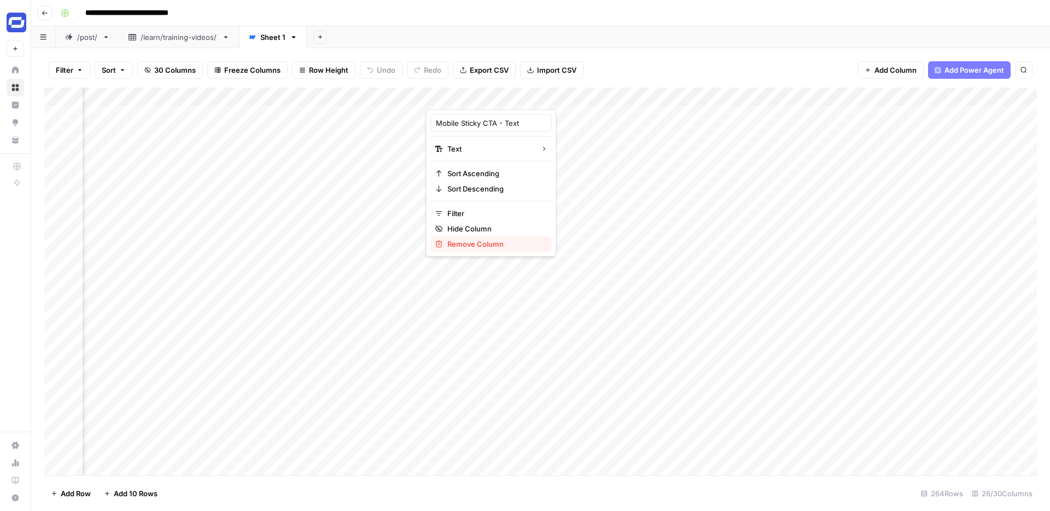
click at [495, 240] on span "Remove Column" at bounding box center [495, 244] width 96 height 11
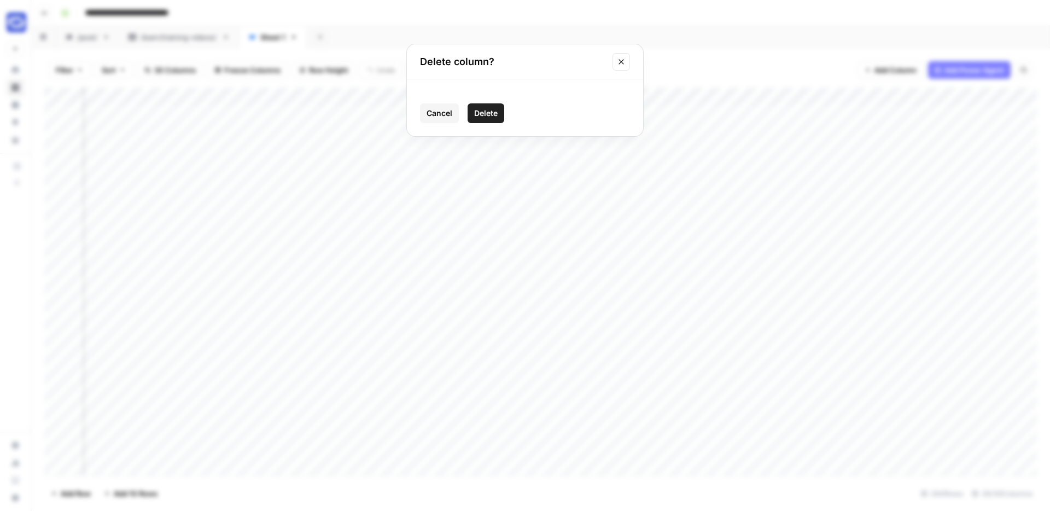
click at [488, 114] on span "Delete" at bounding box center [486, 113] width 24 height 11
click at [515, 99] on div "Add Column" at bounding box center [540, 282] width 993 height 388
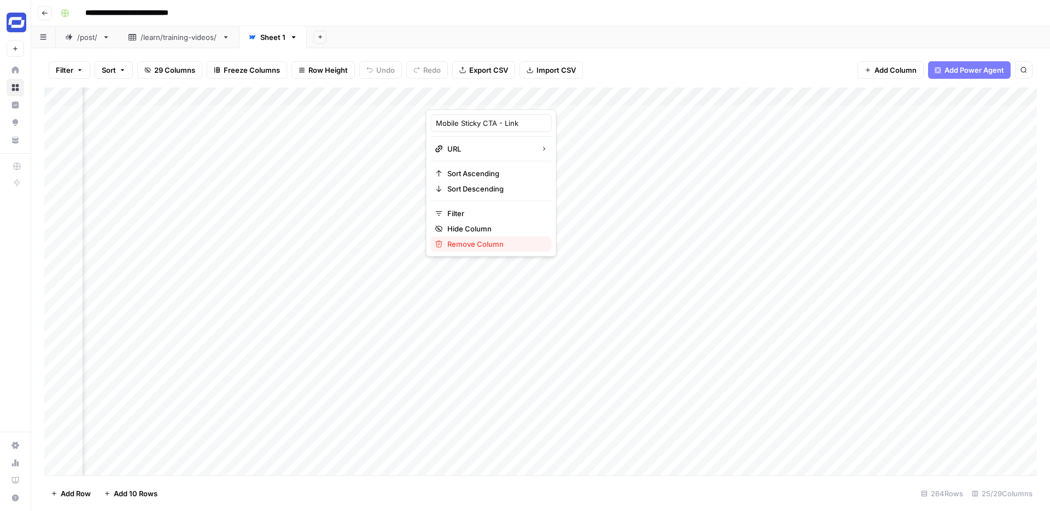
click at [460, 245] on span "Remove Column" at bounding box center [495, 244] width 96 height 11
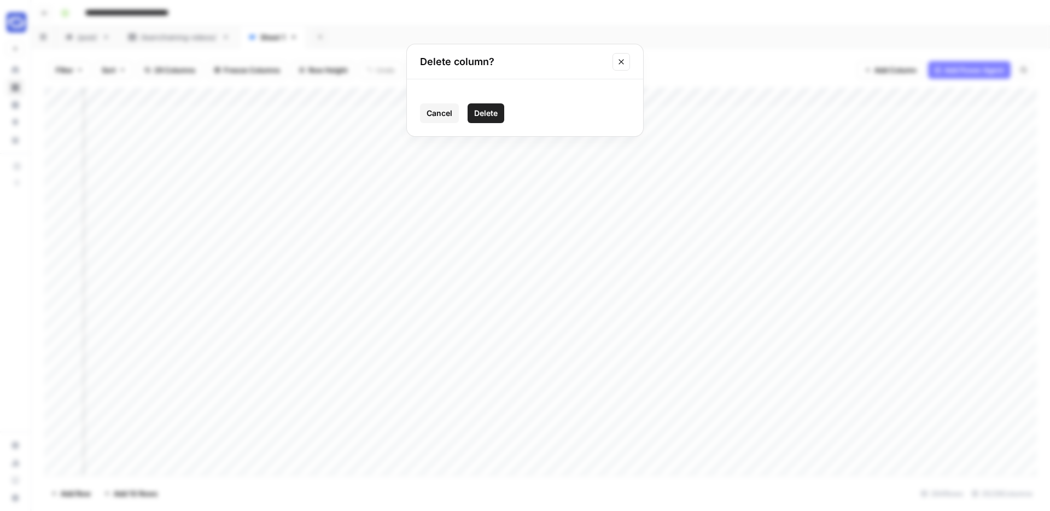
click at [495, 114] on span "Delete" at bounding box center [486, 113] width 24 height 11
click at [73, 69] on button "Filter" at bounding box center [70, 70] width 42 height 18
click at [243, 124] on button "Add Filter" at bounding box center [266, 124] width 408 height 14
click at [194, 127] on div at bounding box center [198, 127] width 9 height 11
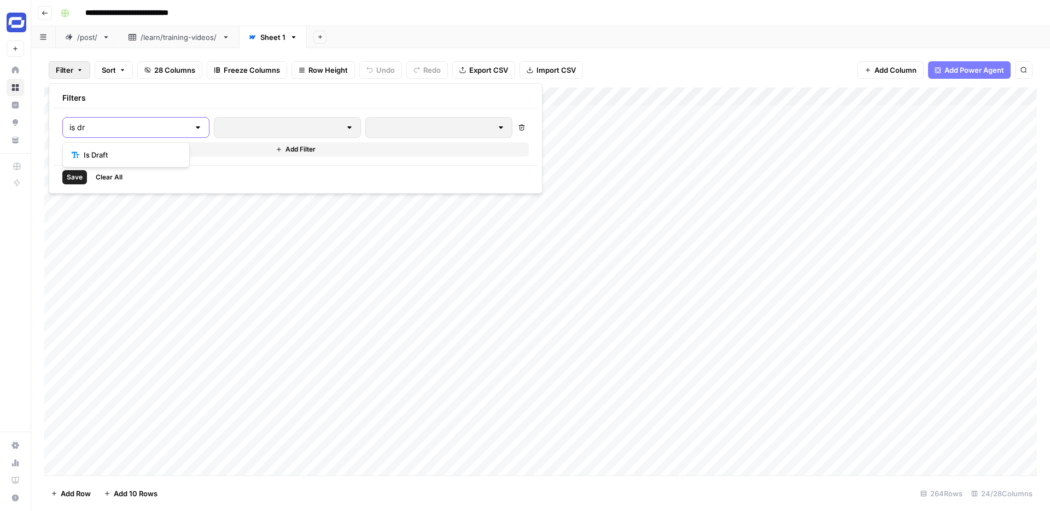
type input "is dr"
click at [154, 149] on span "Is Draft" at bounding box center [130, 154] width 92 height 11
click at [389, 136] on div at bounding box center [468, 127] width 159 height 21
type input "f"
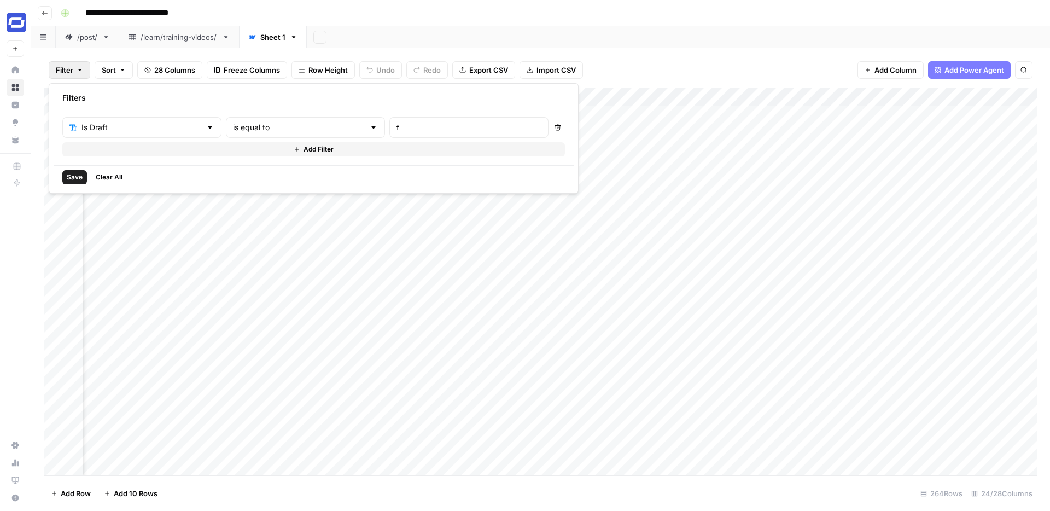
click at [304, 149] on span "Add Filter" at bounding box center [319, 149] width 30 height 10
click at [137, 153] on input "text" at bounding box center [135, 152] width 132 height 11
type input "is ar"
click at [120, 178] on span "Is Archived" at bounding box center [130, 180] width 92 height 11
click at [397, 149] on input "text" at bounding box center [469, 152] width 145 height 11
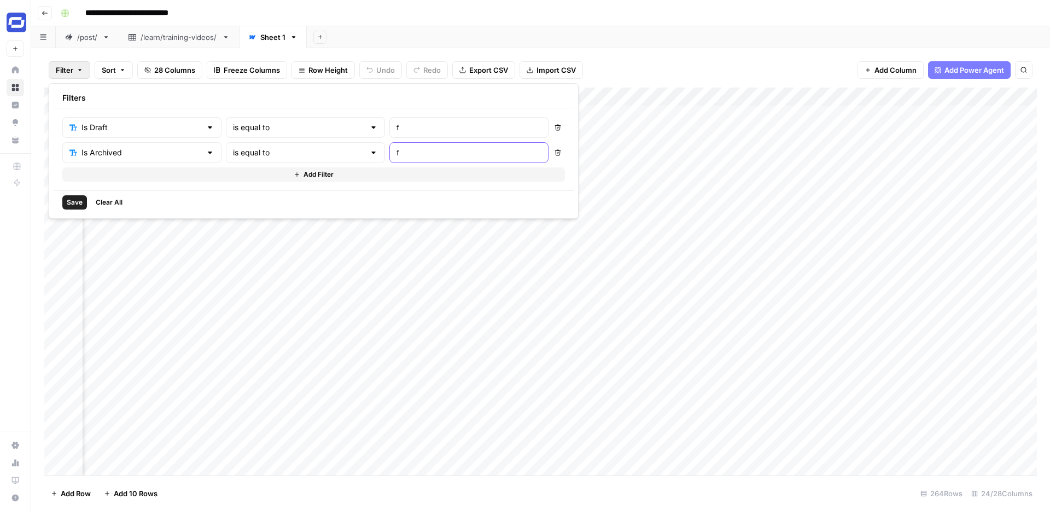
type input "f"
click at [73, 201] on span "Save" at bounding box center [75, 202] width 16 height 10
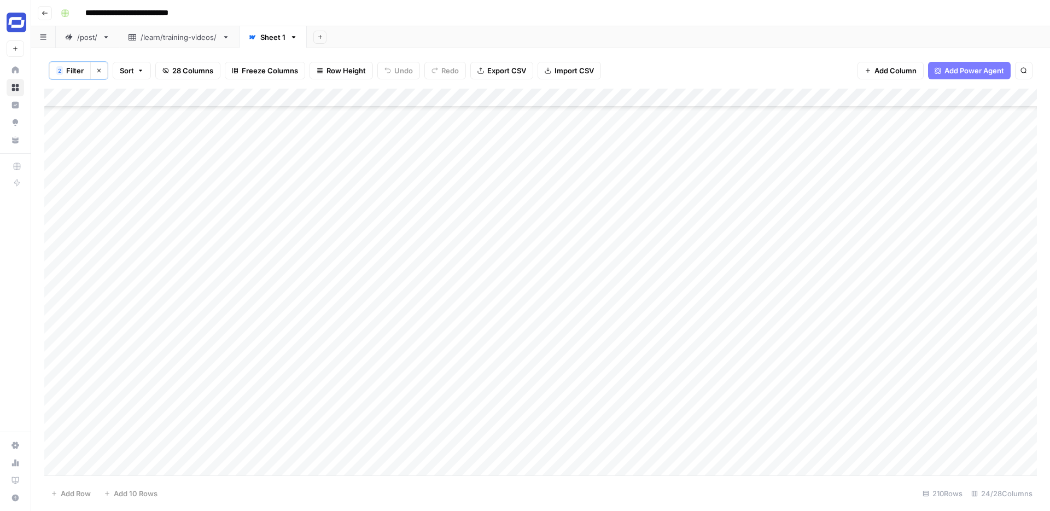
scroll to position [2903, 0]
click at [74, 71] on span "Filter" at bounding box center [75, 70] width 18 height 11
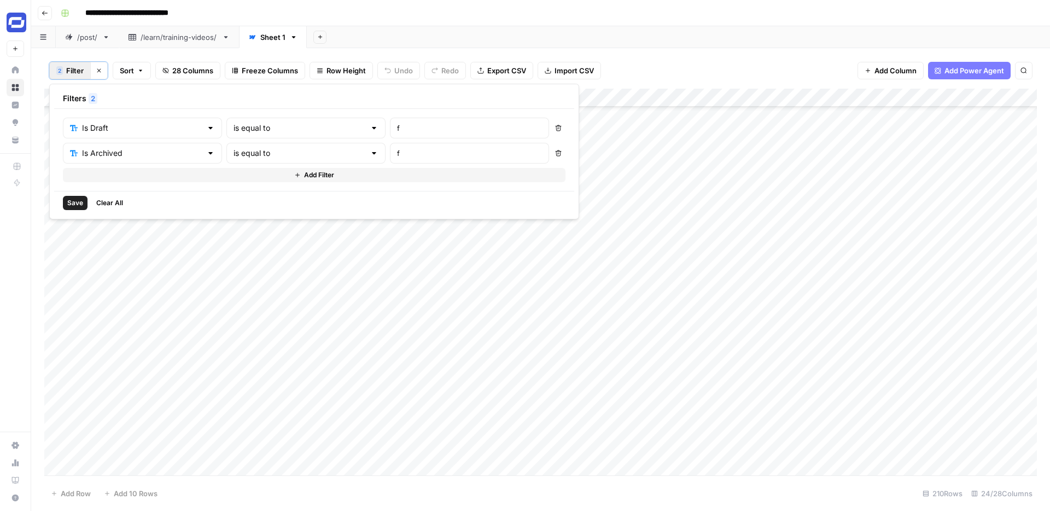
click at [204, 179] on button "Add Filter" at bounding box center [314, 175] width 503 height 14
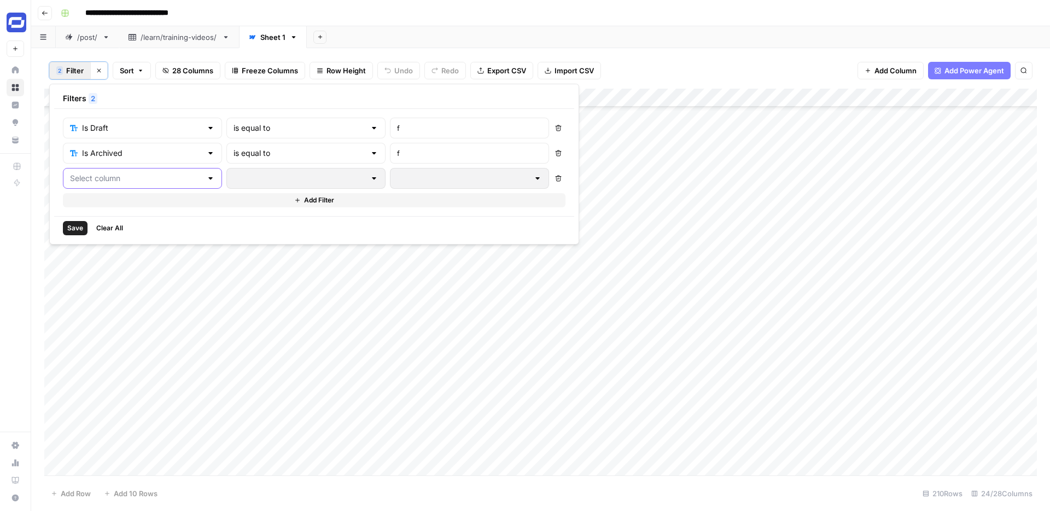
click at [149, 177] on input "text" at bounding box center [136, 178] width 132 height 11
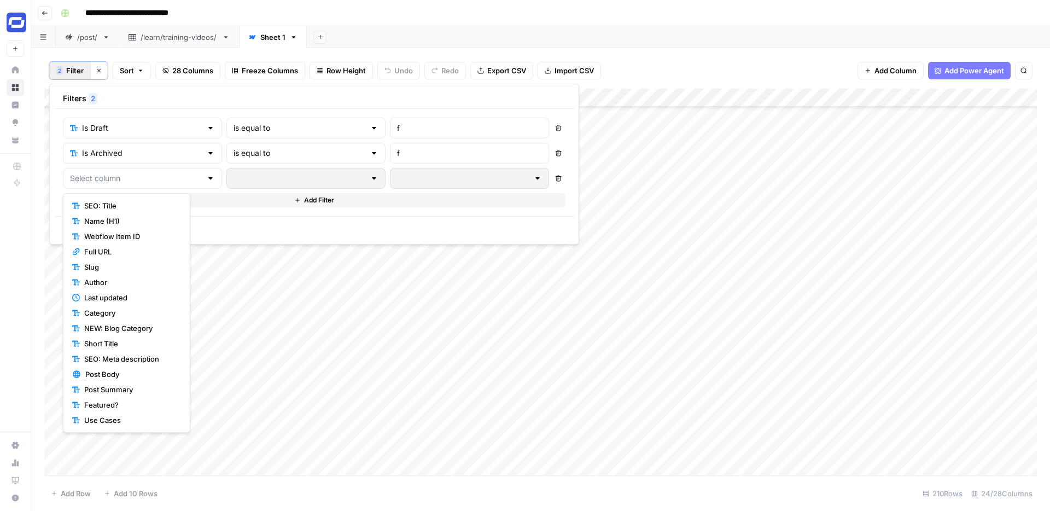
click at [105, 225] on span "Name (H1)" at bounding box center [130, 221] width 92 height 11
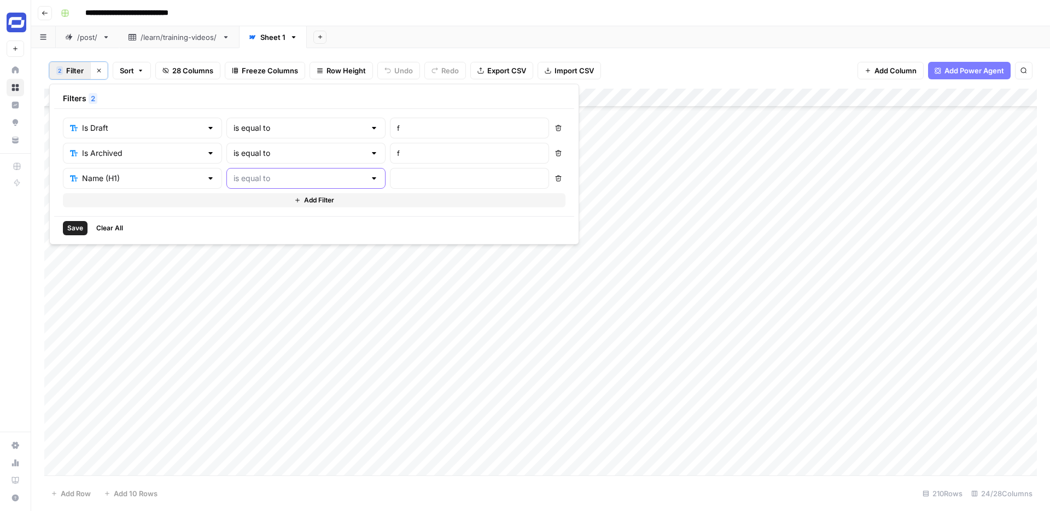
click at [254, 181] on input "text" at bounding box center [300, 178] width 132 height 11
click at [231, 240] on span "contains" at bounding box center [256, 236] width 104 height 11
type input "contains"
click at [397, 178] on input "text" at bounding box center [469, 178] width 145 height 11
paste input "What Is Video Moderation"
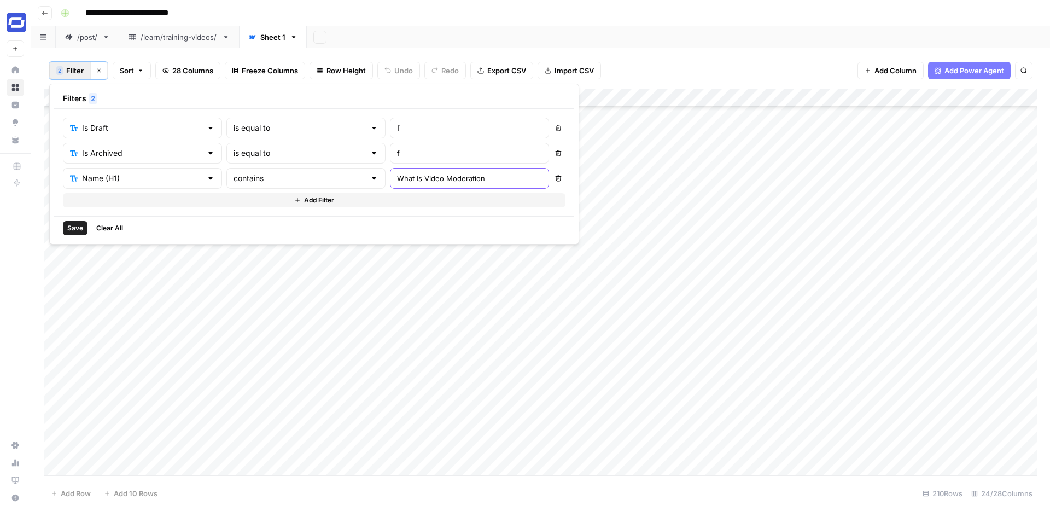
type input "What Is Video Moderation"
click at [79, 228] on span "Save" at bounding box center [75, 228] width 16 height 10
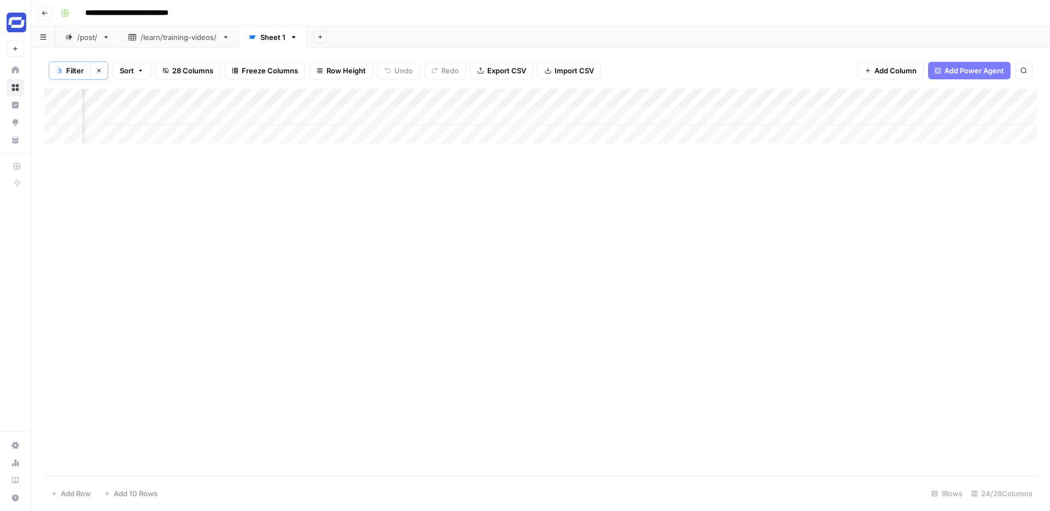
scroll to position [0, 2096]
click at [421, 97] on div "Add Column" at bounding box center [540, 116] width 993 height 55
click at [319, 229] on span "Hide Column" at bounding box center [340, 229] width 96 height 11
click at [263, 97] on div "Add Column" at bounding box center [540, 116] width 993 height 55
click at [177, 223] on button "Hide Column" at bounding box center [178, 229] width 121 height 15
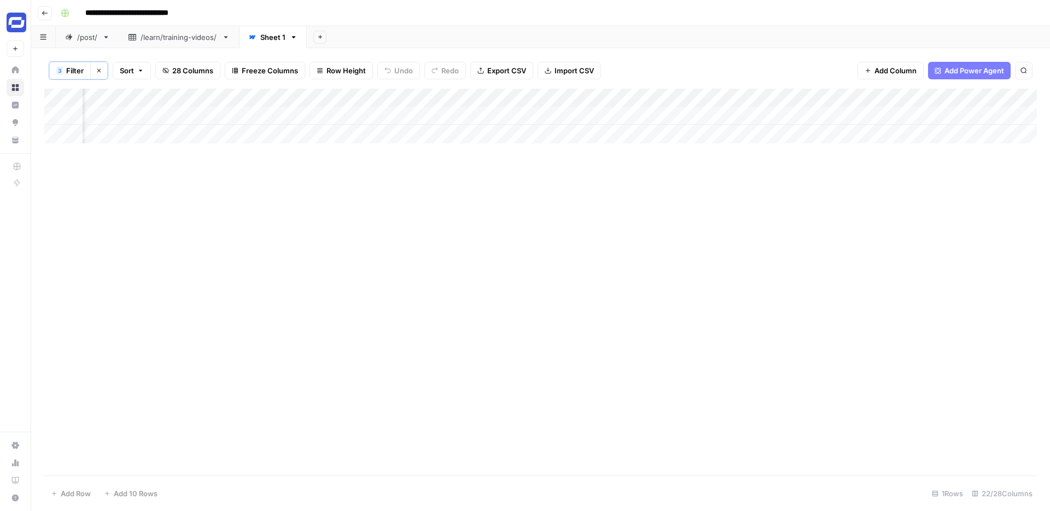
scroll to position [0, 1828]
click at [172, 11] on input "**********" at bounding box center [138, 13] width 117 height 18
click at [190, 11] on input "**********" at bounding box center [138, 13] width 117 height 18
type input "**********"
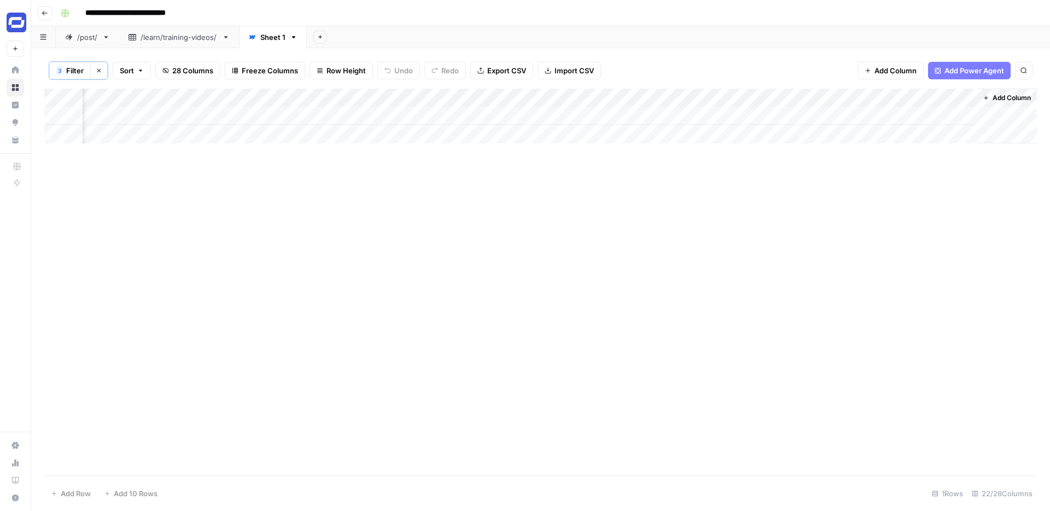
click at [790, 114] on div "Add Column" at bounding box center [540, 116] width 993 height 55
click at [909, 116] on div "Add Column" at bounding box center [540, 116] width 993 height 55
click at [74, 69] on span "Filter" at bounding box center [75, 70] width 18 height 11
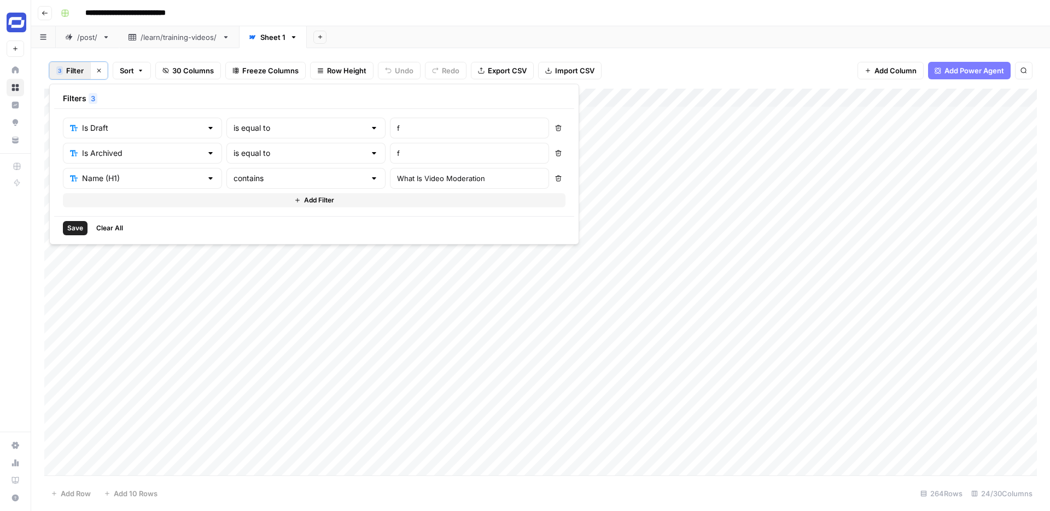
click at [71, 230] on span "Save" at bounding box center [75, 228] width 16 height 10
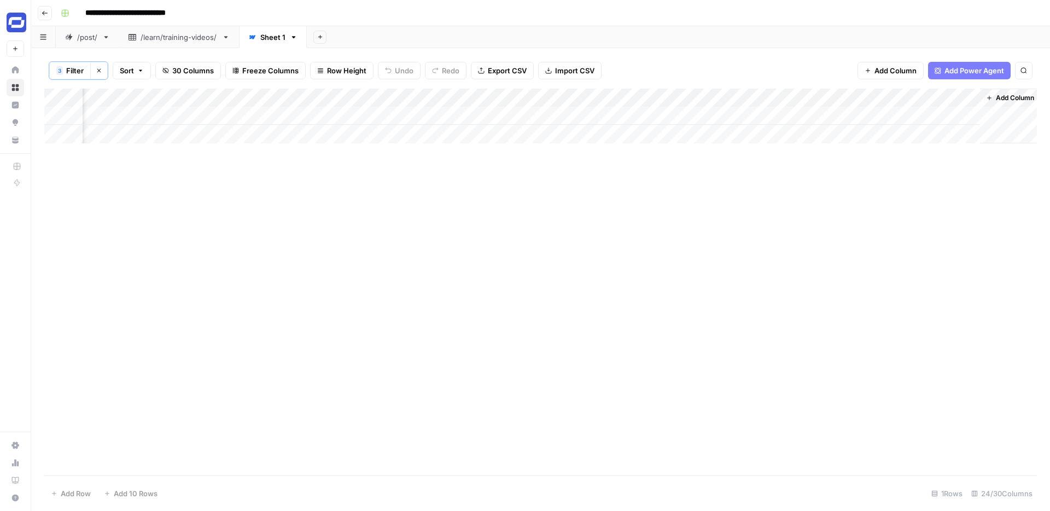
scroll to position [0, 2144]
click at [681, 98] on div "Add Column" at bounding box center [540, 116] width 993 height 55
click at [687, 125] on input "Output (1)" at bounding box center [713, 124] width 111 height 11
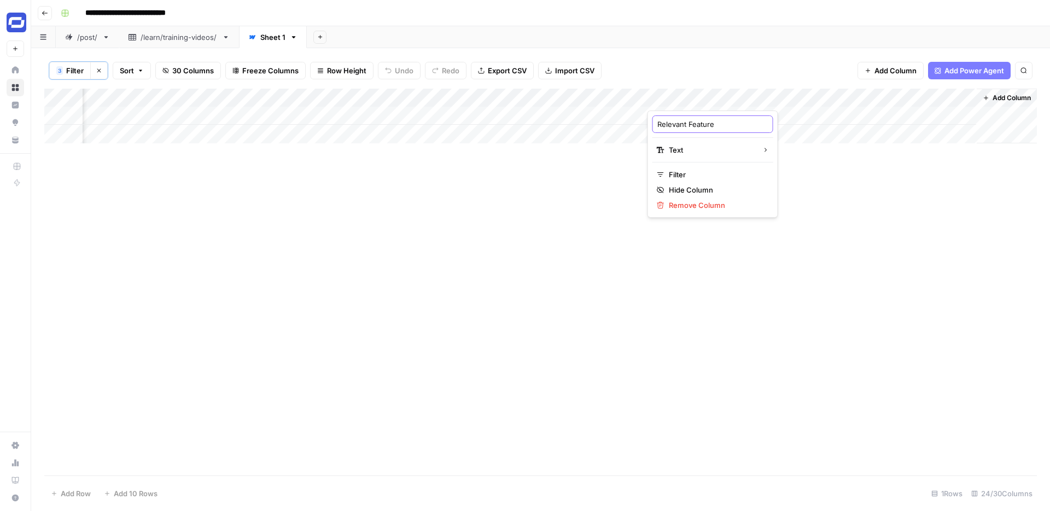
type input "Relevant Features"
click at [966, 98] on div "Add Column" at bounding box center [540, 116] width 993 height 55
click at [922, 124] on input "Output" at bounding box center [942, 124] width 111 height 11
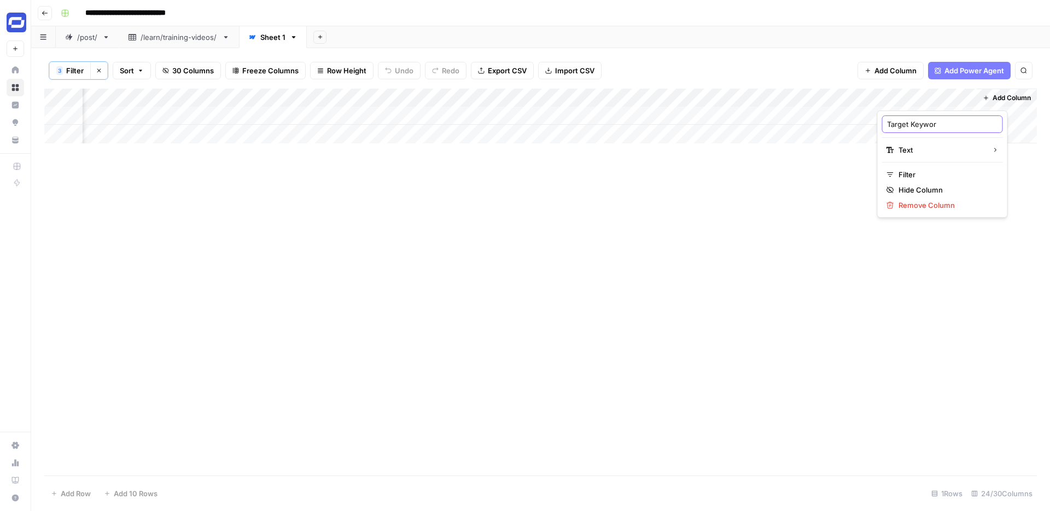
type input "Target Keyword"
click at [1004, 99] on span "Add Column" at bounding box center [1012, 98] width 38 height 10
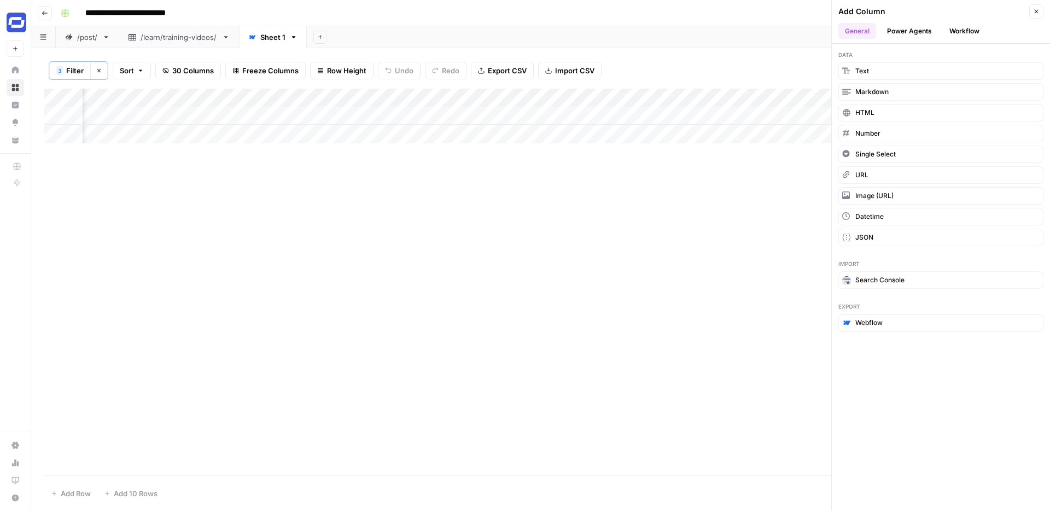
click at [955, 29] on button "Workflow" at bounding box center [964, 31] width 43 height 16
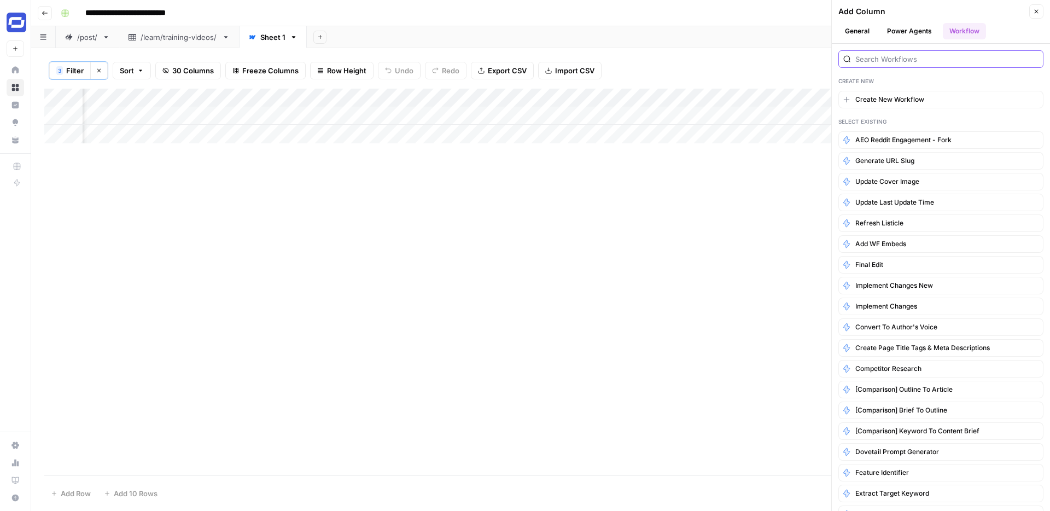
click at [889, 58] on input "search" at bounding box center [947, 59] width 183 height 11
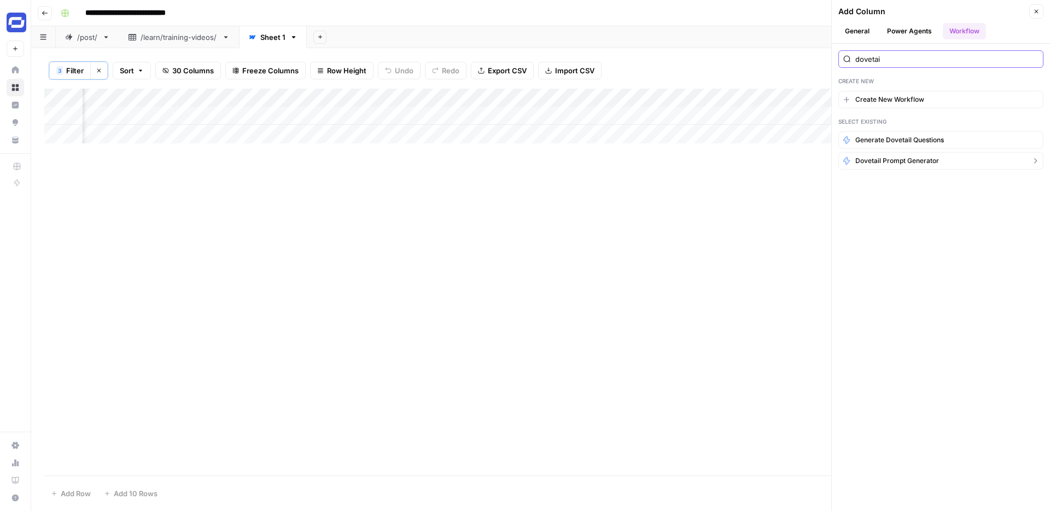
type input "dovetai"
click at [896, 160] on span "Dovetail prompt generator" at bounding box center [898, 161] width 84 height 10
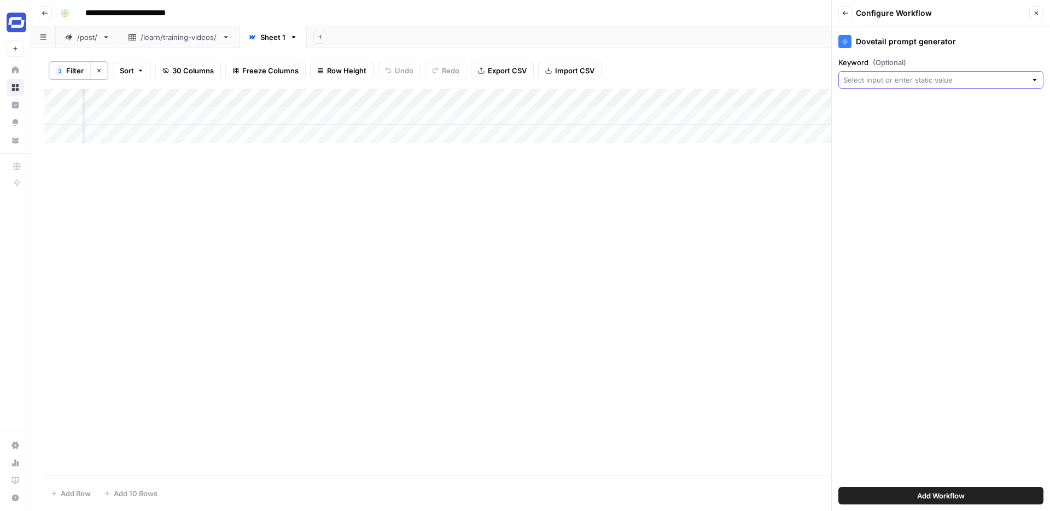
click at [903, 83] on input "Keyword (Optional)" at bounding box center [935, 79] width 183 height 11
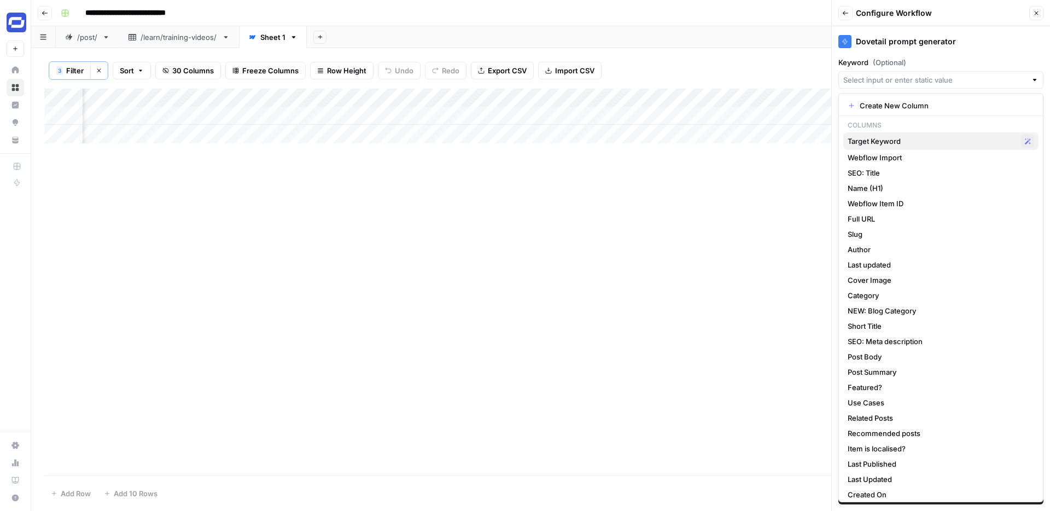
click at [885, 136] on span "Target Keyword" at bounding box center [932, 141] width 169 height 11
type input "Target Keyword"
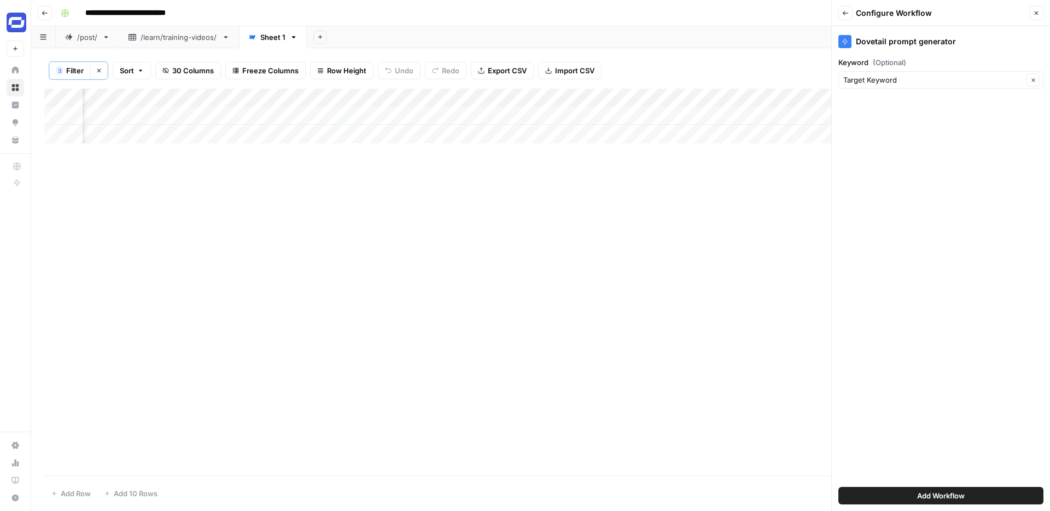
click at [958, 491] on span "Add Workflow" at bounding box center [941, 495] width 48 height 11
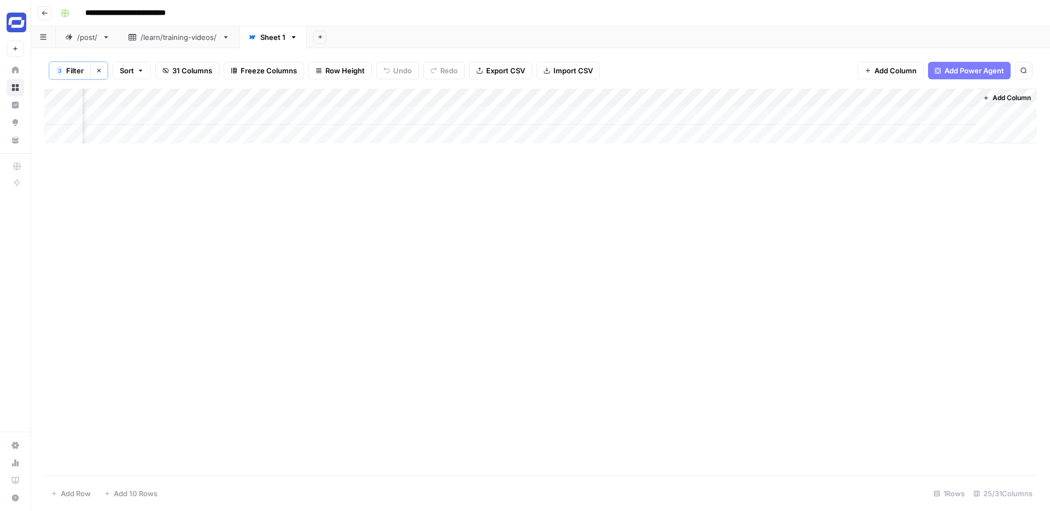
scroll to position [0, 2285]
click at [905, 114] on div "Add Column" at bounding box center [540, 116] width 993 height 55
click at [67, 74] on span "Filter" at bounding box center [75, 70] width 18 height 11
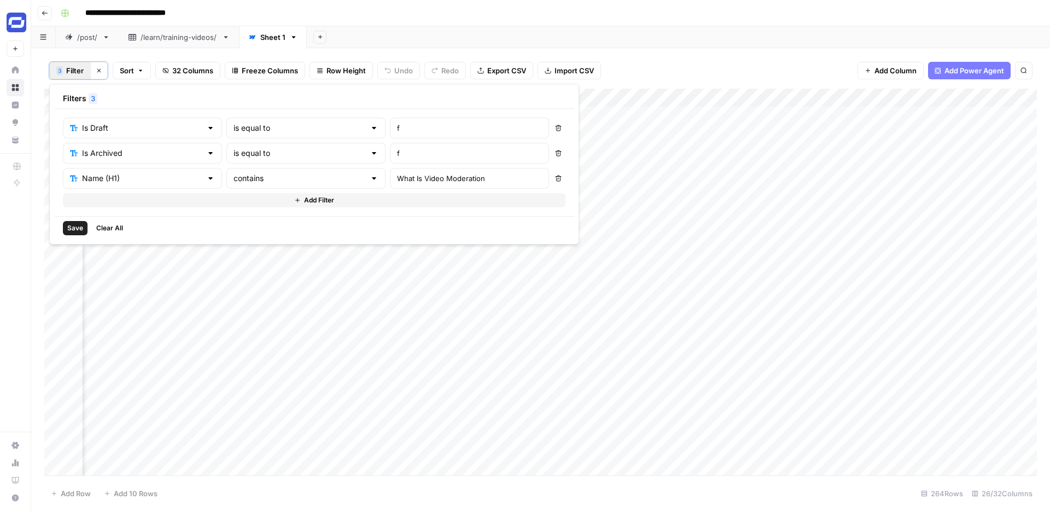
click at [304, 198] on span "Add Filter" at bounding box center [319, 200] width 30 height 10
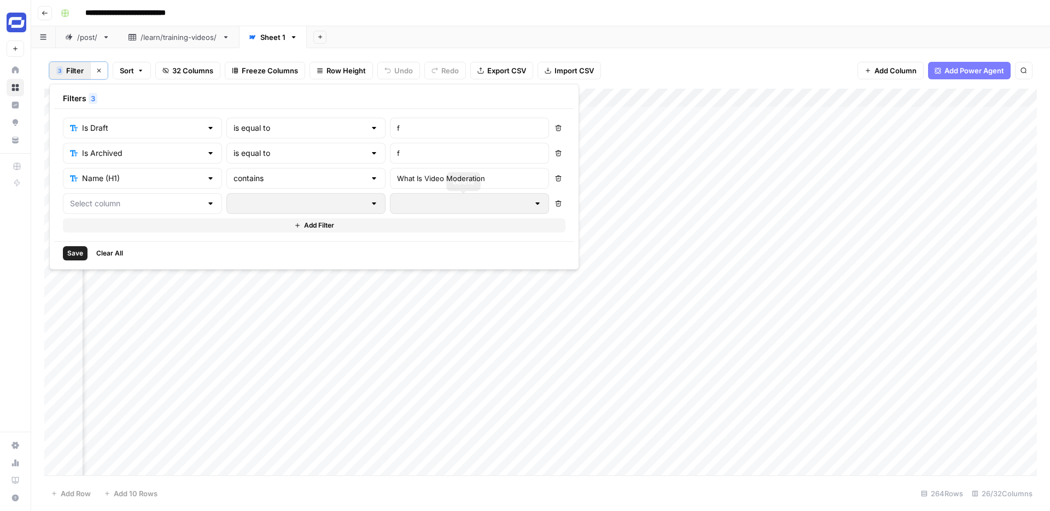
click at [555, 203] on icon "button" at bounding box center [558, 203] width 7 height 7
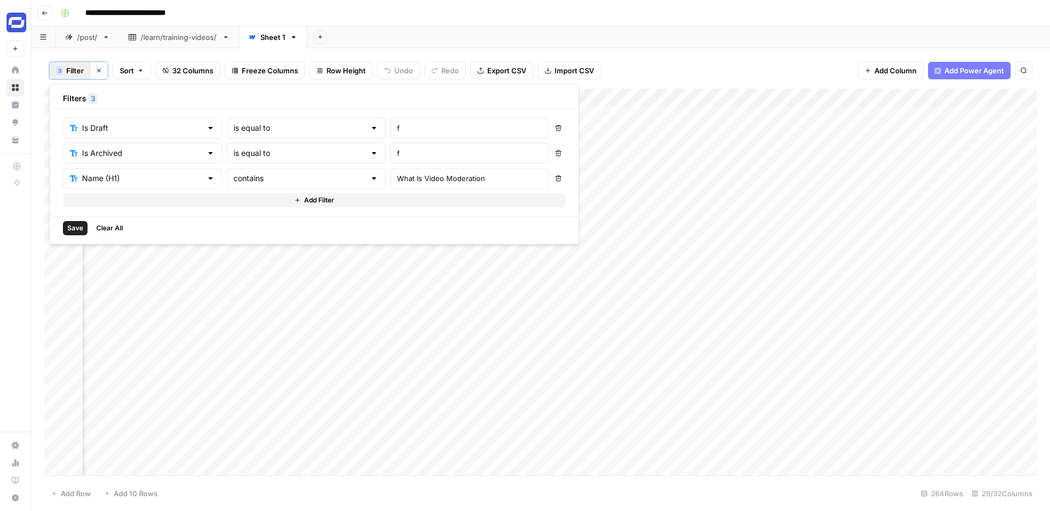
click at [71, 229] on span "Save" at bounding box center [75, 228] width 16 height 10
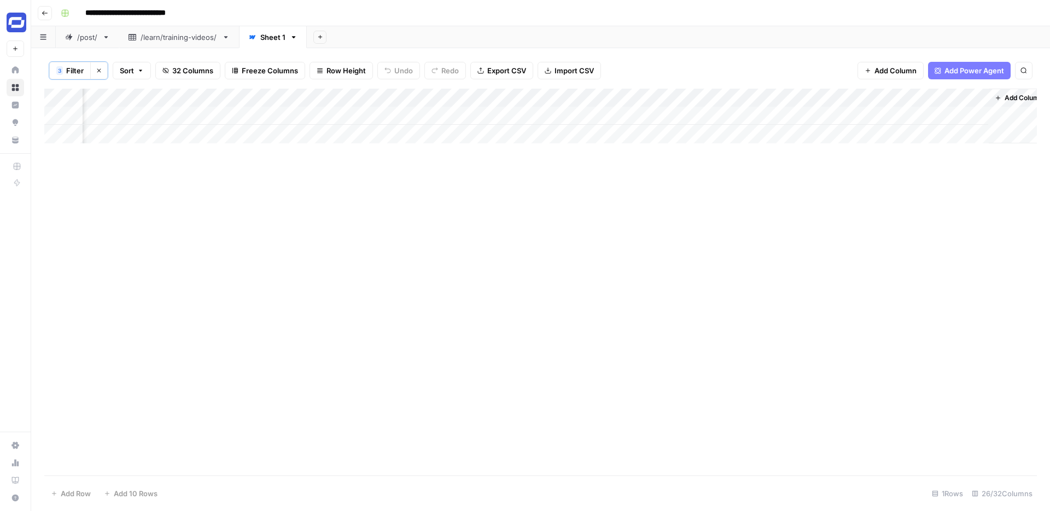
scroll to position [0, 2383]
click at [922, 96] on div "Add Column" at bounding box center [540, 116] width 993 height 55
click at [922, 96] on div at bounding box center [926, 100] width 99 height 22
click at [906, 127] on input "Output" at bounding box center [942, 124] width 111 height 11
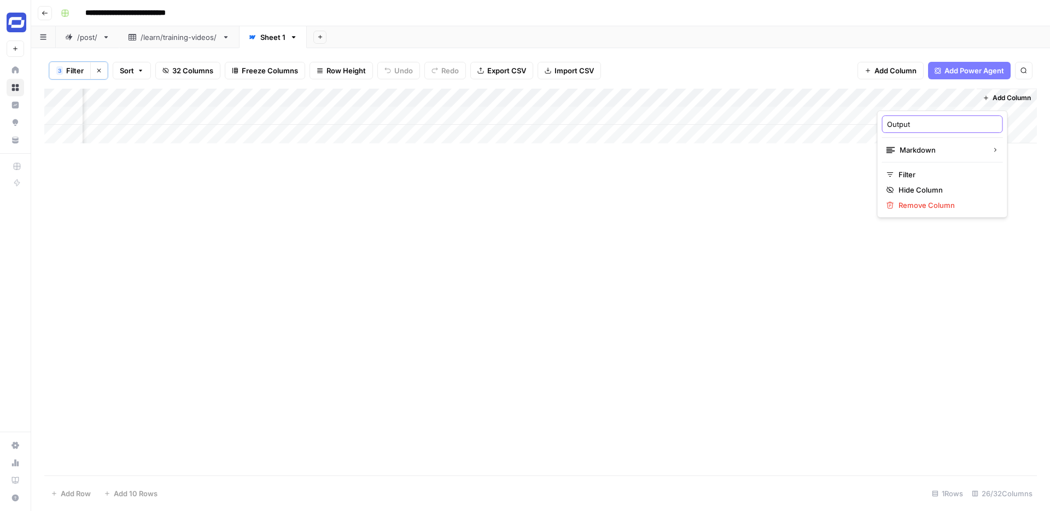
click at [906, 127] on input "Output" at bounding box center [942, 124] width 111 height 11
type input "Dovetail Questions"
click at [1002, 99] on span "Add Column" at bounding box center [1012, 98] width 38 height 10
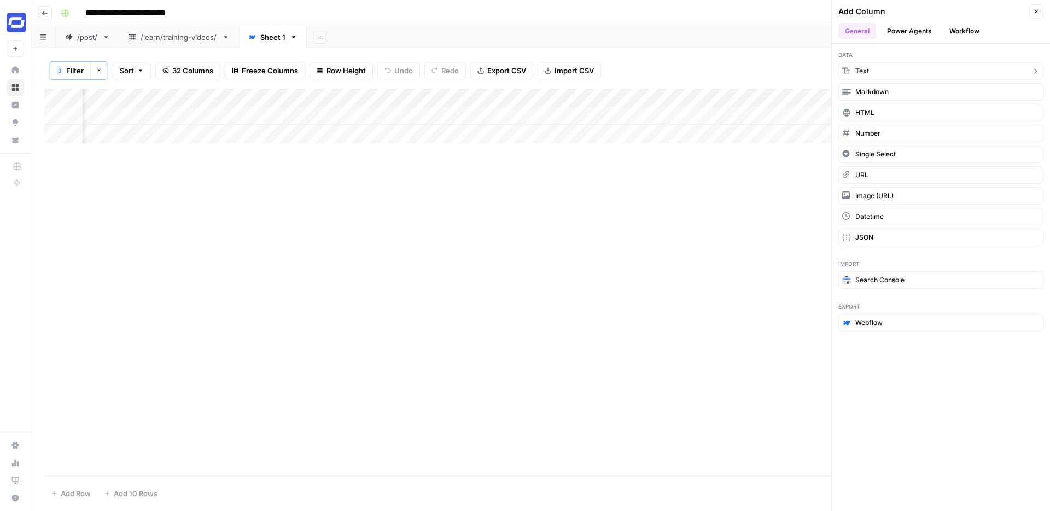
click at [879, 69] on button "Text" at bounding box center [941, 71] width 205 height 18
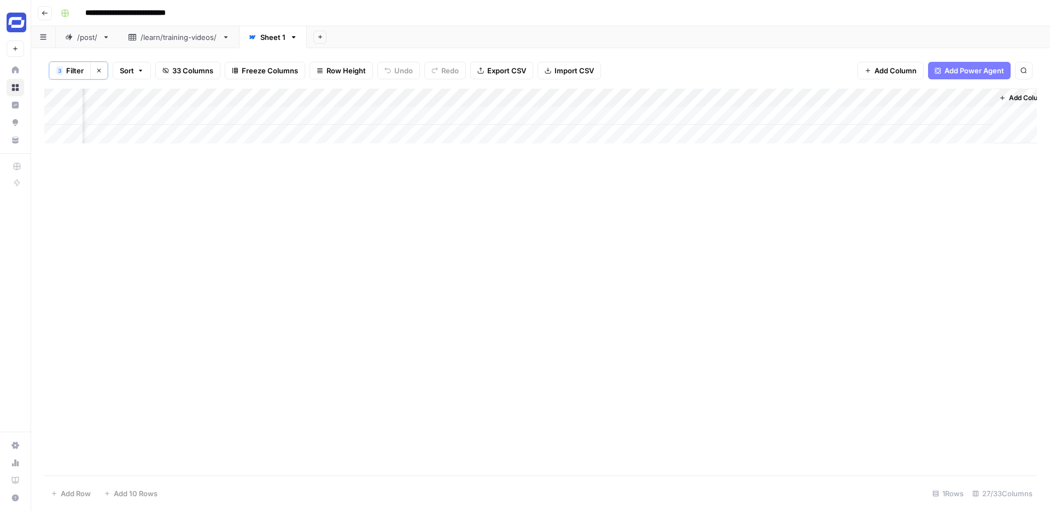
scroll to position [0, 2541]
click at [861, 97] on div "Add Column" at bounding box center [540, 116] width 993 height 55
click at [861, 97] on div at bounding box center [897, 100] width 158 height 22
click at [854, 123] on input "New Column" at bounding box center [883, 124] width 111 height 11
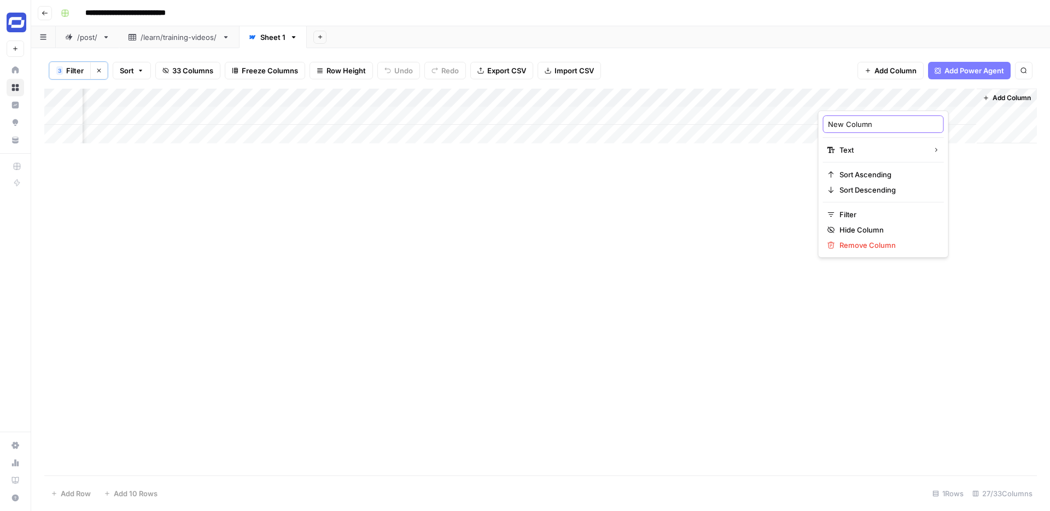
click at [854, 123] on input "New Column" at bounding box center [883, 124] width 111 height 11
type input "Customer Research"
click at [1001, 100] on span "Add Column" at bounding box center [1012, 98] width 38 height 10
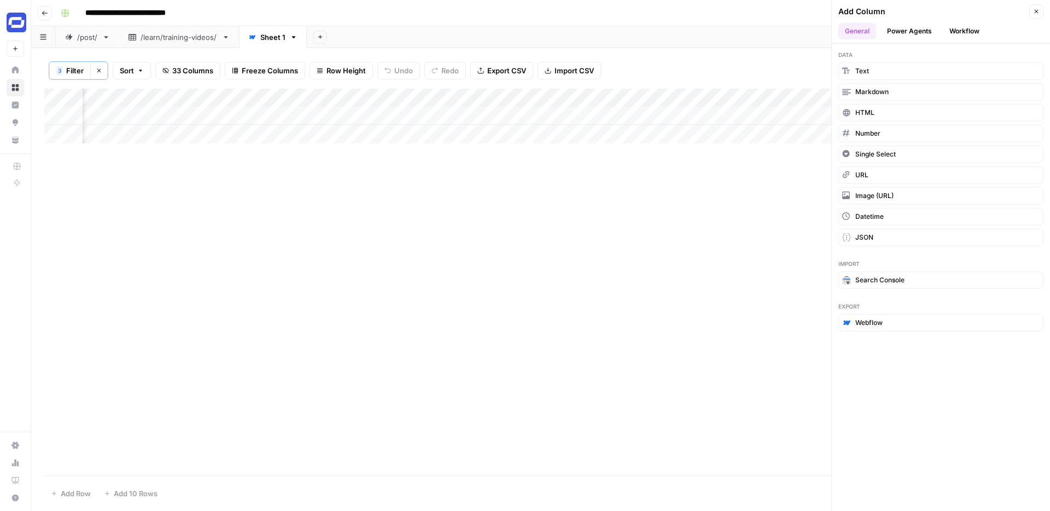
click at [951, 32] on button "Workflow" at bounding box center [964, 31] width 43 height 16
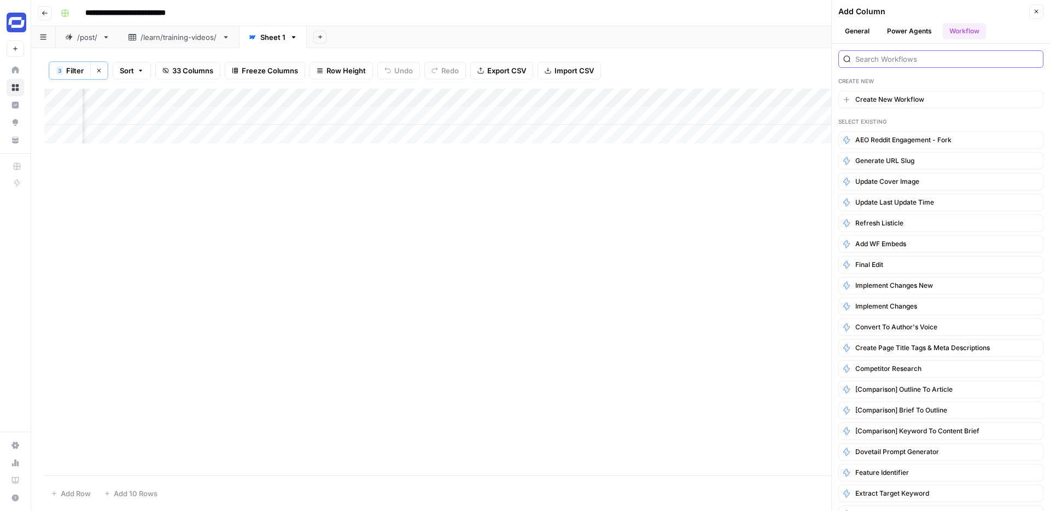
click at [878, 57] on input "search" at bounding box center [947, 59] width 183 height 11
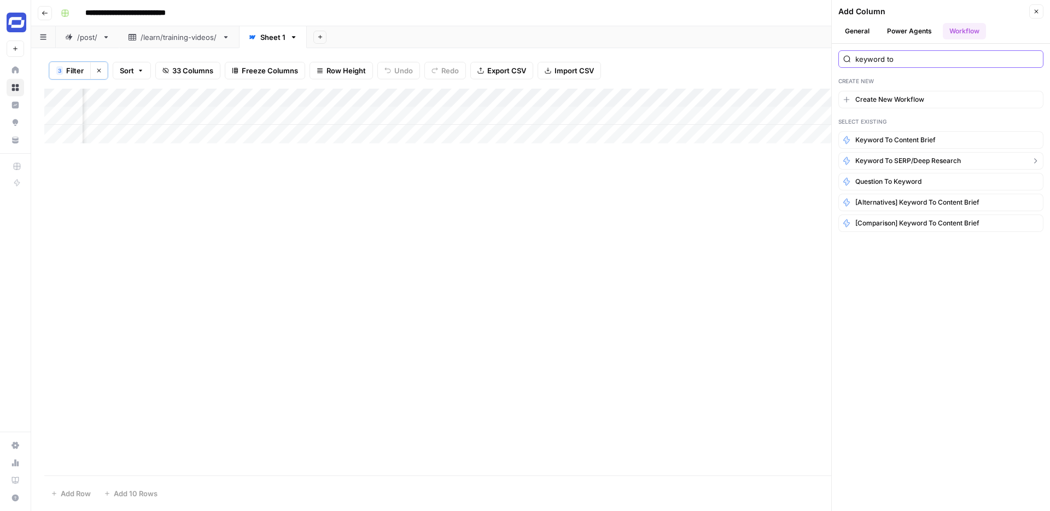
type input "keyword to"
click at [902, 161] on span "Keyword to SERP/Deep Research" at bounding box center [909, 161] width 106 height 10
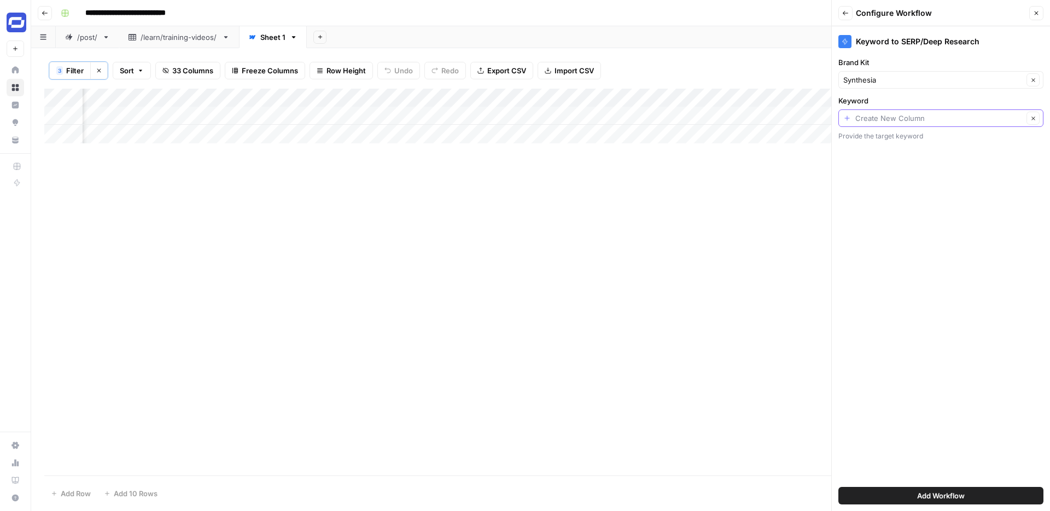
click at [917, 118] on input "Keyword" at bounding box center [940, 118] width 168 height 11
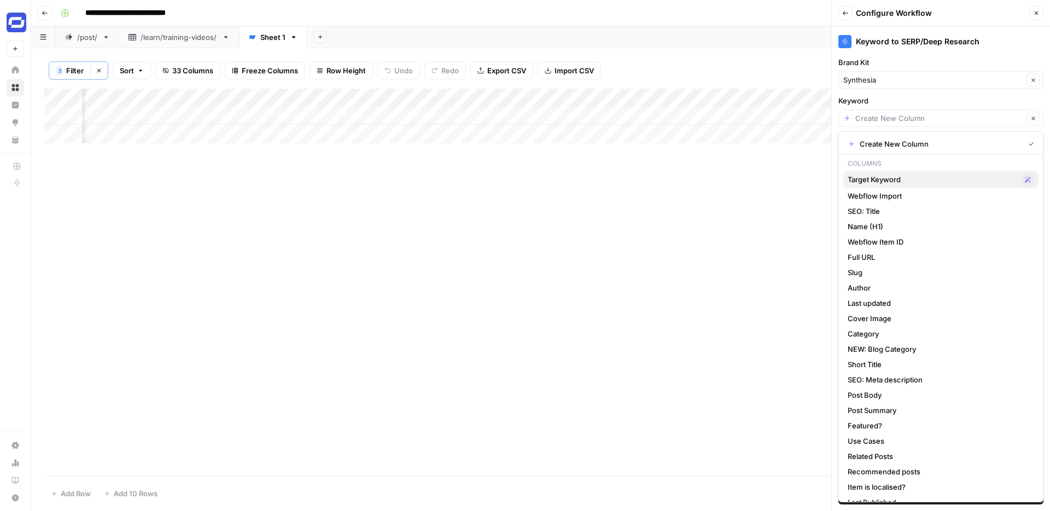
click at [903, 177] on span "Target Keyword" at bounding box center [932, 179] width 169 height 11
type input "Target Keyword"
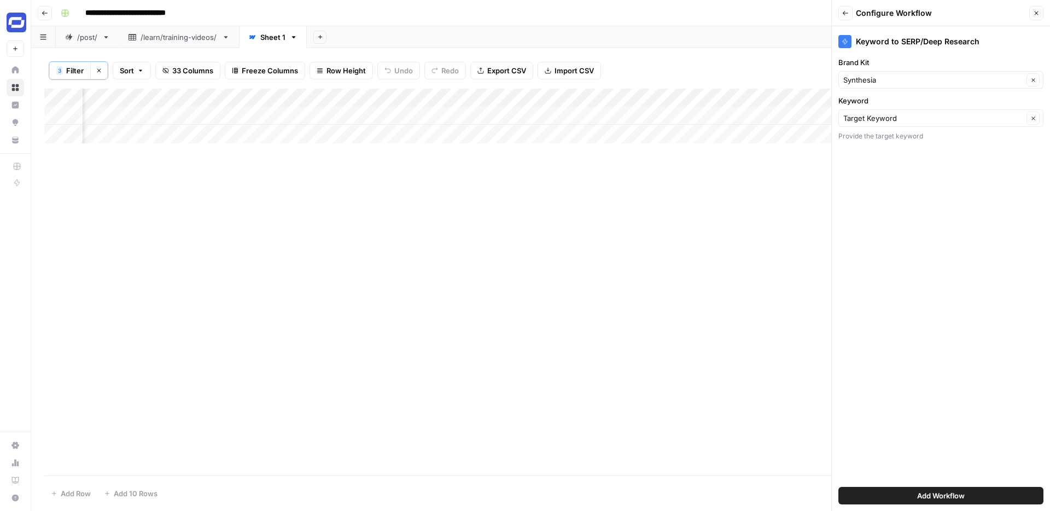
click at [927, 490] on span "Add Workflow" at bounding box center [941, 495] width 48 height 11
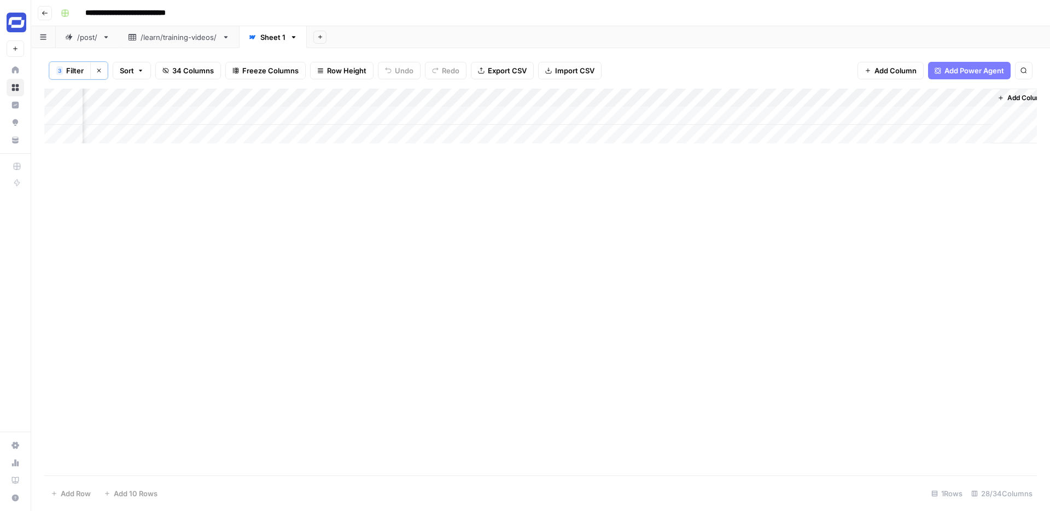
scroll to position [0, 2706]
click at [893, 113] on div "Add Column" at bounding box center [540, 116] width 993 height 55
click at [684, 114] on div "Add Column" at bounding box center [540, 116] width 993 height 55
type textarea "**********"
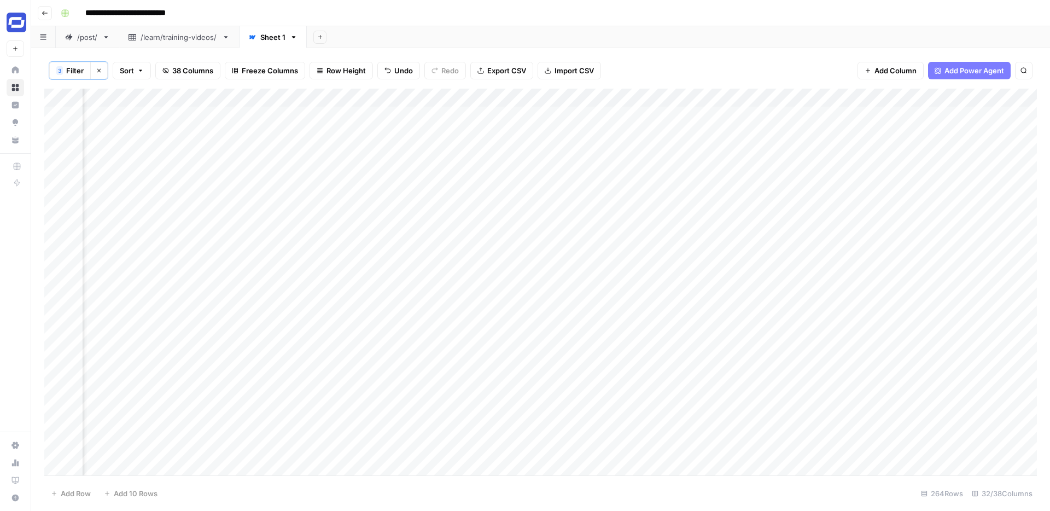
click at [72, 77] on button "3 Filter" at bounding box center [70, 71] width 42 height 18
click at [79, 229] on span "Save" at bounding box center [75, 228] width 16 height 10
click at [993, 102] on span "Add Column" at bounding box center [1012, 98] width 38 height 10
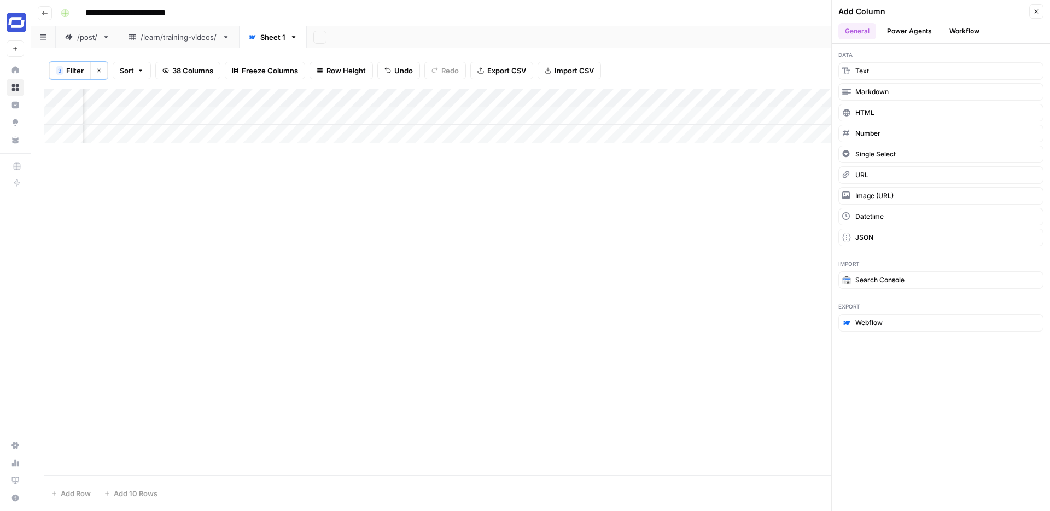
click at [972, 34] on button "Workflow" at bounding box center [964, 31] width 43 height 16
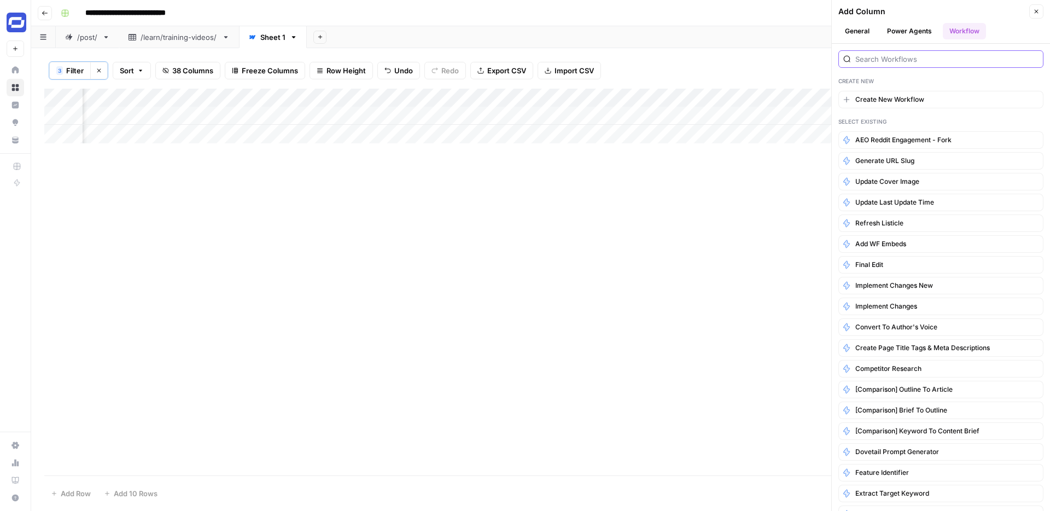
click at [893, 62] on input "search" at bounding box center [947, 59] width 183 height 11
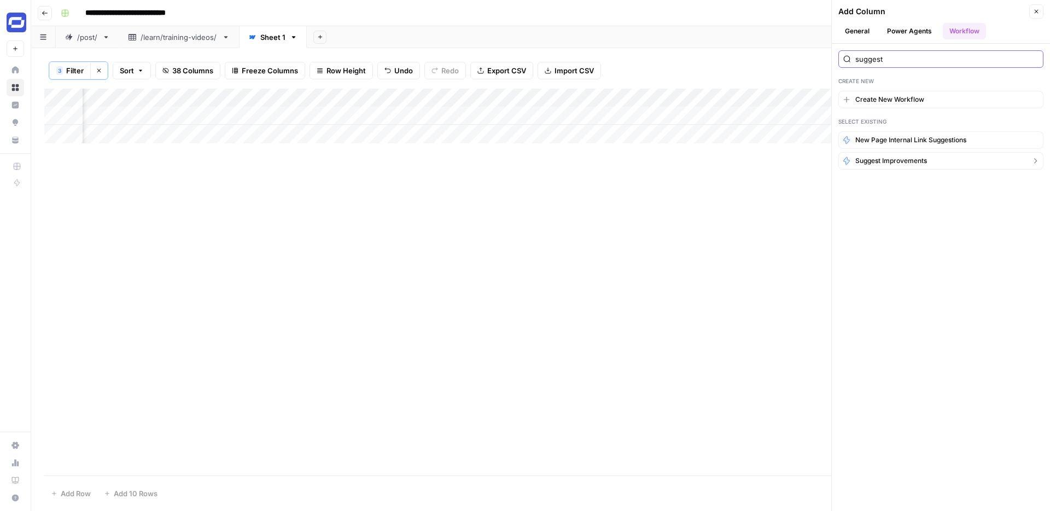
type input "suggest"
click at [887, 156] on span "Suggest improvements" at bounding box center [892, 161] width 72 height 10
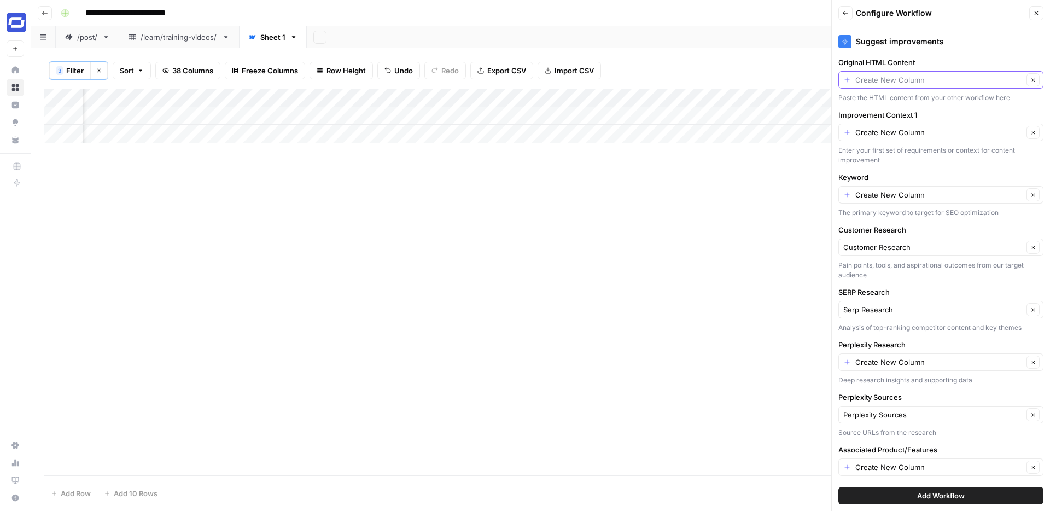
click at [932, 78] on input "Original HTML Content" at bounding box center [940, 79] width 168 height 11
click at [882, 115] on span "Post Body" at bounding box center [939, 119] width 182 height 11
type input "Post Body"
click at [896, 132] on input "Improvement Context 1" at bounding box center [940, 132] width 168 height 11
click at [885, 168] on span "Internal Knowledge" at bounding box center [939, 172] width 182 height 11
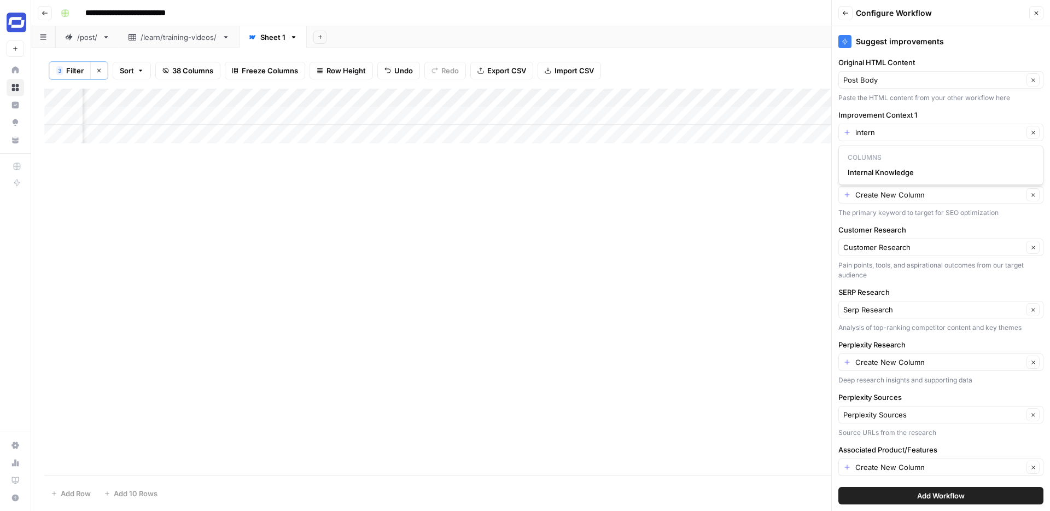
type input "Internal Knowledge"
click at [894, 194] on input "Keyword" at bounding box center [940, 194] width 168 height 11
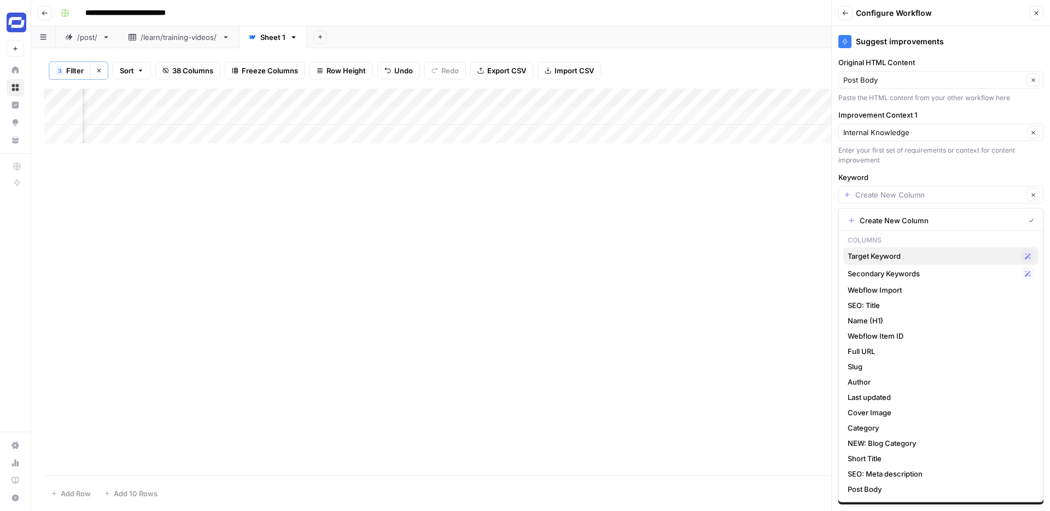
click at [877, 252] on span "Target Keyword" at bounding box center [932, 256] width 169 height 11
type input "Target Keyword"
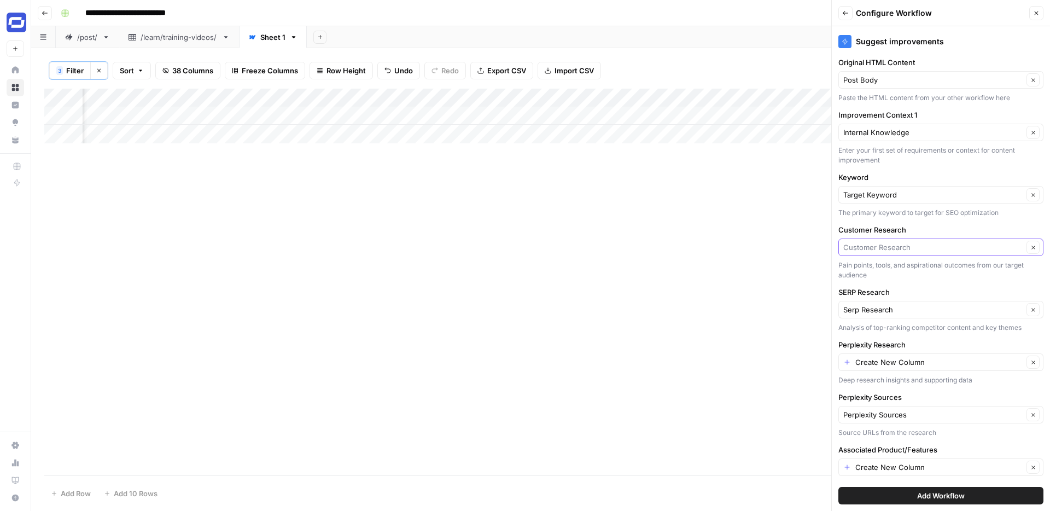
click at [883, 247] on input "Customer Research" at bounding box center [934, 247] width 180 height 11
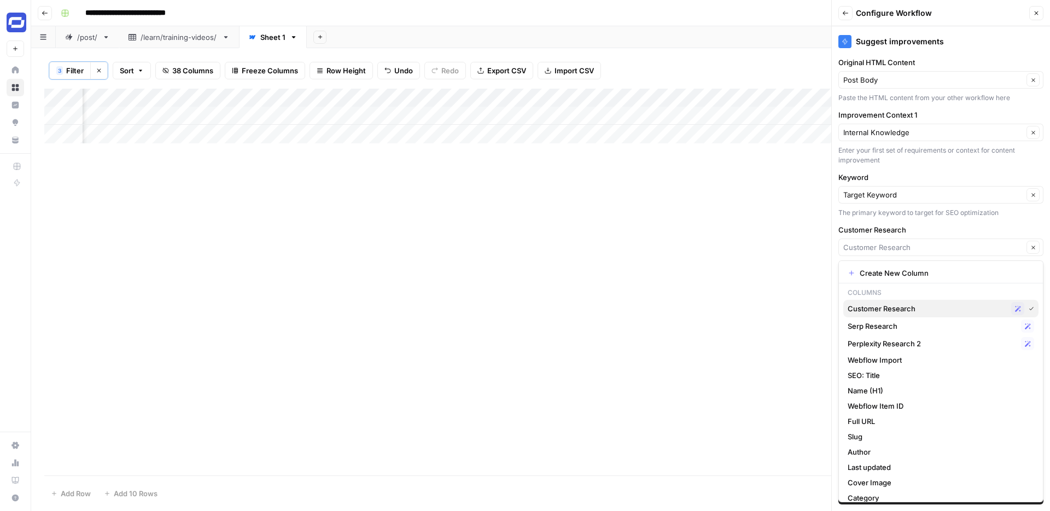
click at [883, 305] on span "Customer Research" at bounding box center [927, 308] width 159 height 11
type input "Customer Research"
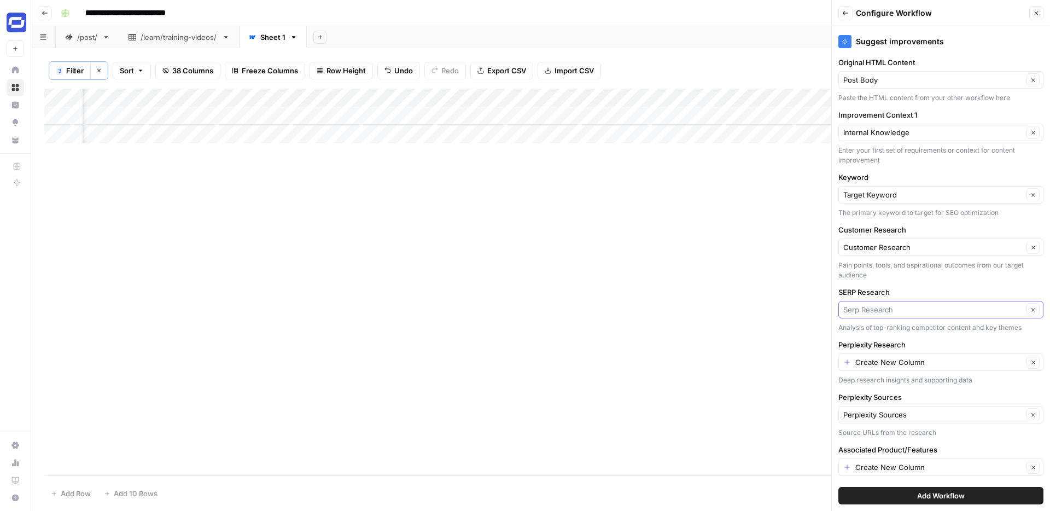
click at [891, 307] on input "SERP Research" at bounding box center [934, 309] width 180 height 11
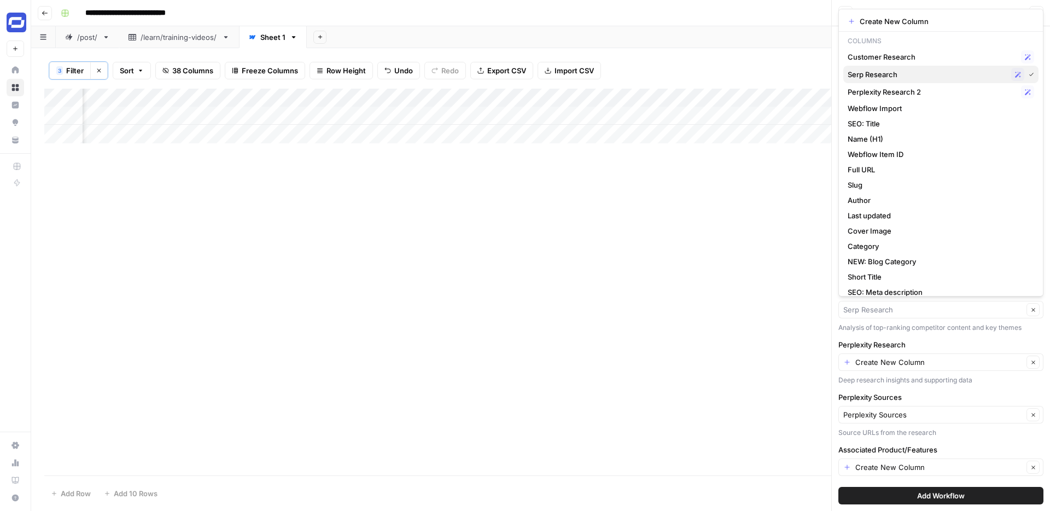
click at [889, 71] on span "Serp Research" at bounding box center [927, 74] width 159 height 11
type input "Serp Research"
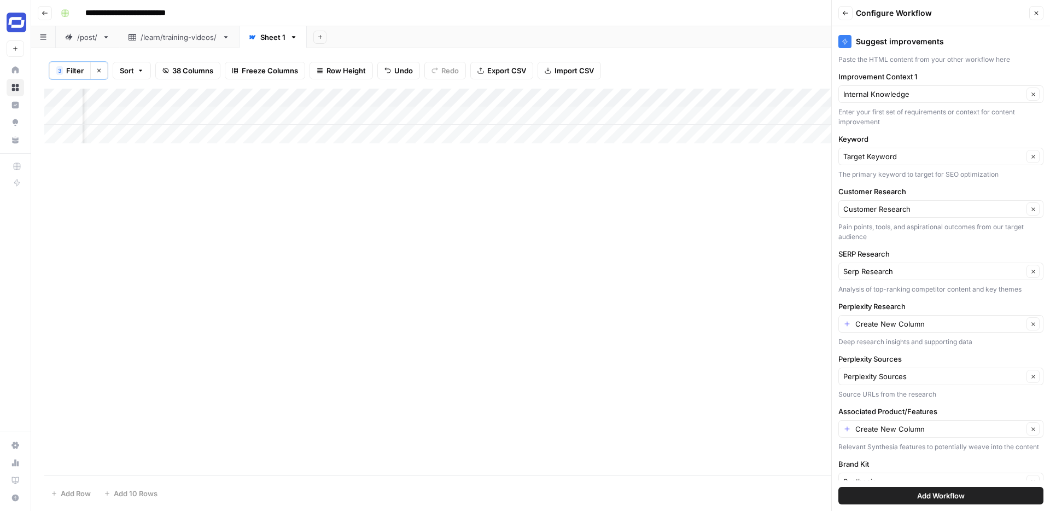
scroll to position [55, 0]
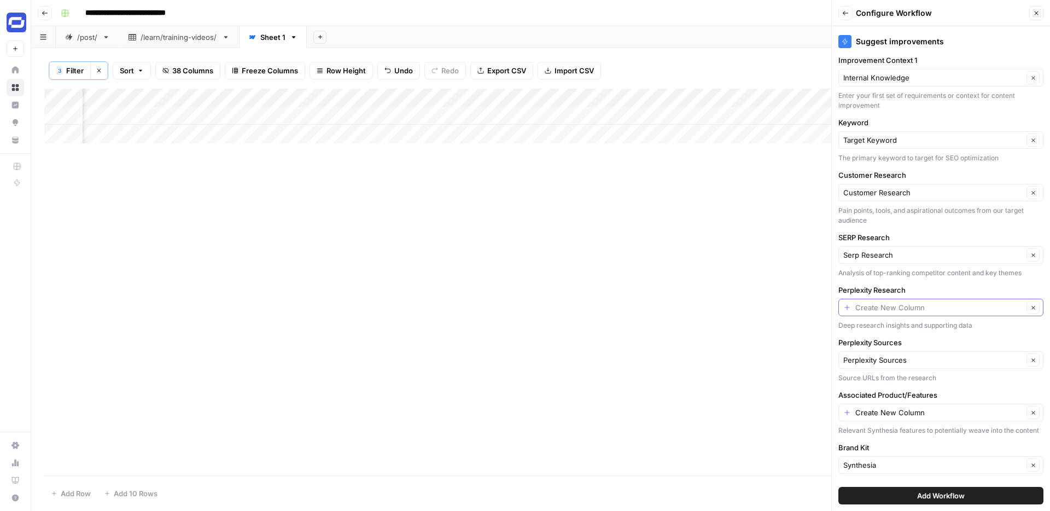
click at [904, 307] on input "Perplexity Research" at bounding box center [940, 307] width 168 height 11
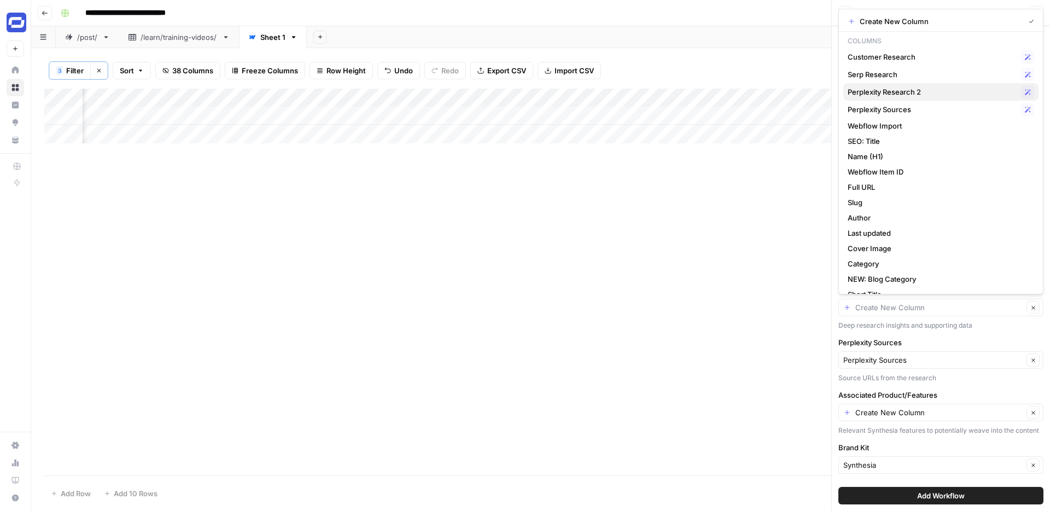
click at [907, 92] on span "Perplexity Research 2" at bounding box center [932, 91] width 169 height 11
type input "Perplexity Research 2"
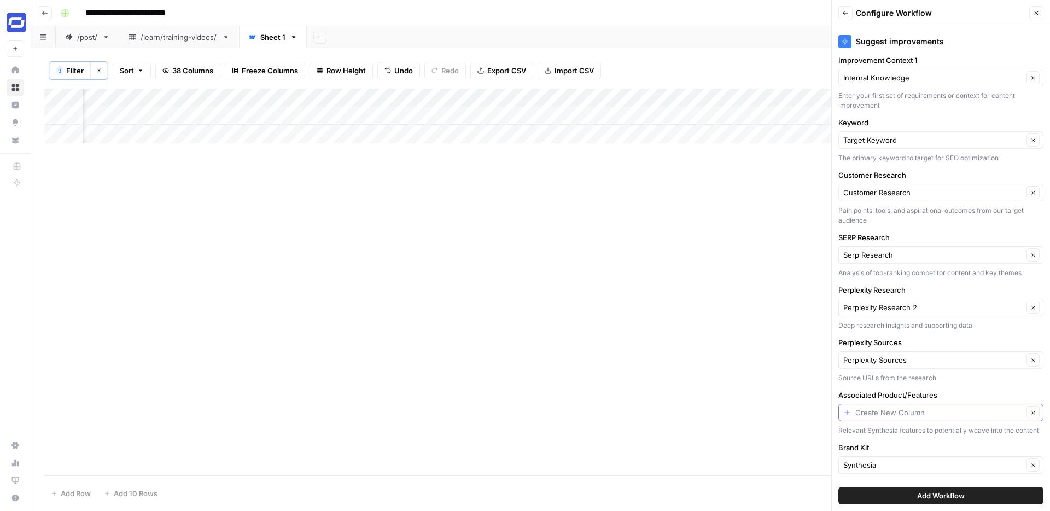
click at [898, 409] on input "Associated Product/Features" at bounding box center [940, 412] width 168 height 11
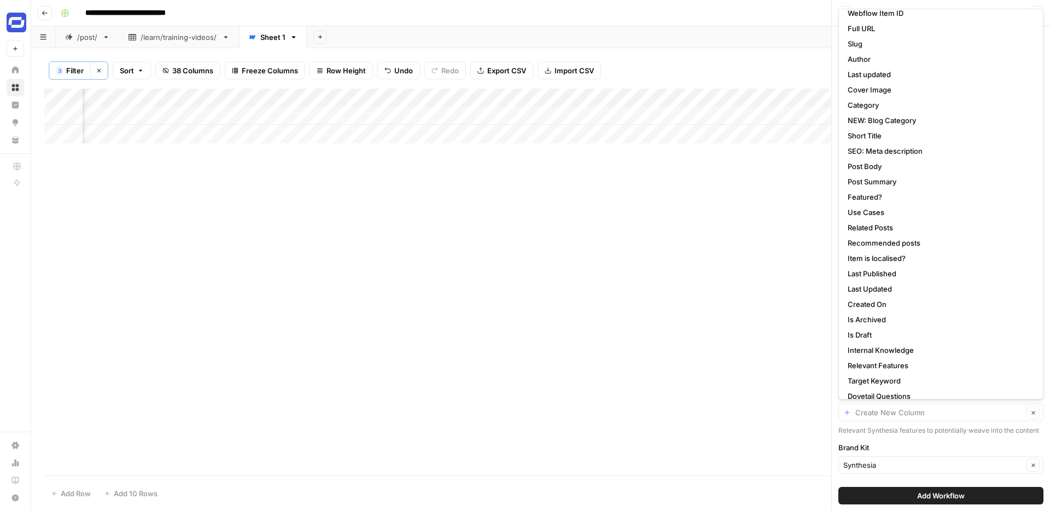
scroll to position [175, 0]
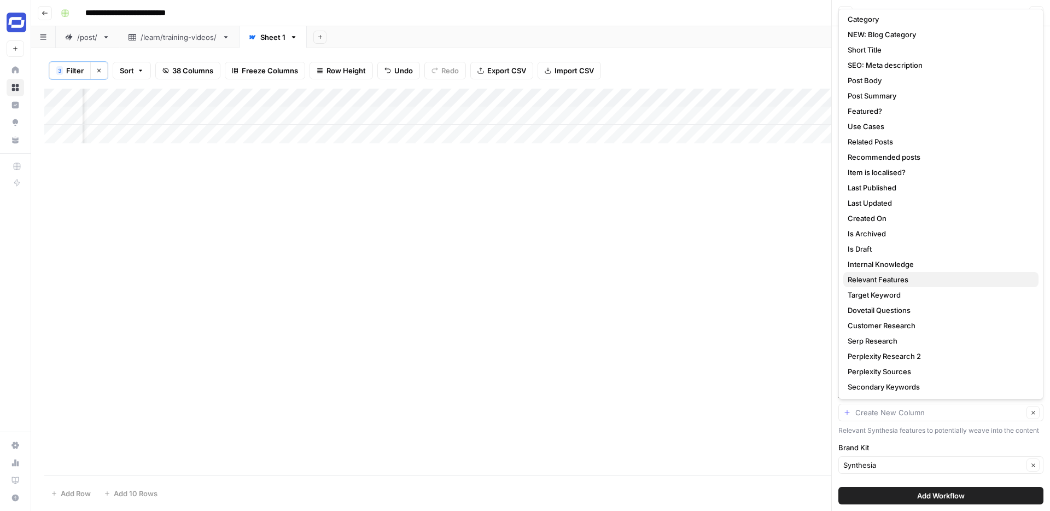
click at [890, 283] on span "Relevant Features" at bounding box center [939, 279] width 182 height 11
type input "Relevant Features"
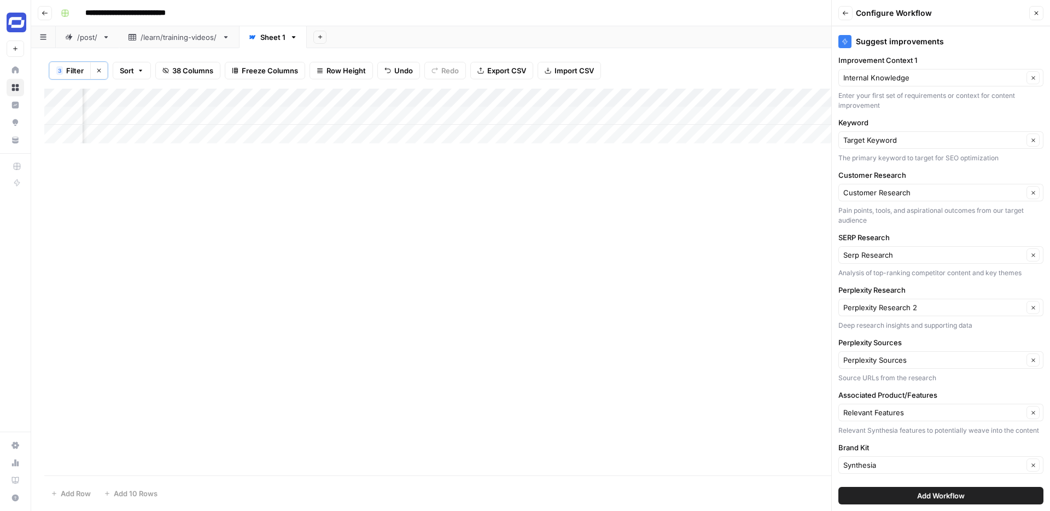
click at [908, 499] on button "Add Workflow" at bounding box center [941, 496] width 205 height 18
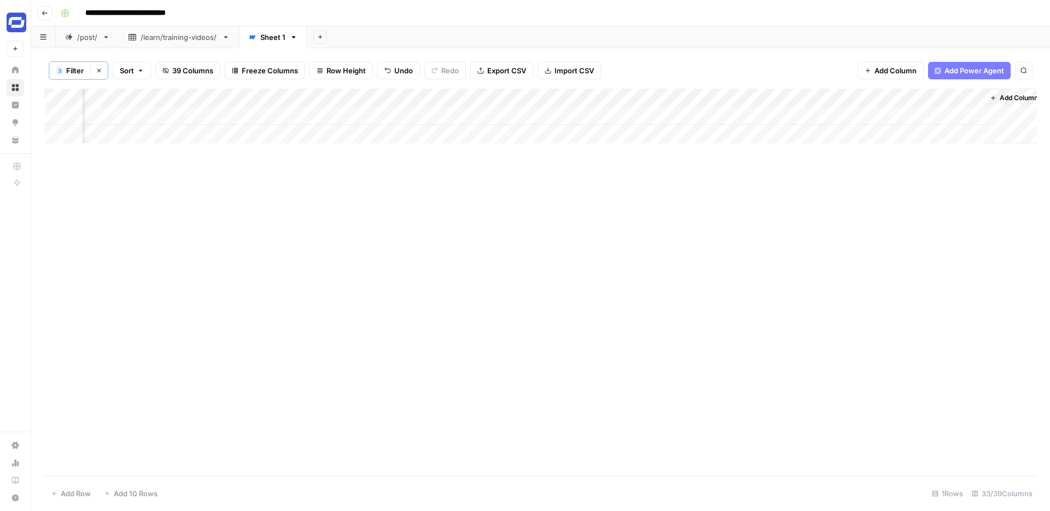
scroll to position [0, 3230]
click at [910, 117] on div "Add Column" at bounding box center [540, 116] width 993 height 55
click at [953, 98] on div "Add Column" at bounding box center [540, 116] width 993 height 55
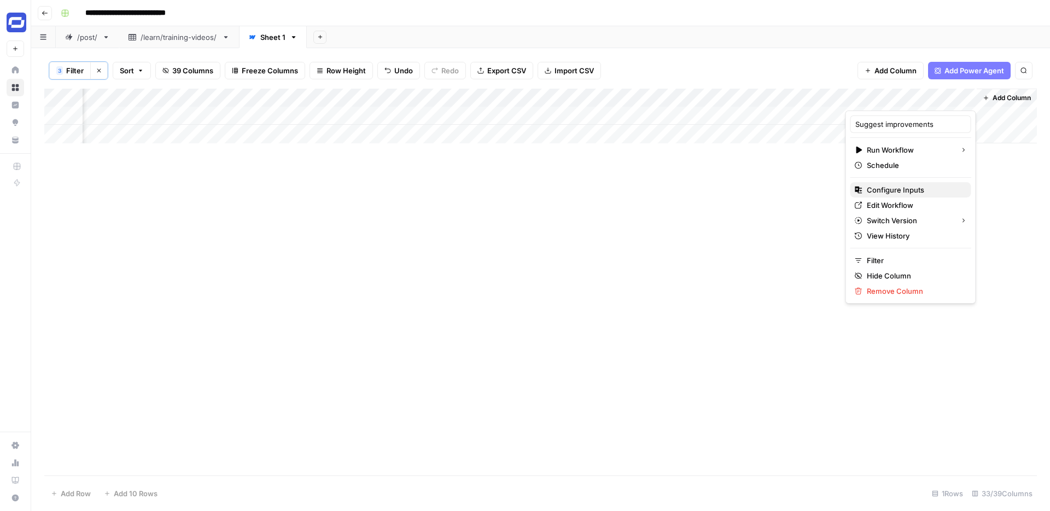
click at [909, 187] on span "Configure Inputs" at bounding box center [915, 189] width 96 height 11
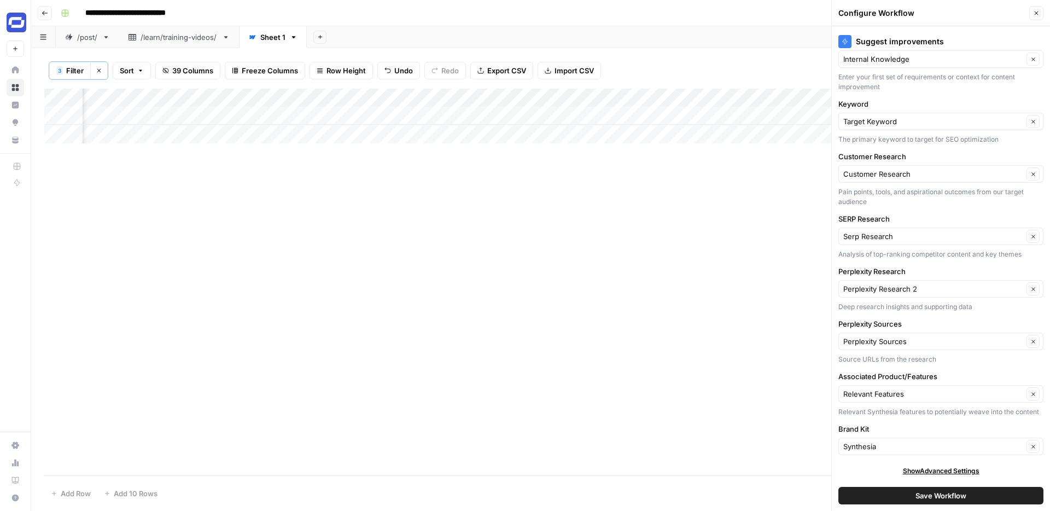
scroll to position [0, 0]
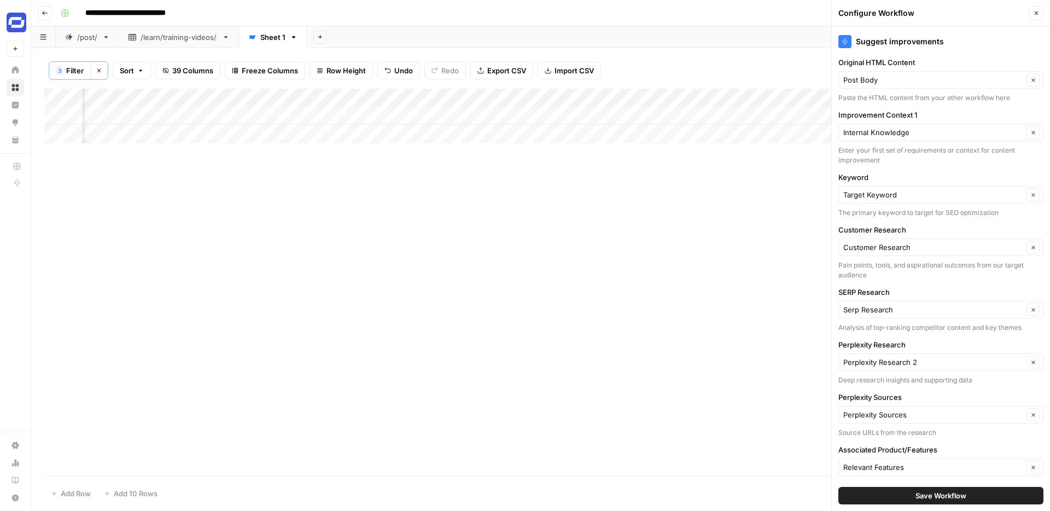
click at [440, 193] on div "Add Column" at bounding box center [540, 282] width 993 height 387
click at [288, 115] on div "Add Column" at bounding box center [540, 116] width 993 height 55
type textarea "**********"
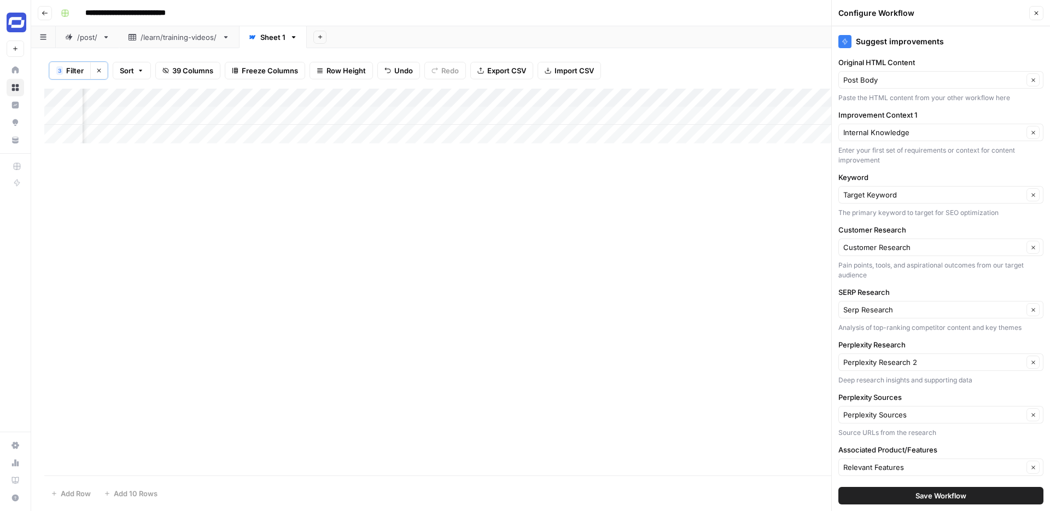
click at [926, 498] on span "Save Workflow" at bounding box center [941, 495] width 51 height 11
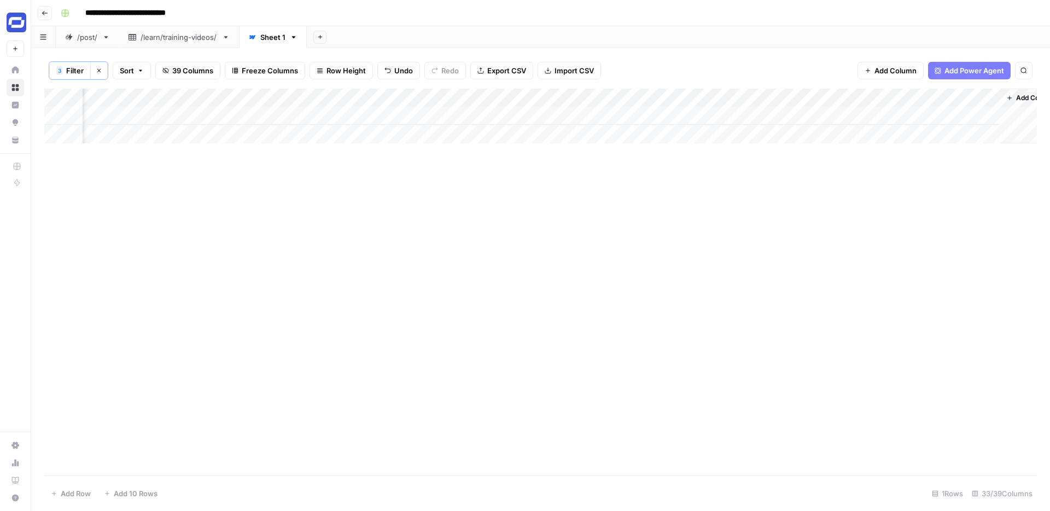
scroll to position [0, 3230]
click at [912, 113] on div "Add Column" at bounding box center [540, 116] width 993 height 55
click at [61, 64] on button "3 Filter" at bounding box center [70, 71] width 42 height 18
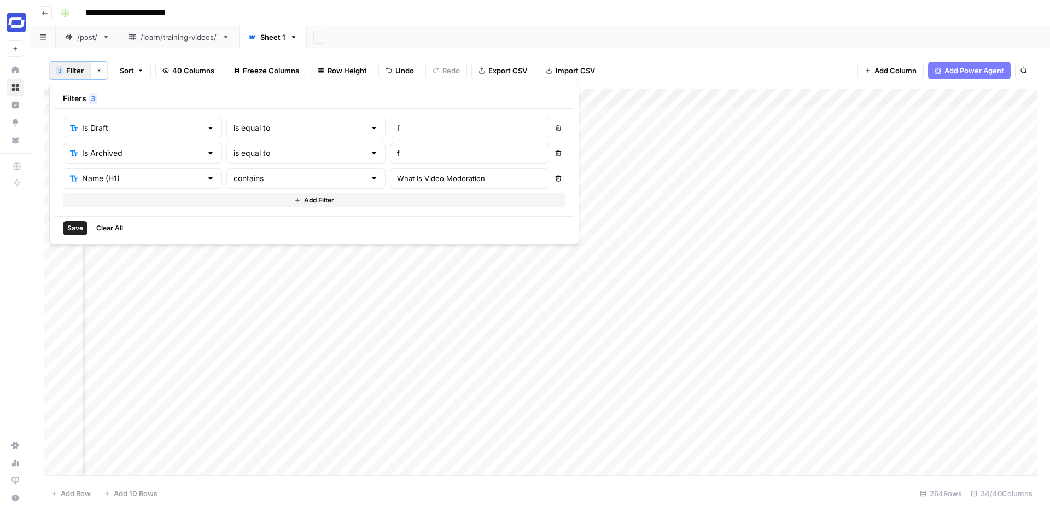
click at [72, 230] on span "Save" at bounding box center [75, 228] width 16 height 10
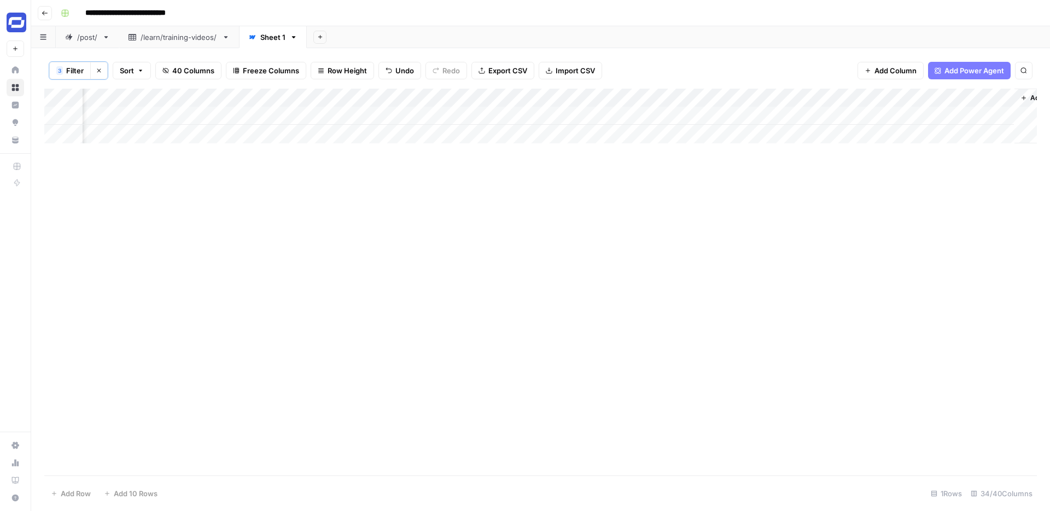
scroll to position [0, 3328]
click at [967, 98] on div "Add Column" at bounding box center [540, 116] width 993 height 55
click at [920, 126] on input "Output" at bounding box center [942, 124] width 111 height 11
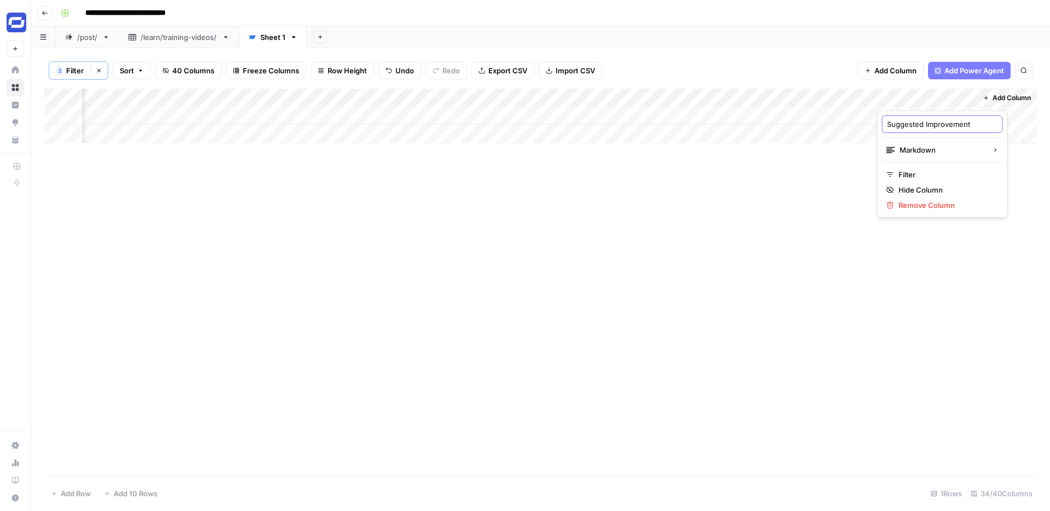
type input "Suggested Improvements"
click at [1000, 106] on div "Add Column" at bounding box center [1007, 116] width 60 height 55
click at [1001, 102] on span "Add Column" at bounding box center [1012, 98] width 38 height 10
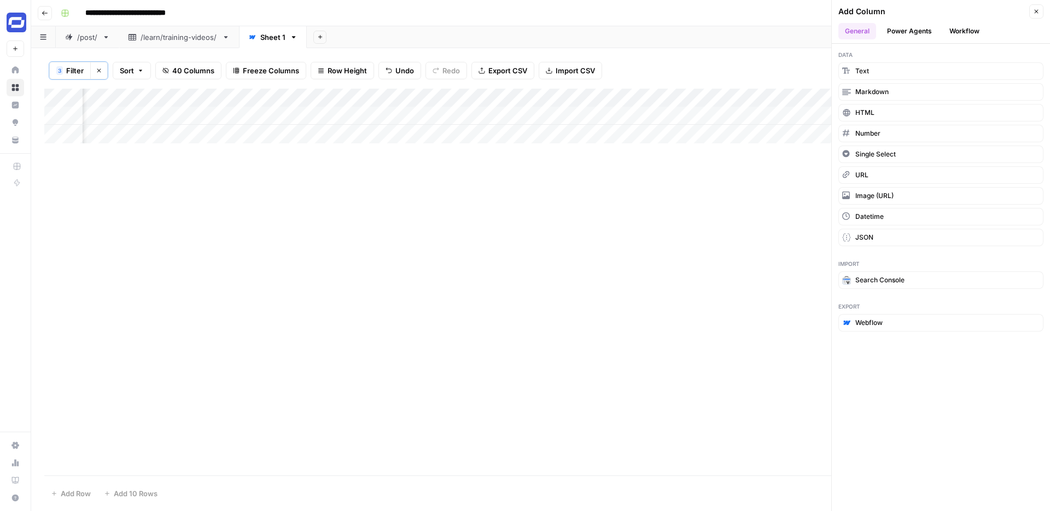
click at [951, 30] on button "Workflow" at bounding box center [964, 31] width 43 height 16
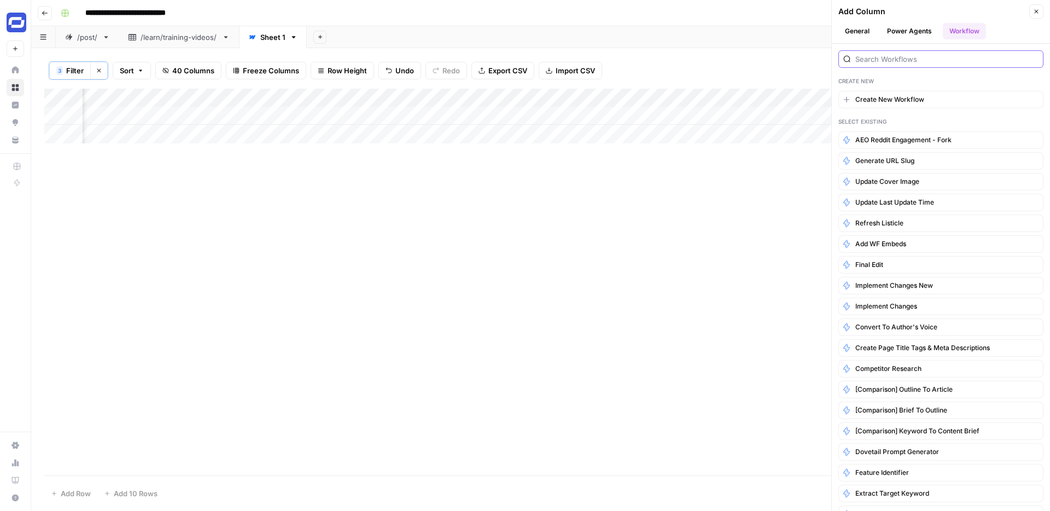
click at [883, 54] on input "search" at bounding box center [947, 59] width 183 height 11
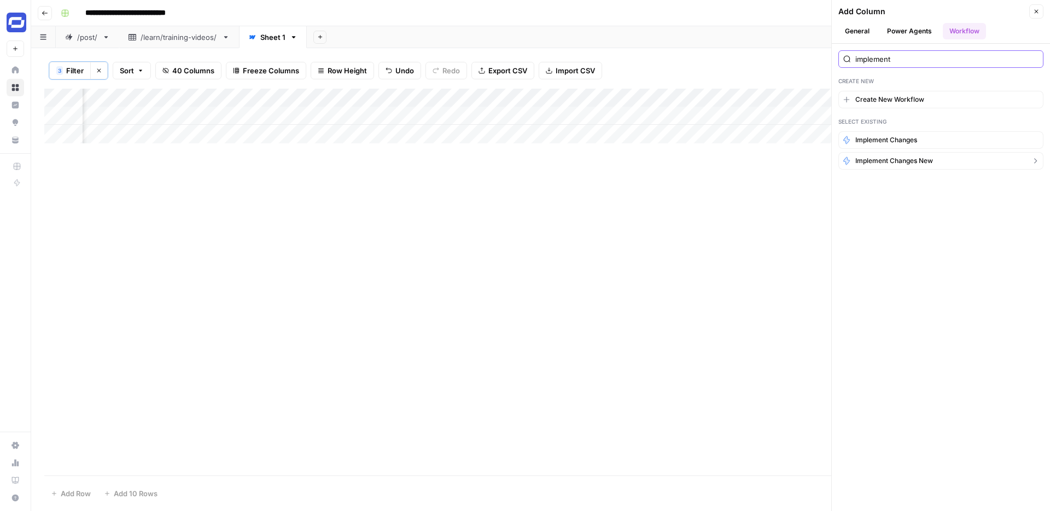
type input "implement"
click at [894, 161] on span "Implement Changes New" at bounding box center [895, 161] width 78 height 10
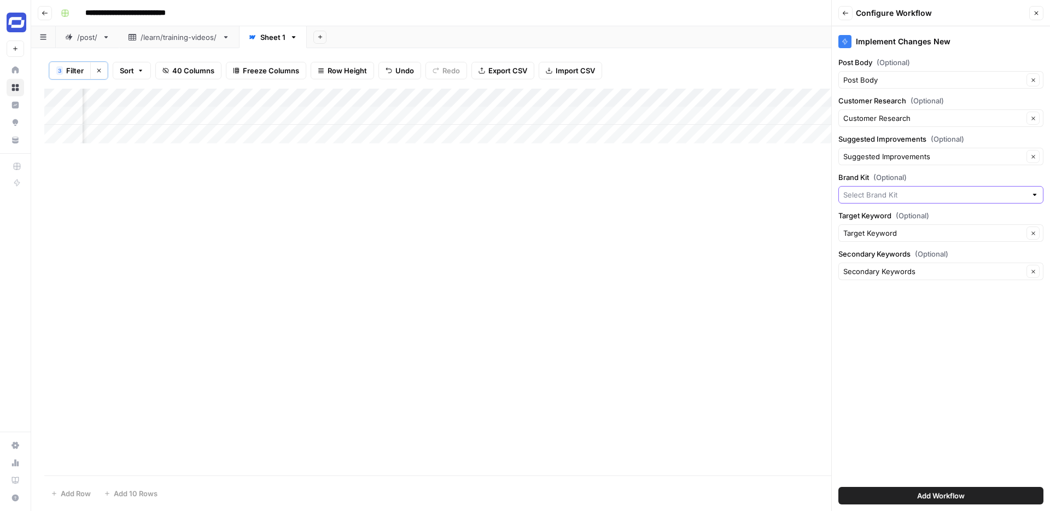
click at [913, 195] on input "Brand Kit (Optional)" at bounding box center [935, 194] width 183 height 11
click at [890, 223] on span "Synthesia" at bounding box center [939, 220] width 182 height 11
type input "Synthesia"
click at [939, 499] on span "Add Workflow" at bounding box center [941, 495] width 48 height 11
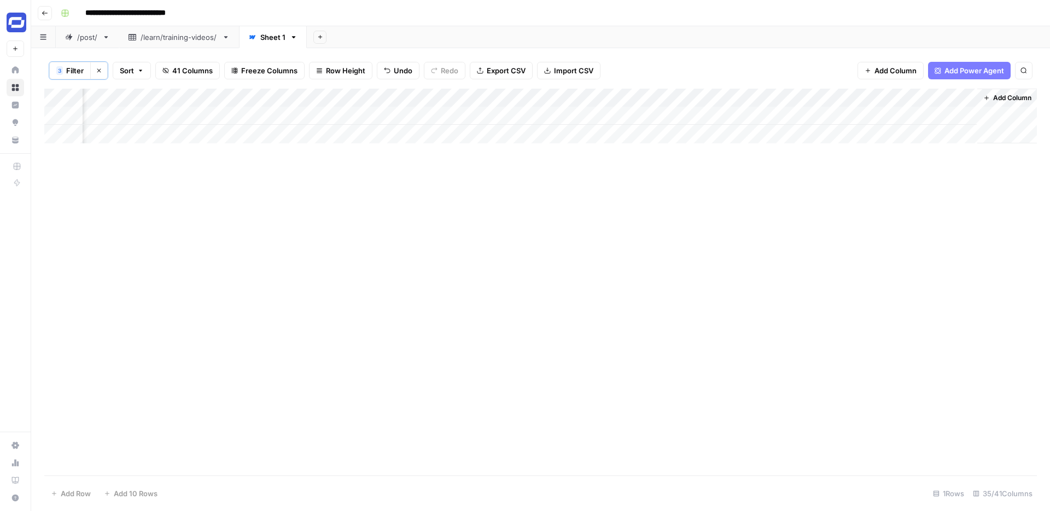
scroll to position [0, 3466]
click at [907, 116] on div "Add Column" at bounding box center [540, 116] width 993 height 55
click at [901, 100] on div "Add Column" at bounding box center [540, 282] width 993 height 387
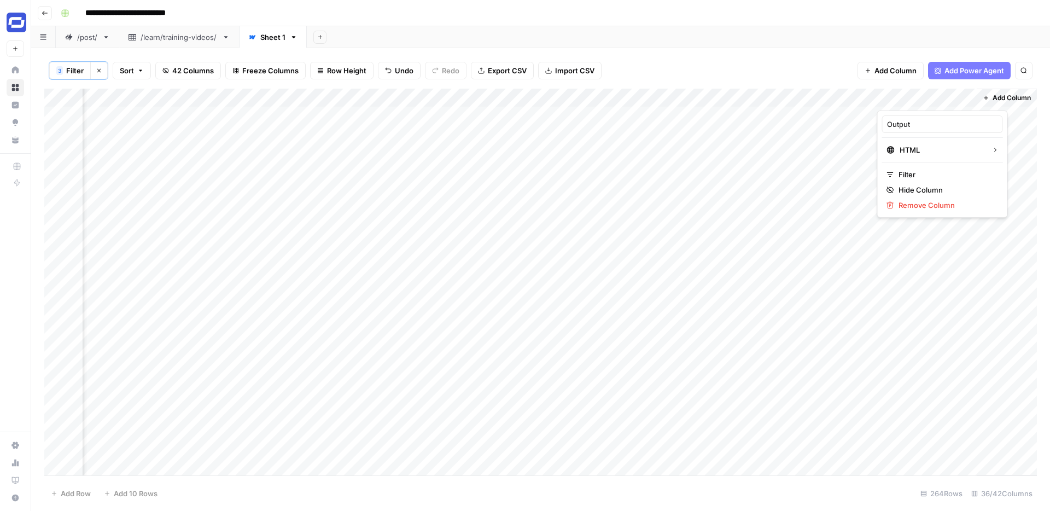
click at [901, 100] on div at bounding box center [926, 100] width 99 height 22
click at [904, 129] on input "Output" at bounding box center [942, 124] width 111 height 11
type input "Updated Draft"
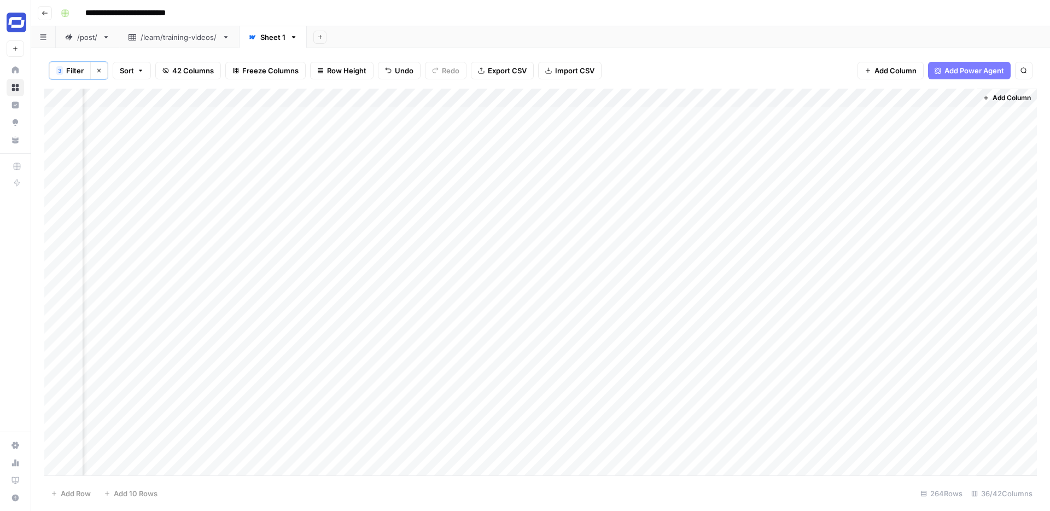
click at [1003, 97] on span "Add Column" at bounding box center [1012, 98] width 38 height 10
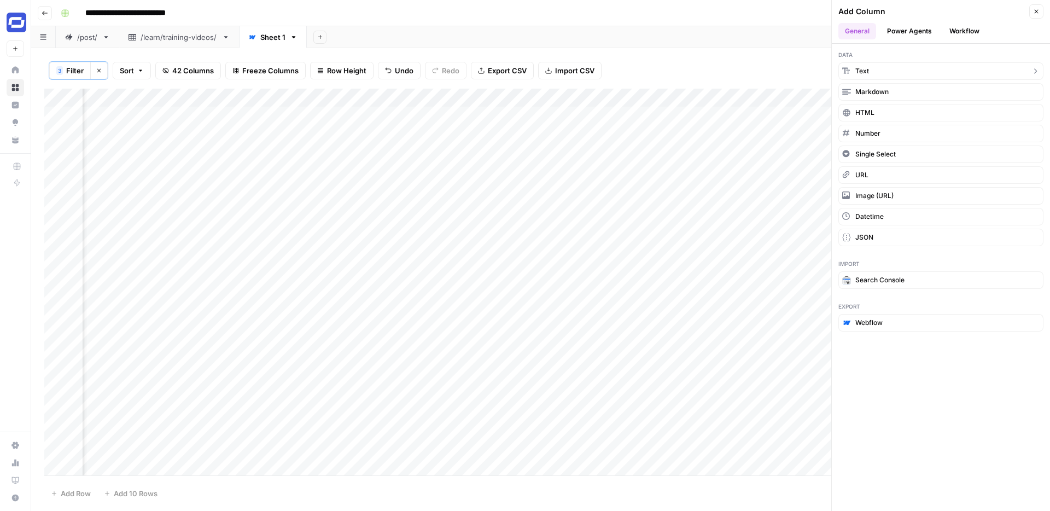
click at [884, 73] on button "Text" at bounding box center [941, 71] width 205 height 18
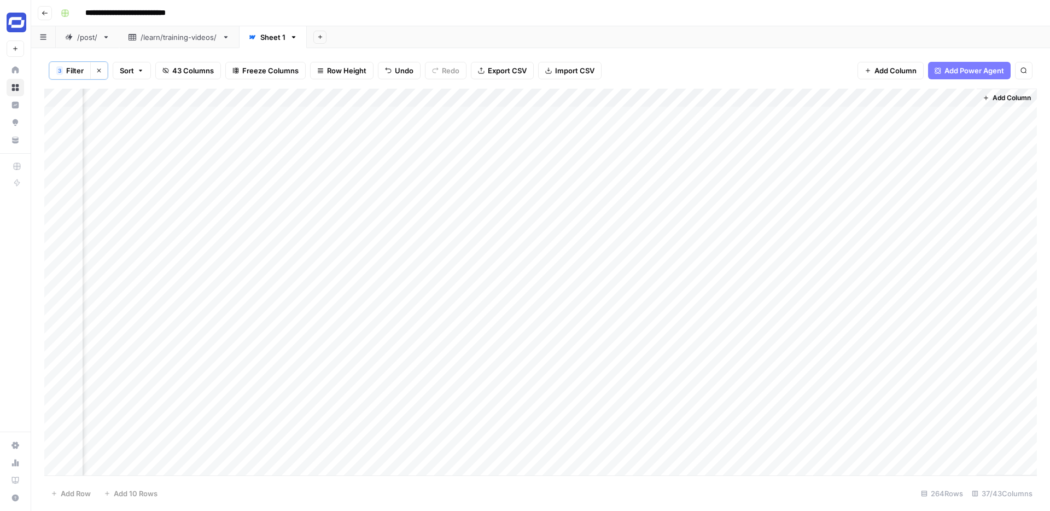
scroll to position [0, 3722]
click at [867, 99] on div "Add Column" at bounding box center [540, 282] width 993 height 387
click at [867, 99] on div at bounding box center [897, 100] width 158 height 22
click at [850, 124] on input "New Column" at bounding box center [883, 124] width 111 height 11
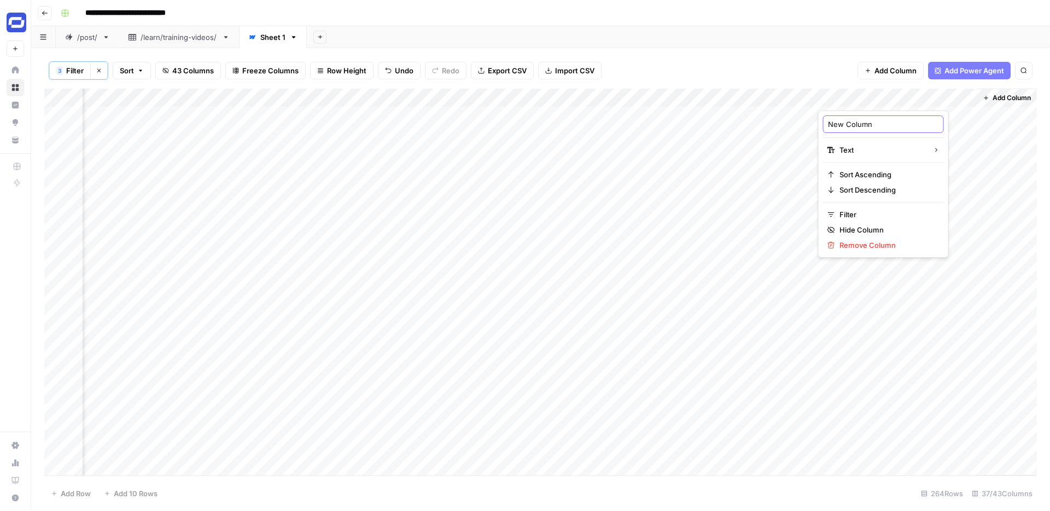
click at [850, 124] on input "New Column" at bounding box center [883, 124] width 111 height 11
type input "SEO Title (NEW)"
click at [967, 95] on div "Add Column" at bounding box center [540, 282] width 993 height 387
click at [1009, 96] on span "Add Column" at bounding box center [1012, 98] width 38 height 10
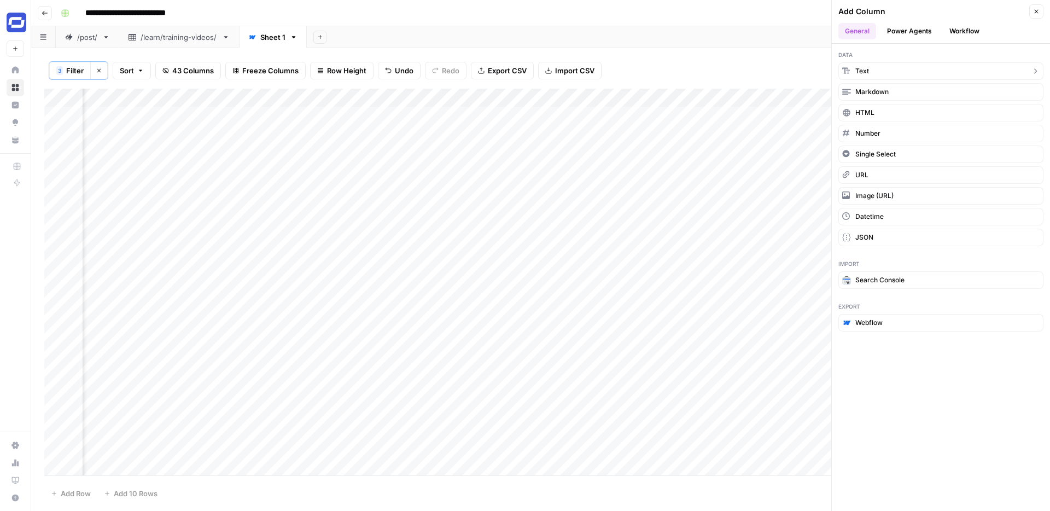
click at [876, 75] on button "Text" at bounding box center [941, 71] width 205 height 18
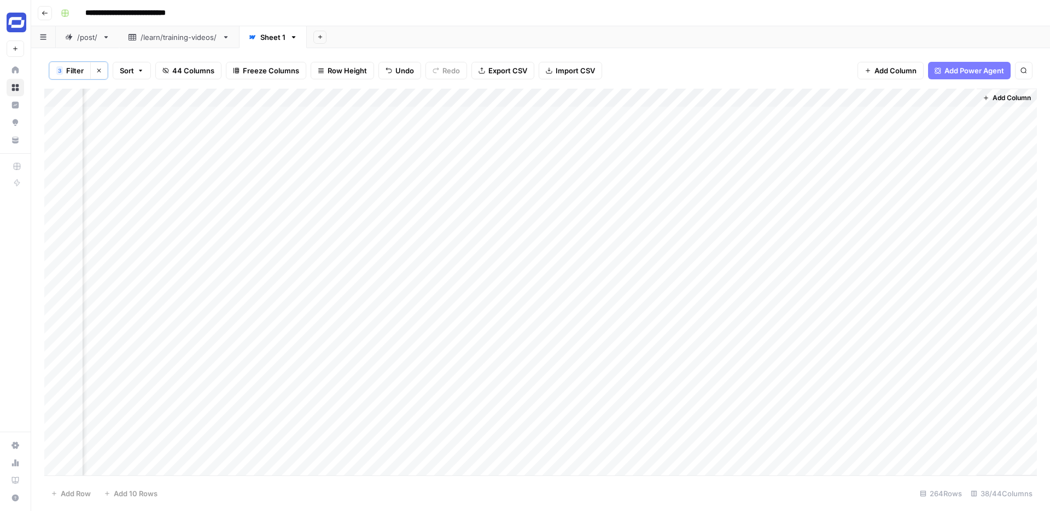
scroll to position [0, 3879]
click at [857, 97] on div "Add Column" at bounding box center [540, 282] width 993 height 387
click at [857, 97] on div at bounding box center [897, 100] width 158 height 22
click at [847, 123] on input "New Column" at bounding box center [883, 124] width 111 height 11
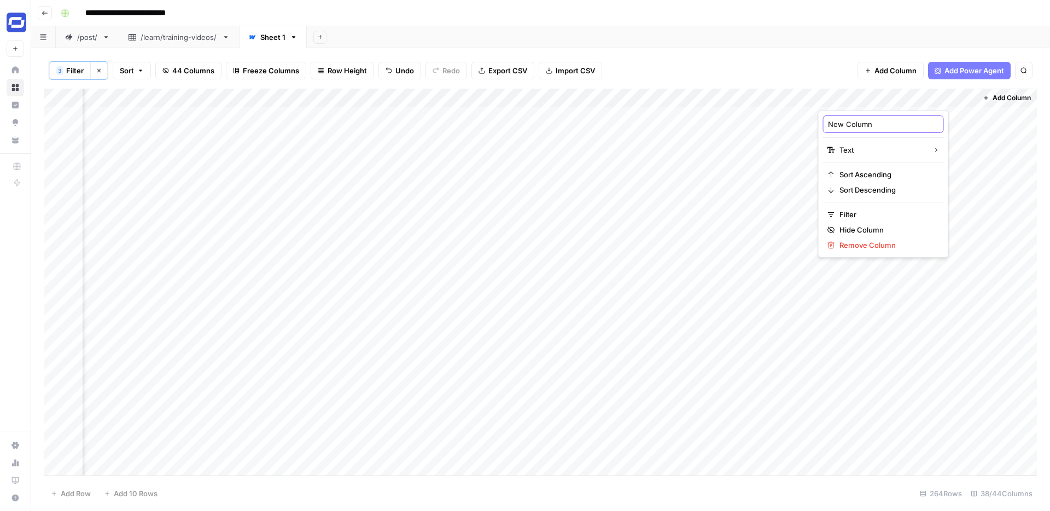
click at [847, 123] on input "New Column" at bounding box center [883, 124] width 111 height 11
type input "SEO Meta Description (New)"
click at [1007, 97] on span "Add Column" at bounding box center [1012, 98] width 38 height 10
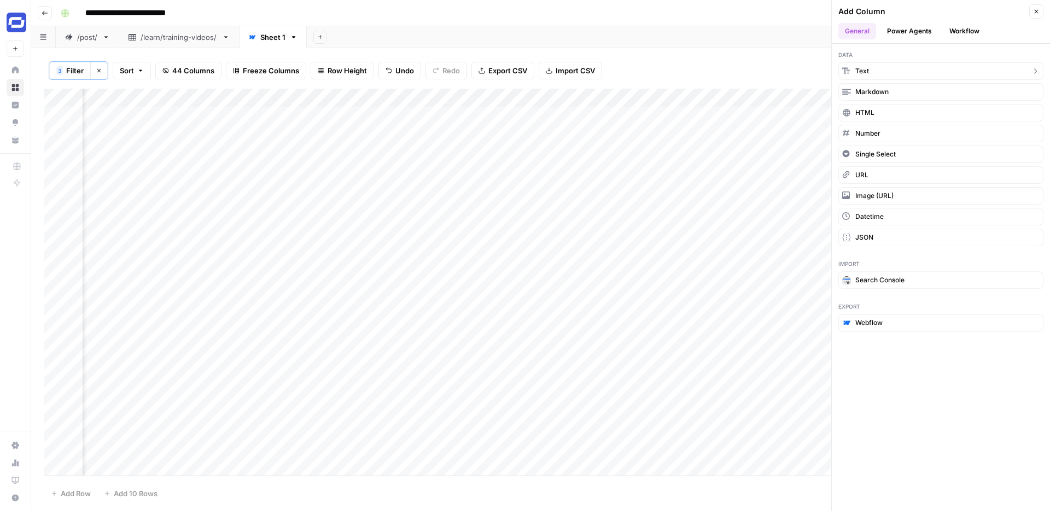
click at [876, 66] on button "Text" at bounding box center [941, 71] width 205 height 18
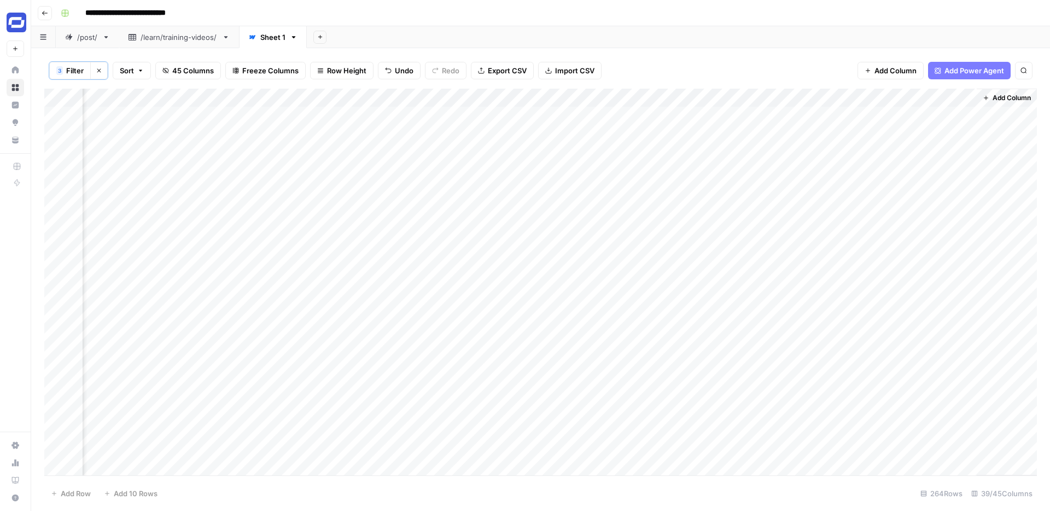
scroll to position [0, 4037]
click at [854, 99] on div "Add Column" at bounding box center [540, 282] width 993 height 387
click at [839, 129] on input "New Column" at bounding box center [883, 124] width 111 height 11
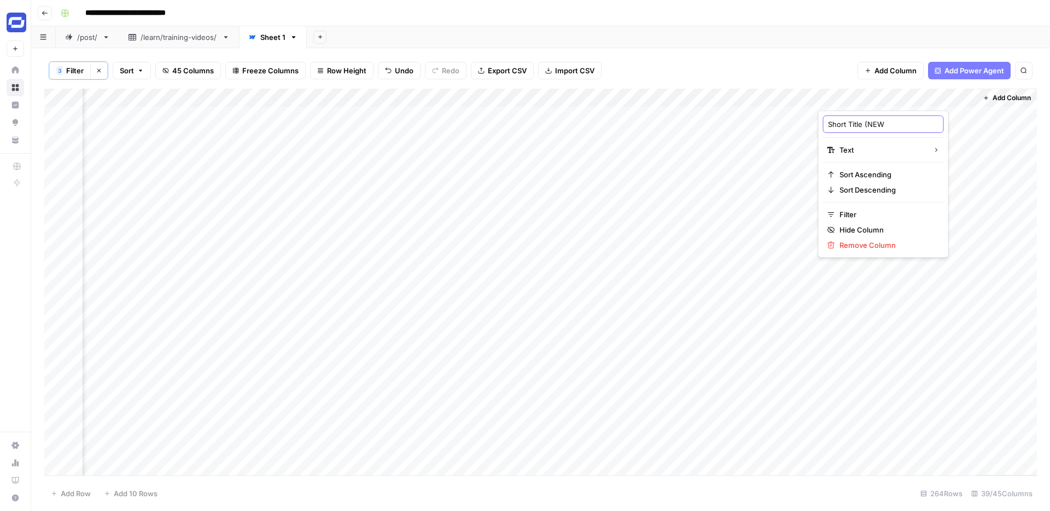
type input "Short Title (NEW)"
click at [770, 97] on div "Add Column" at bounding box center [540, 282] width 993 height 387
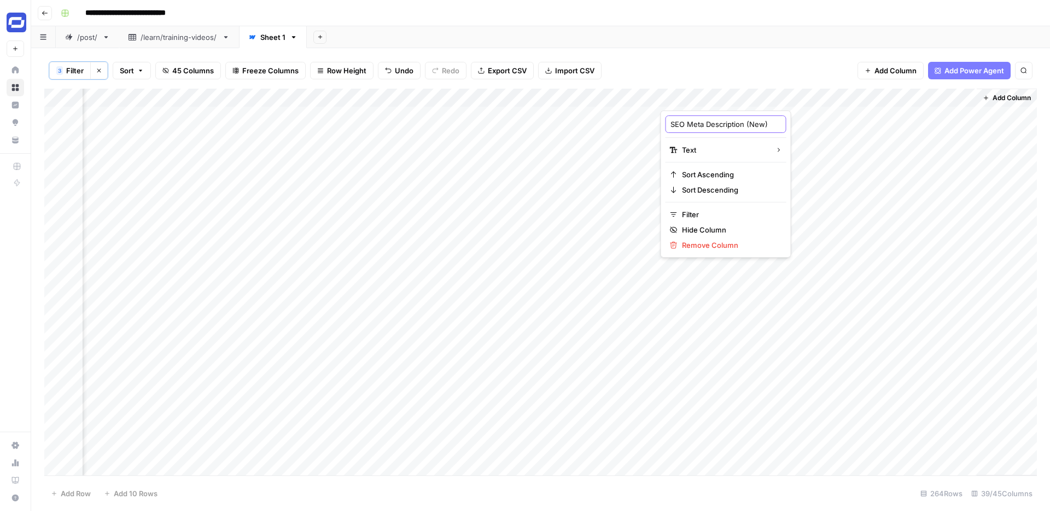
drag, startPoint x: 749, startPoint y: 124, endPoint x: 777, endPoint y: 124, distance: 27.4
click at [777, 124] on body "**********" at bounding box center [525, 255] width 1050 height 511
type input "SEO Meta Description (NEW)"
click at [999, 99] on span "Add Column" at bounding box center [1012, 98] width 38 height 10
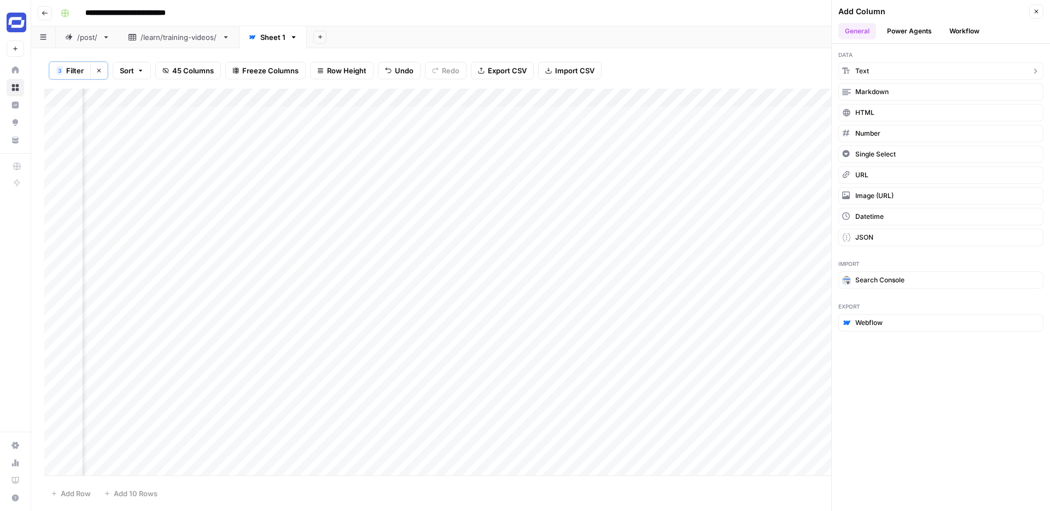
click at [876, 71] on button "Text" at bounding box center [941, 71] width 205 height 18
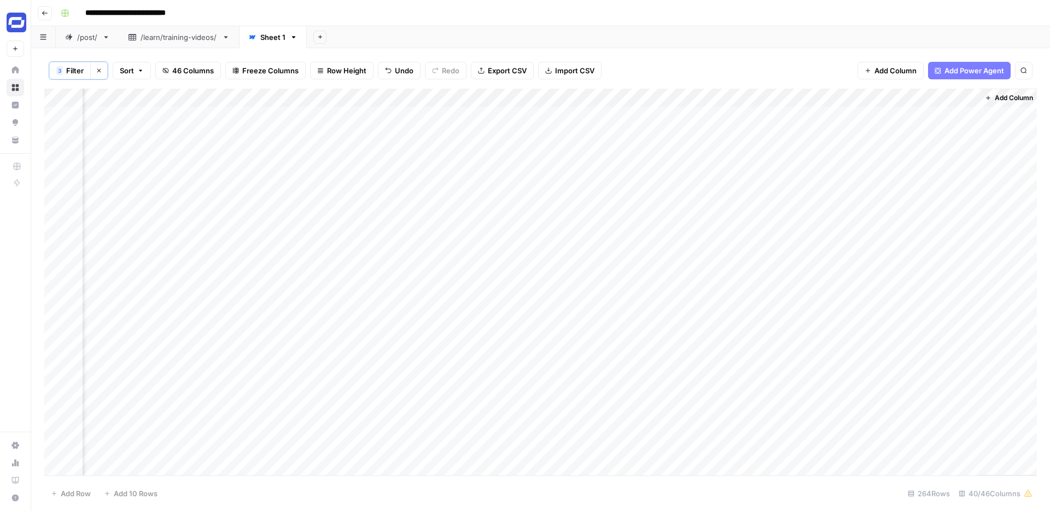
scroll to position [0, 4194]
click at [965, 97] on div "Add Column" at bounding box center [540, 282] width 993 height 387
click at [851, 125] on input "New Column" at bounding box center [883, 124] width 111 height 11
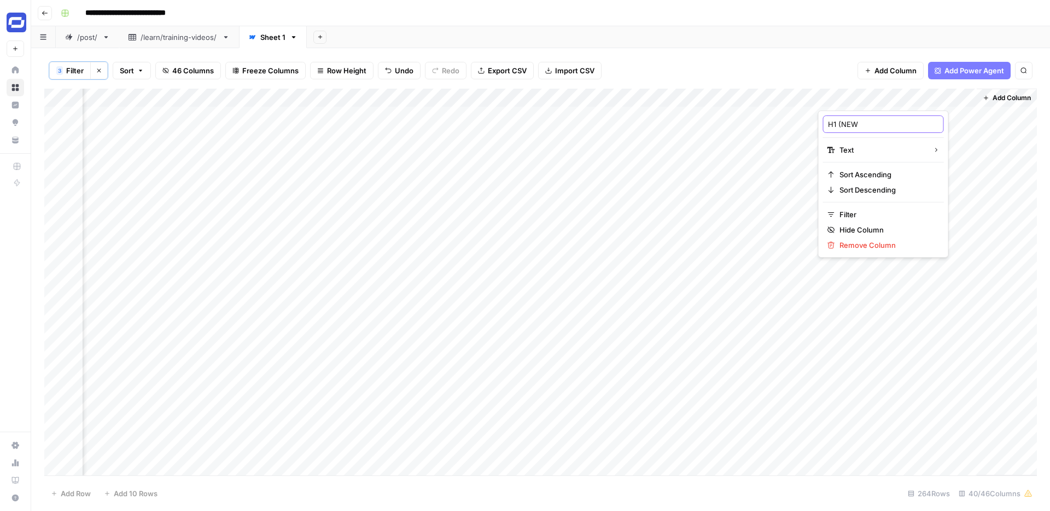
type input "H1 (NEW)"
click at [57, 65] on button "3 Filter" at bounding box center [70, 71] width 42 height 18
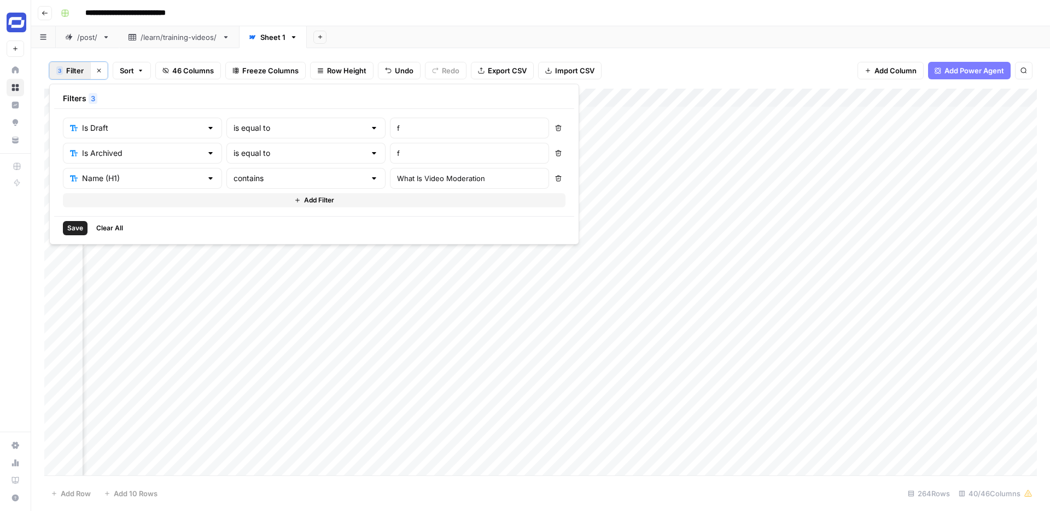
click at [80, 228] on span "Save" at bounding box center [75, 228] width 16 height 10
